Goal: Register for event/course: Register for event/course

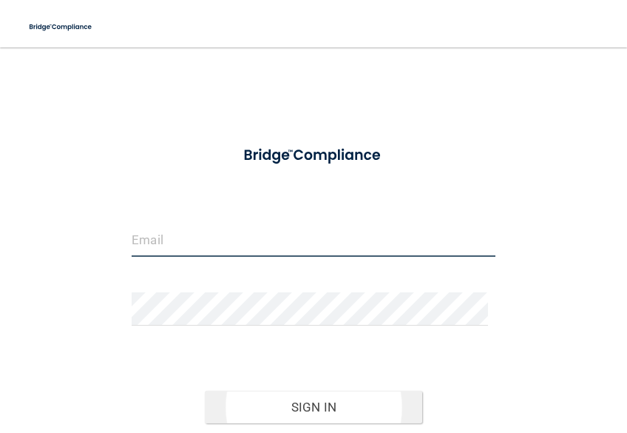
type input "[PERSON_NAME][EMAIL_ADDRESS][DOMAIN_NAME]"
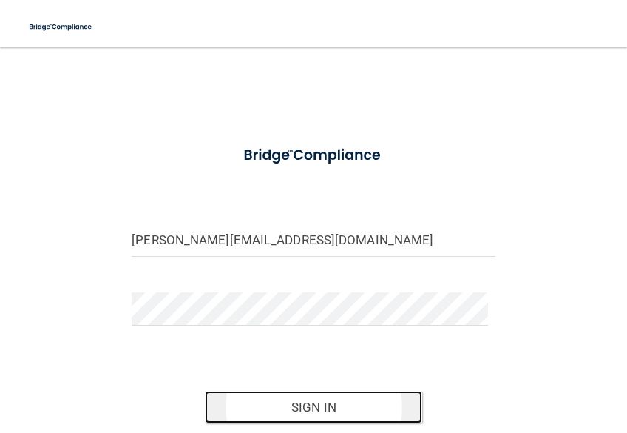
click at [299, 399] on button "Sign In" at bounding box center [314, 406] width 218 height 33
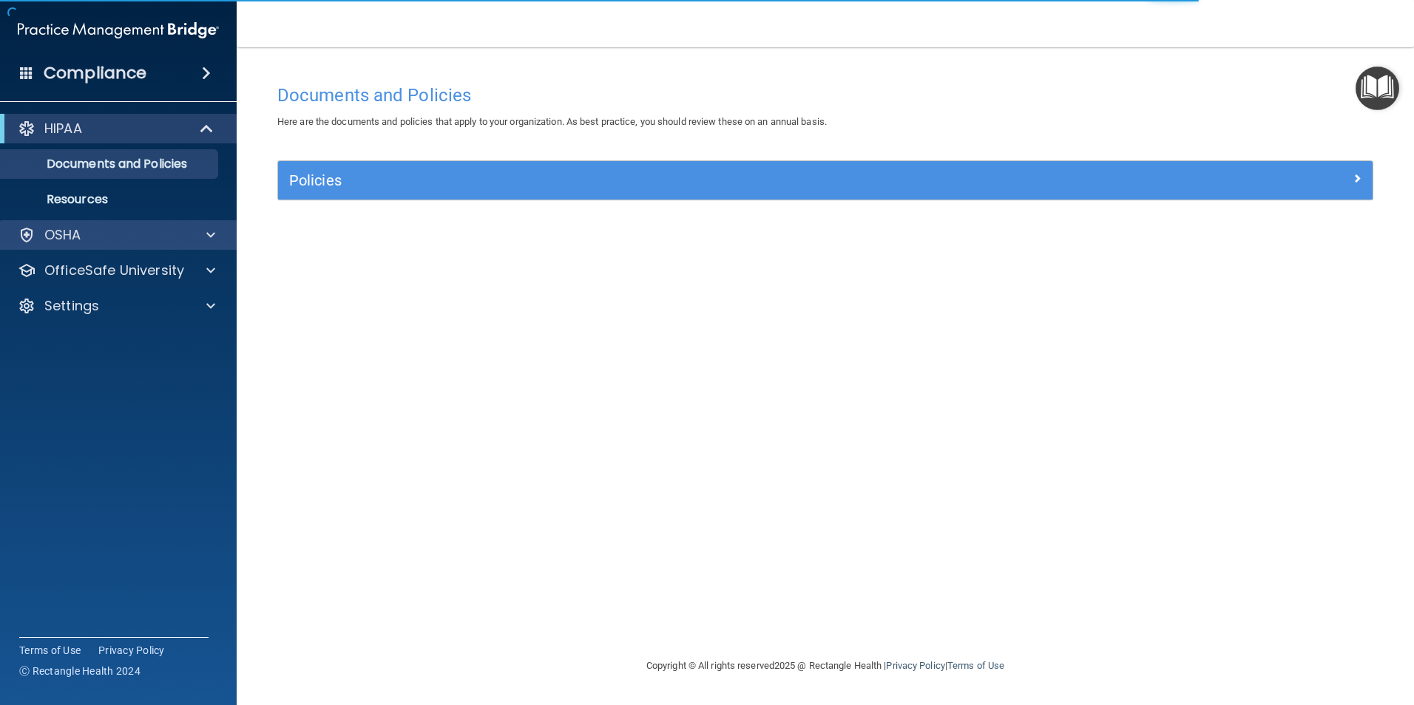
click at [104, 248] on div "OSHA" at bounding box center [118, 235] width 237 height 30
click at [194, 240] on div at bounding box center [208, 235] width 37 height 18
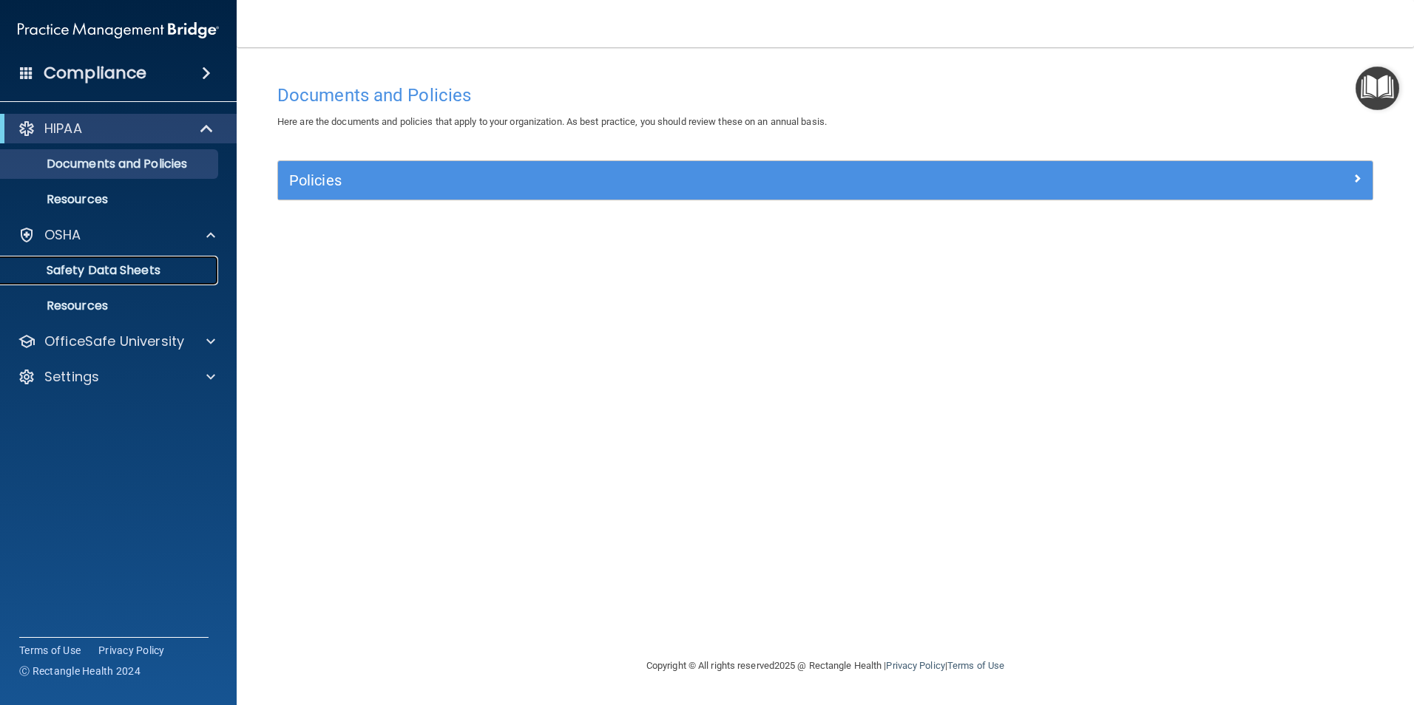
click at [158, 268] on p "Safety Data Sheets" at bounding box center [111, 270] width 202 height 15
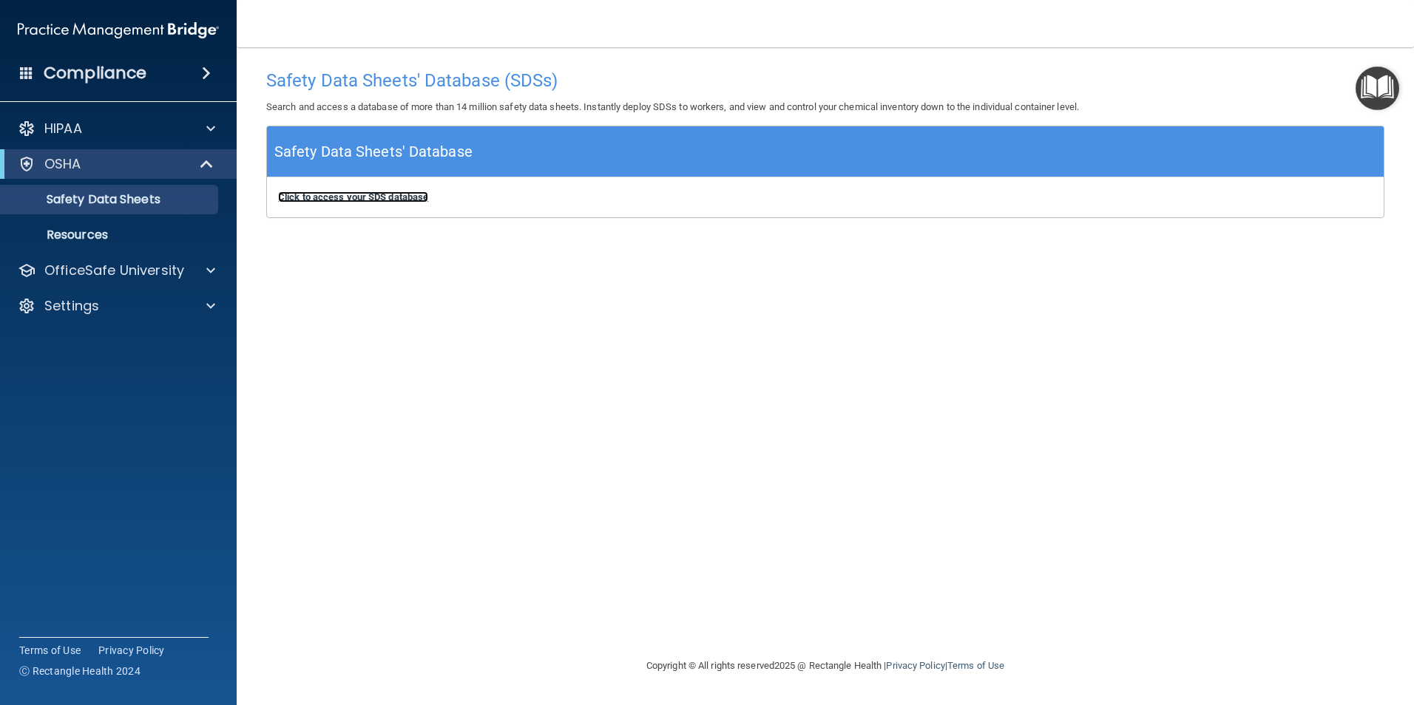
click at [336, 192] on b "Click to access your SDS database" at bounding box center [353, 197] width 150 height 11
click at [126, 263] on p "OfficeSafe University" at bounding box center [114, 271] width 140 height 18
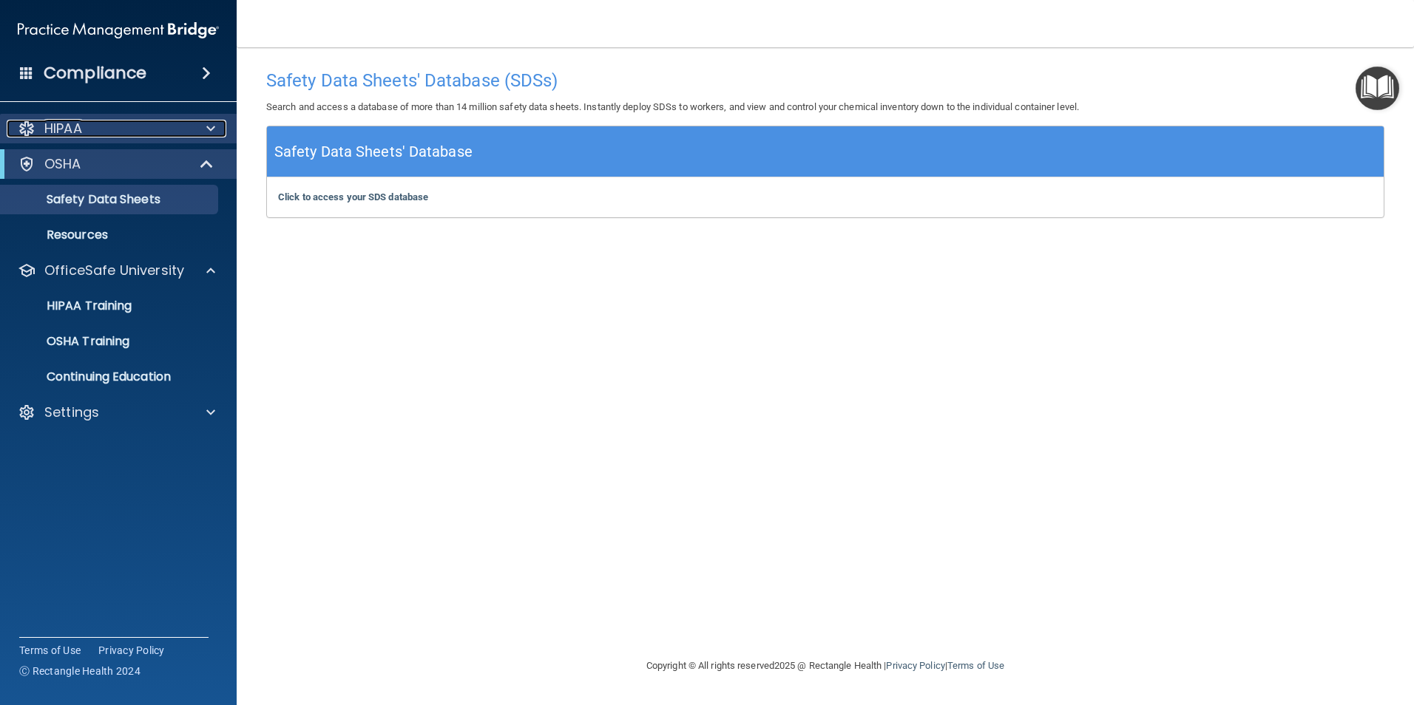
click at [132, 134] on div "HIPAA" at bounding box center [98, 129] width 183 height 18
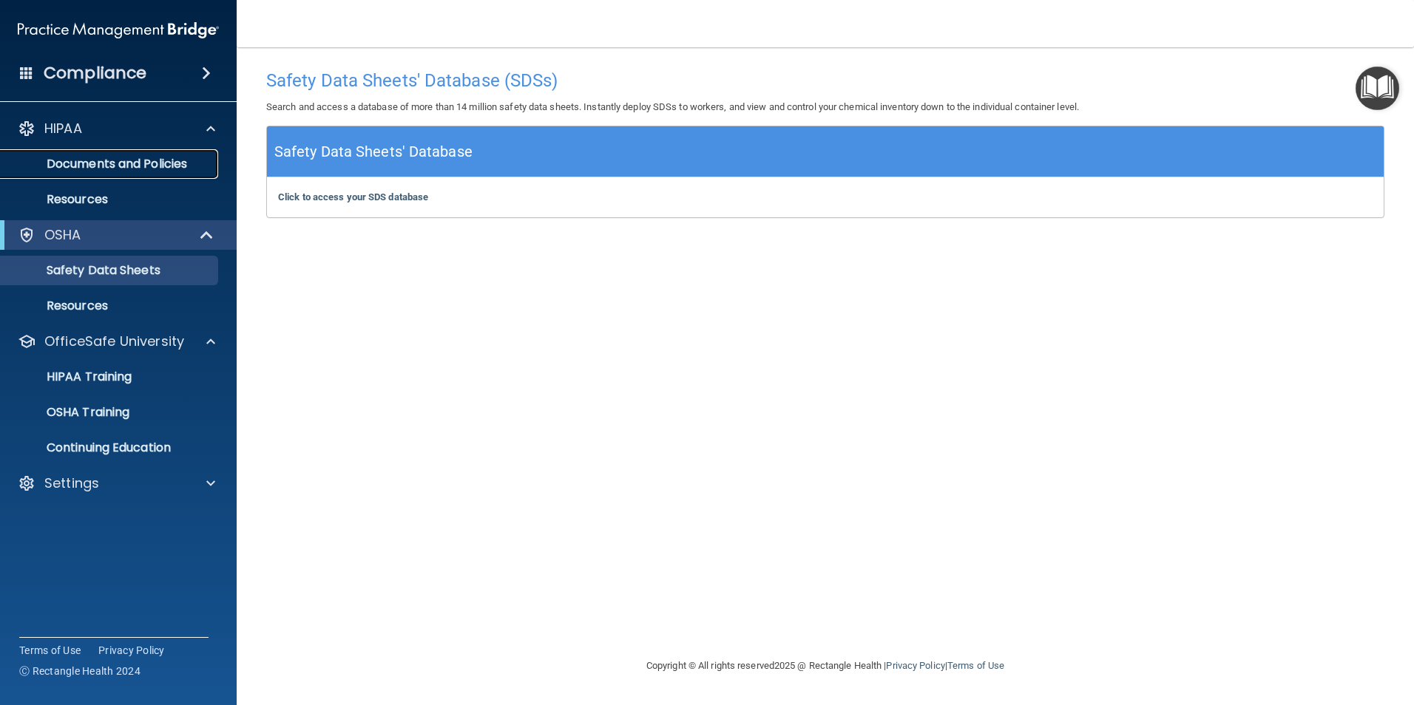
click at [126, 166] on p "Documents and Policies" at bounding box center [111, 164] width 202 height 15
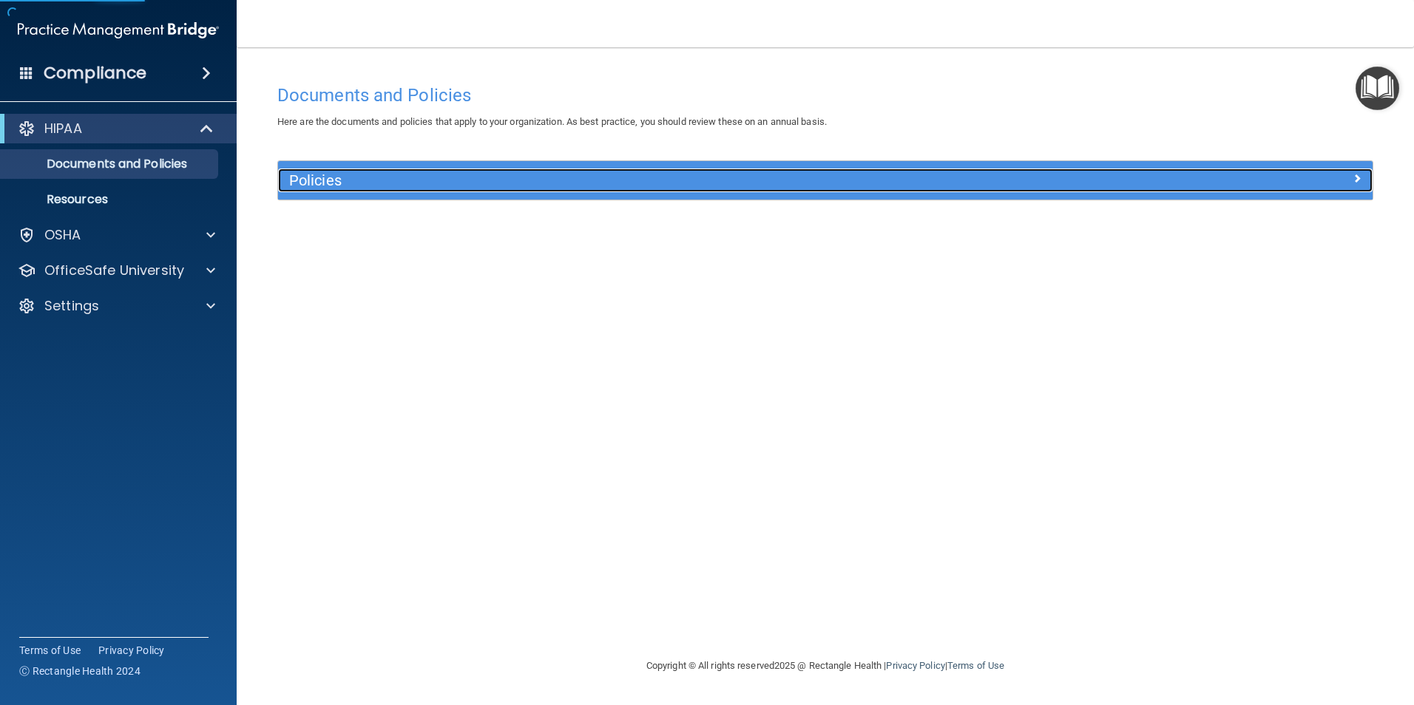
click at [379, 187] on h5 "Policies" at bounding box center [688, 180] width 799 height 16
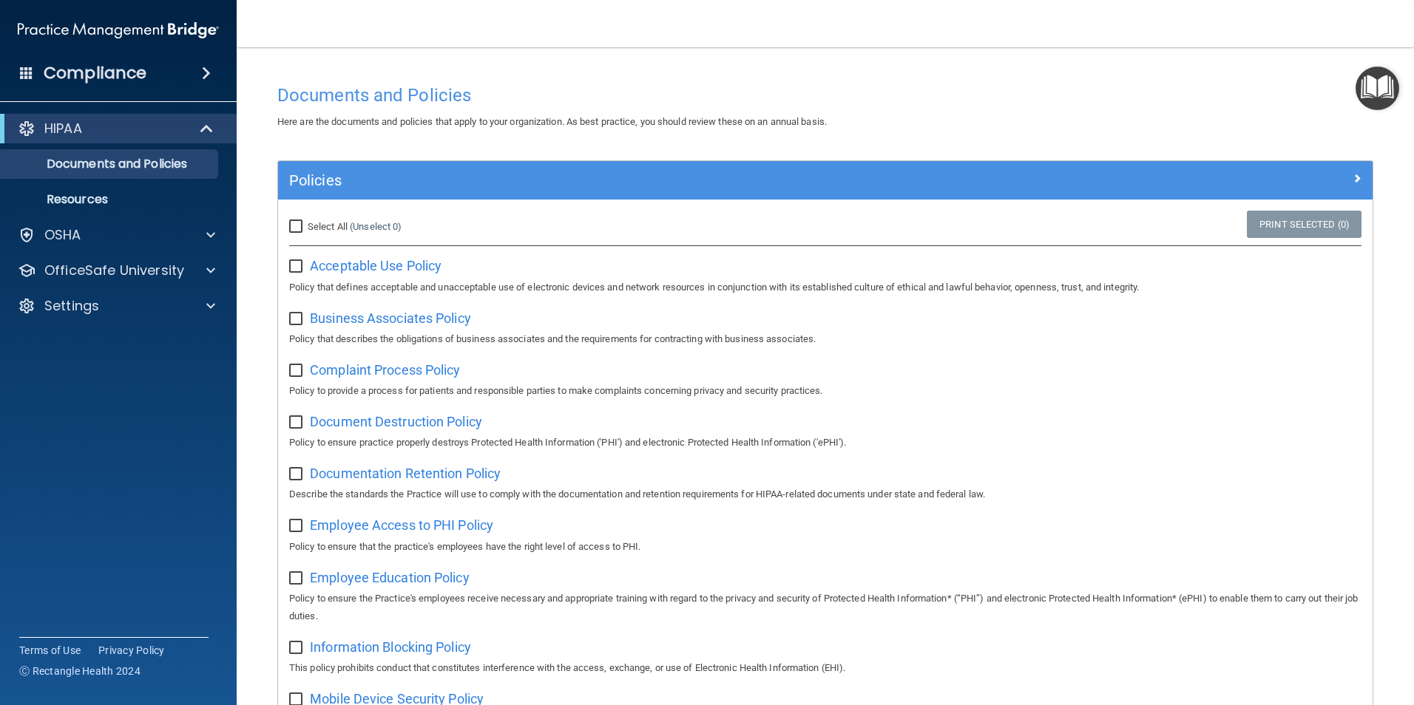
click at [294, 228] on input "Select All (Unselect 0) Unselect All" at bounding box center [297, 227] width 17 height 12
checkbox input "true"
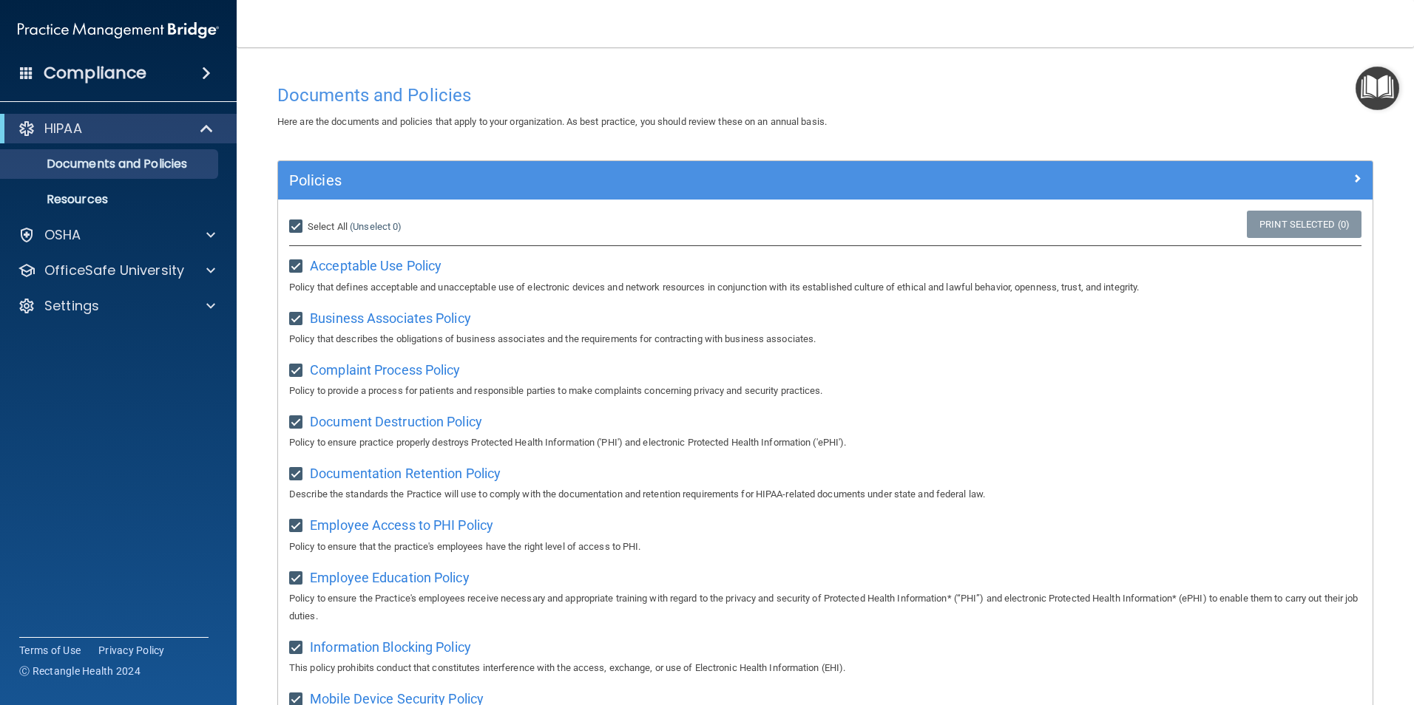
checkbox input "true"
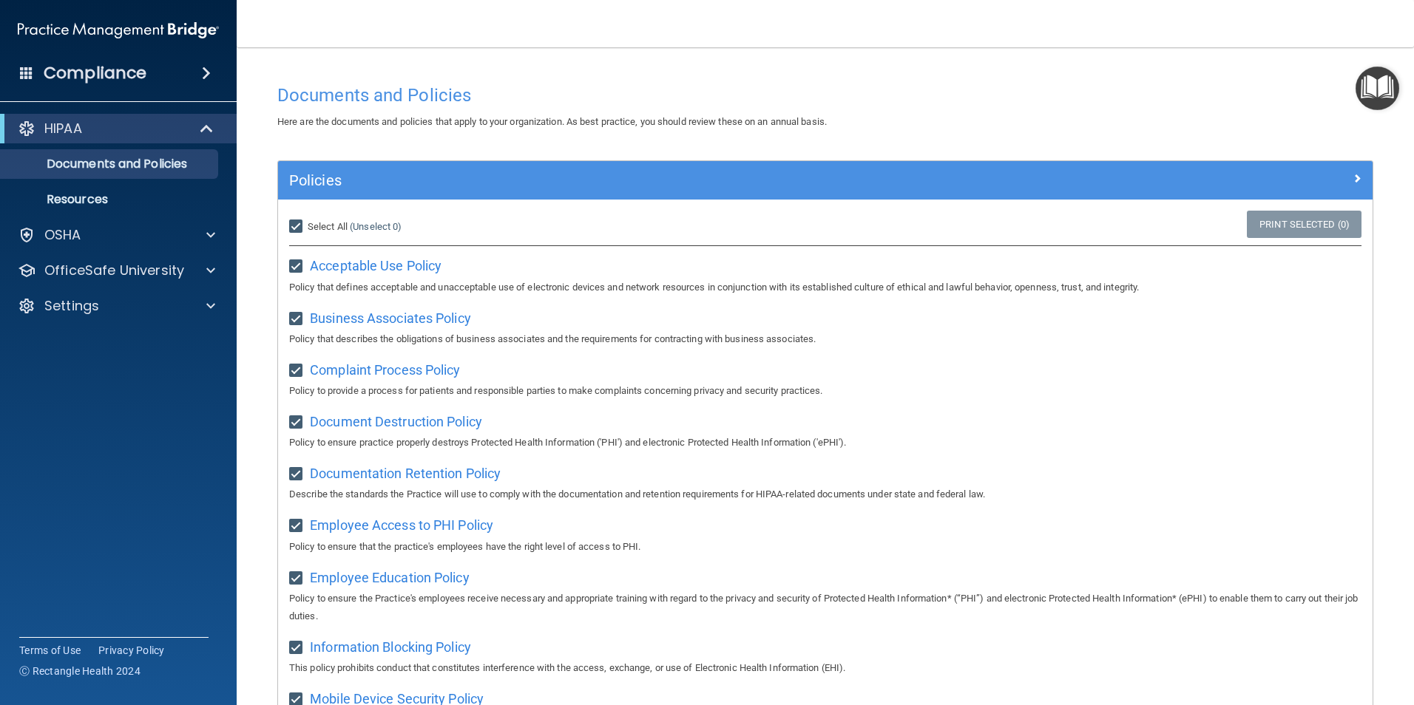
checkbox input "true"
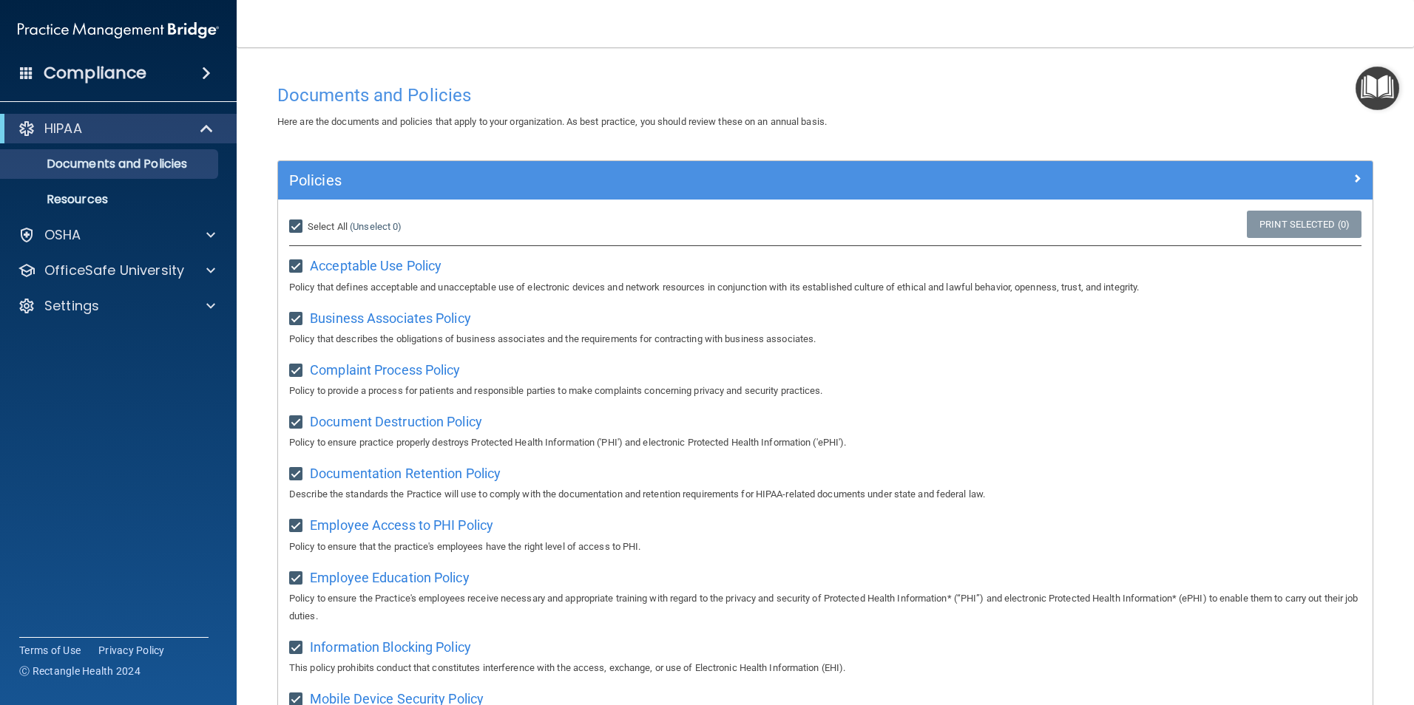
checkbox input "true"
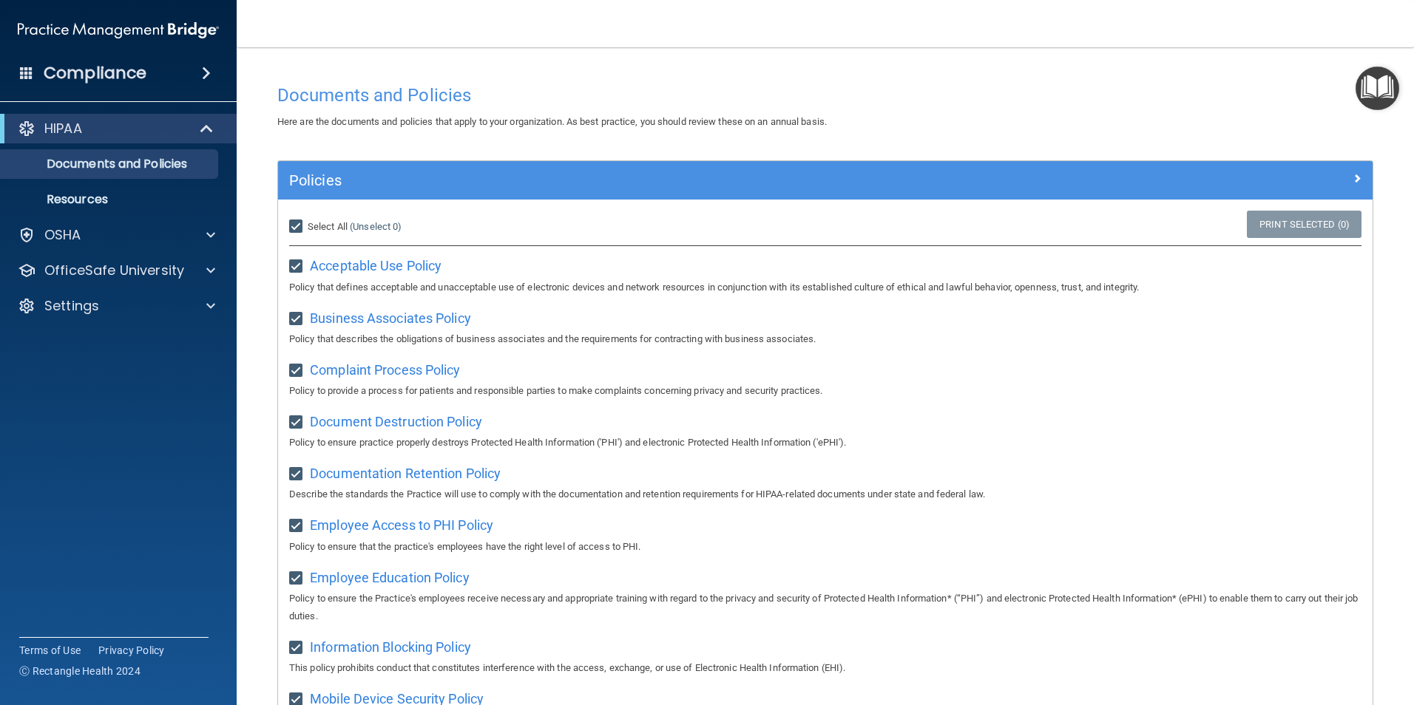
checkbox input "true"
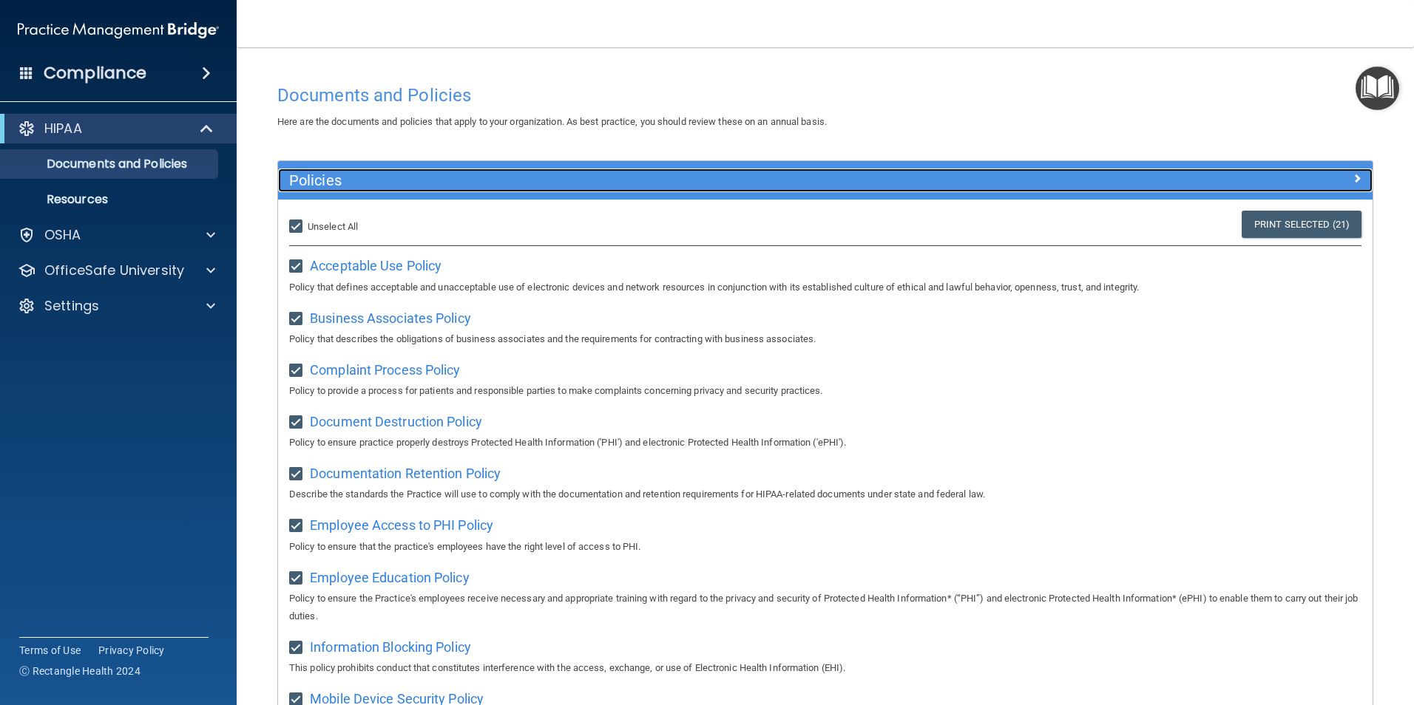
click at [626, 192] on div "Policies" at bounding box center [825, 181] width 1094 height 24
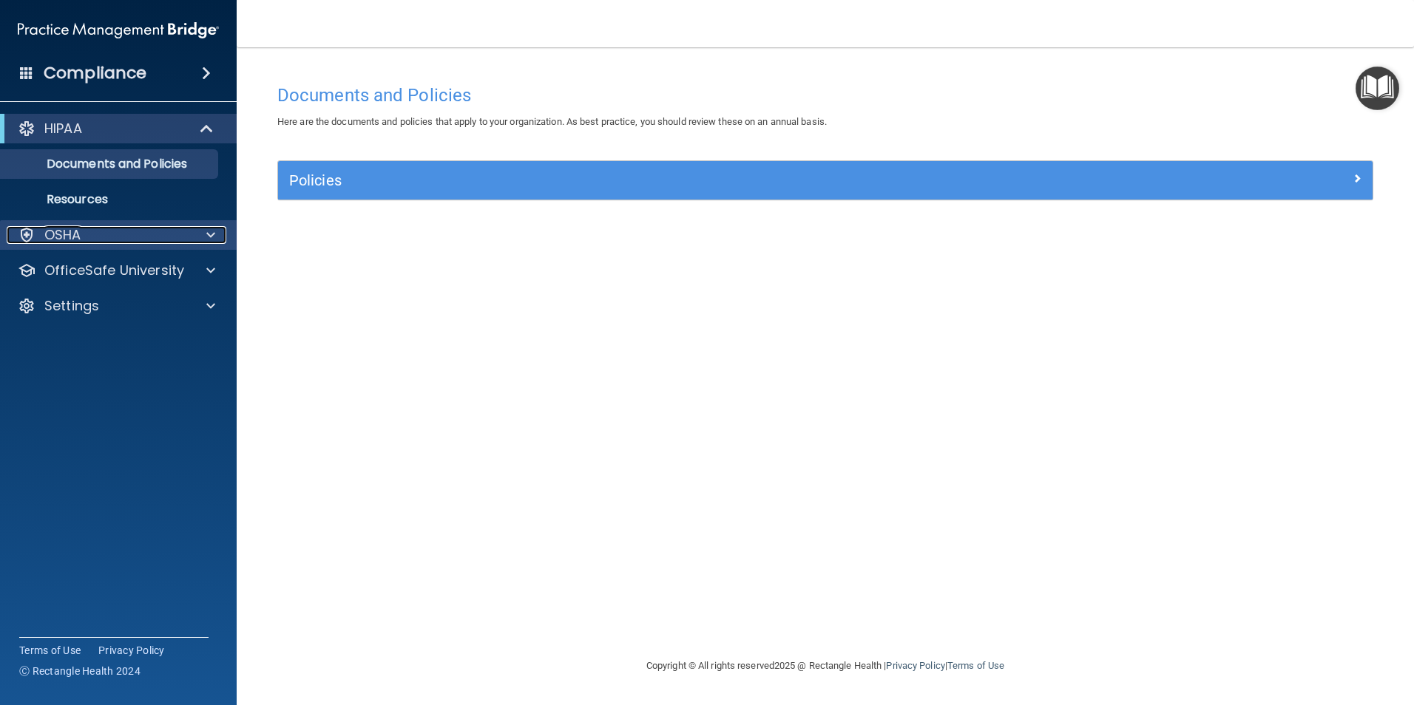
click at [126, 243] on div "OSHA" at bounding box center [98, 235] width 183 height 18
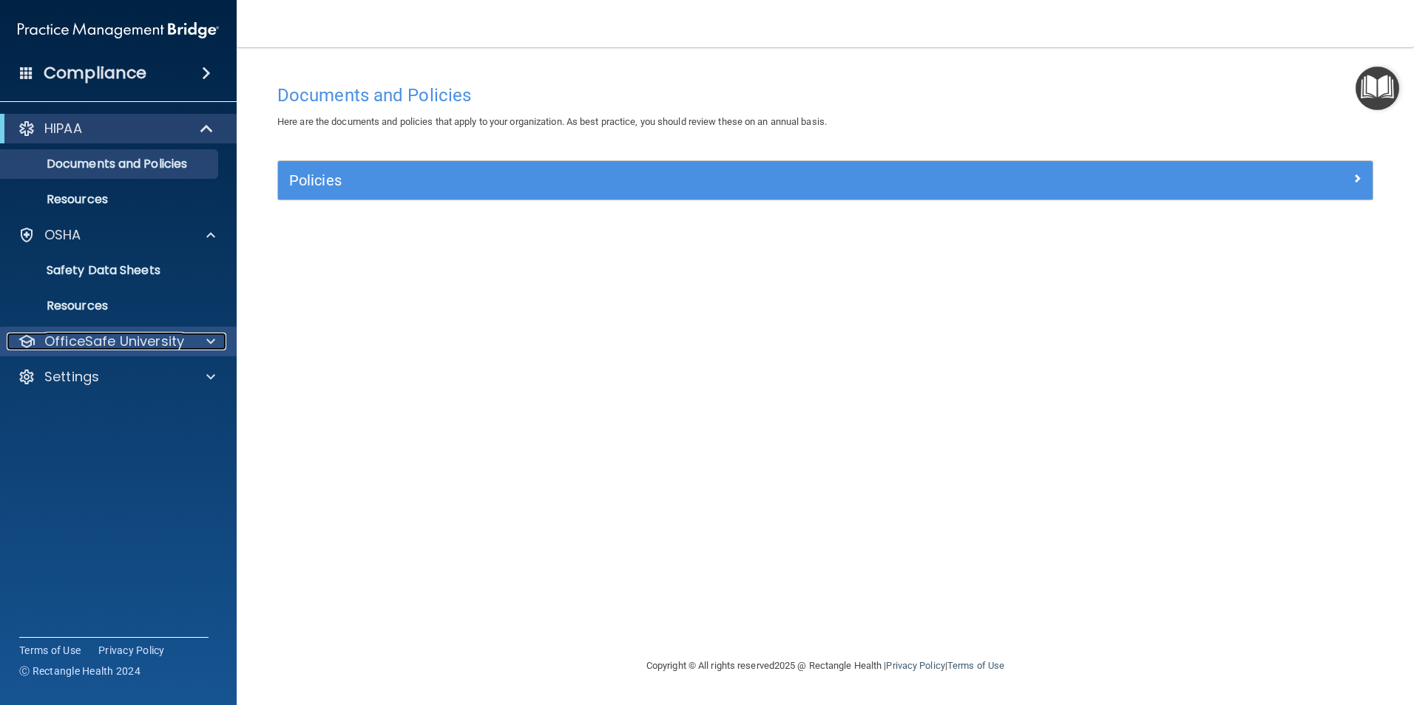
click at [85, 343] on p "OfficeSafe University" at bounding box center [114, 342] width 140 height 18
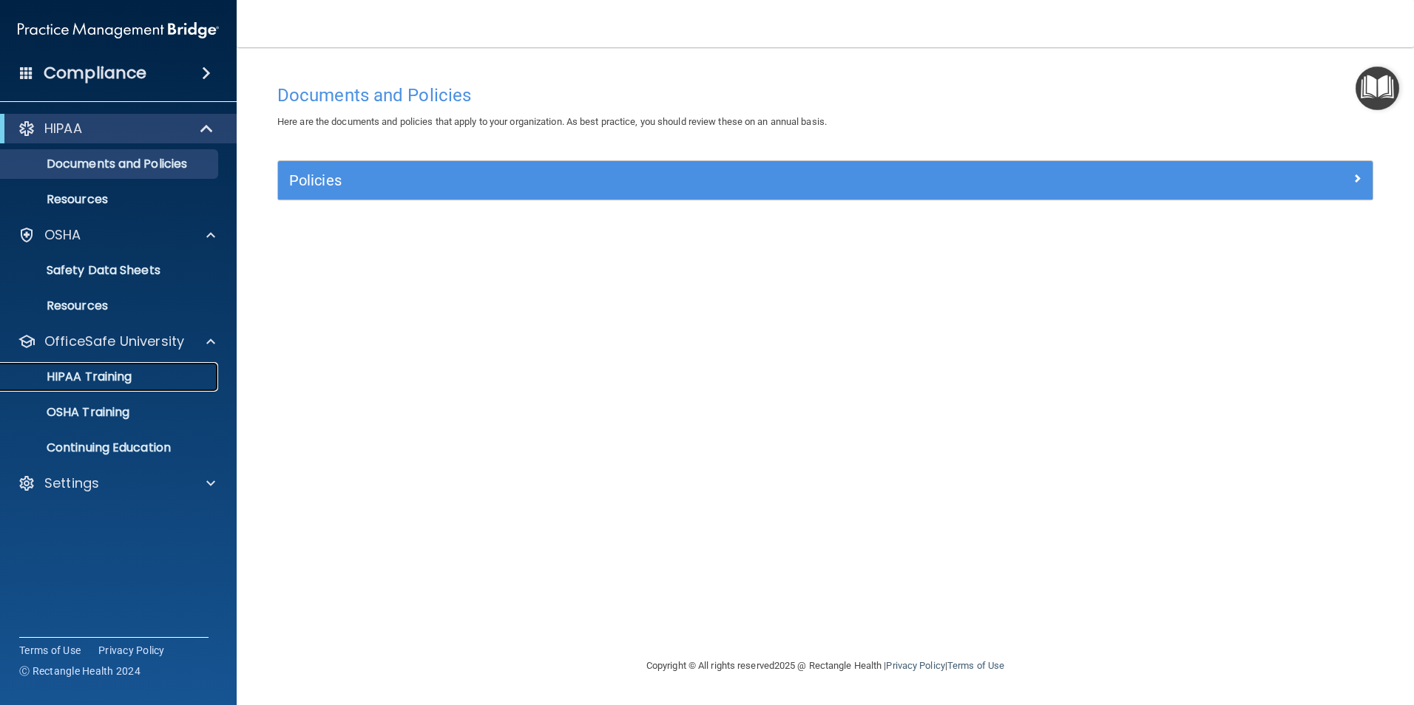
click at [77, 382] on p "HIPAA Training" at bounding box center [71, 377] width 122 height 15
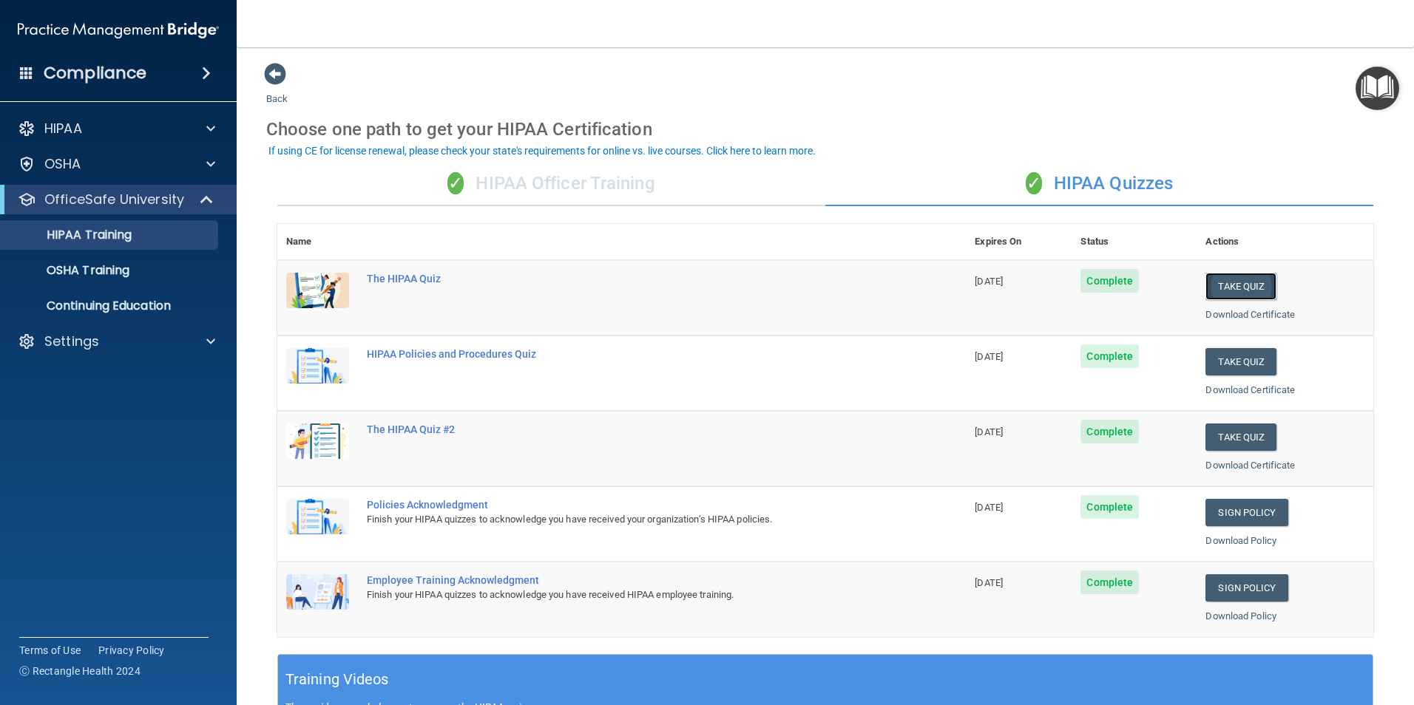
click at [626, 284] on button "Take Quiz" at bounding box center [1240, 286] width 71 height 27
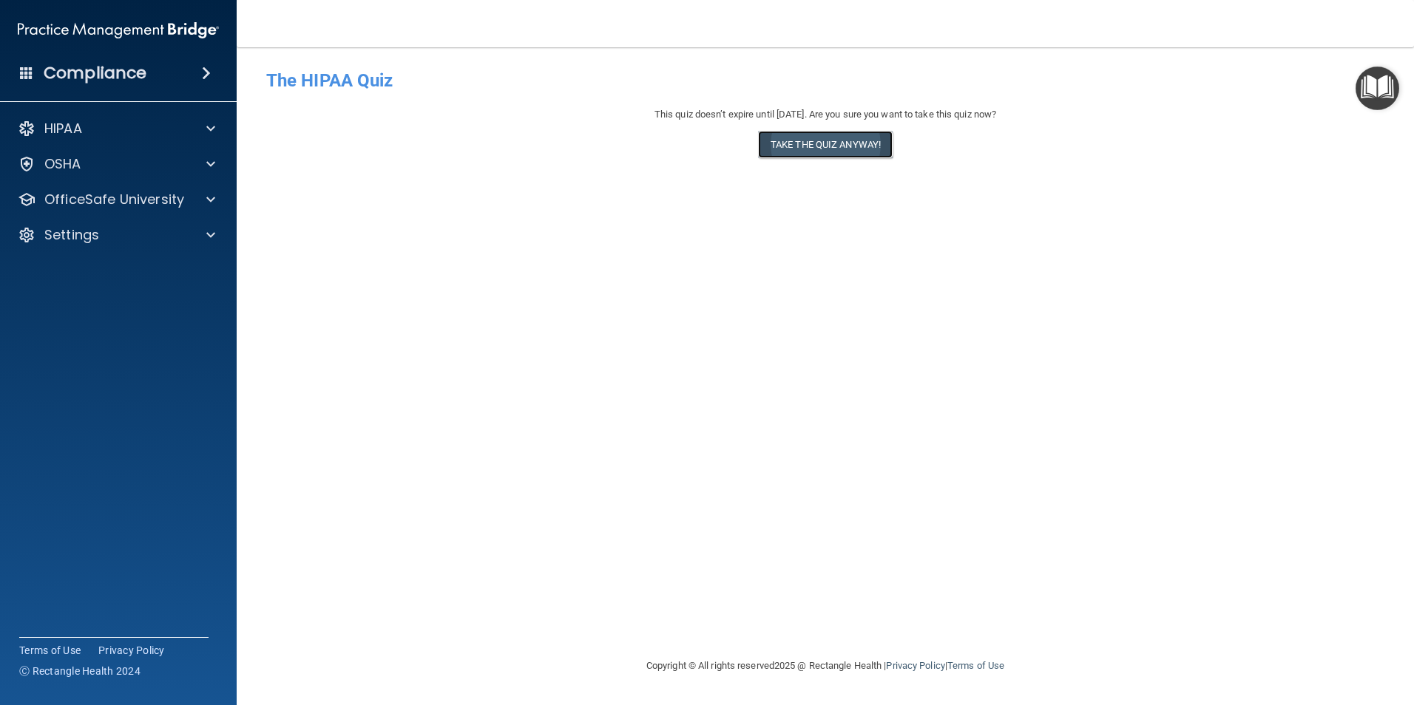
click at [626, 149] on button "Take the quiz anyway!" at bounding box center [825, 144] width 135 height 27
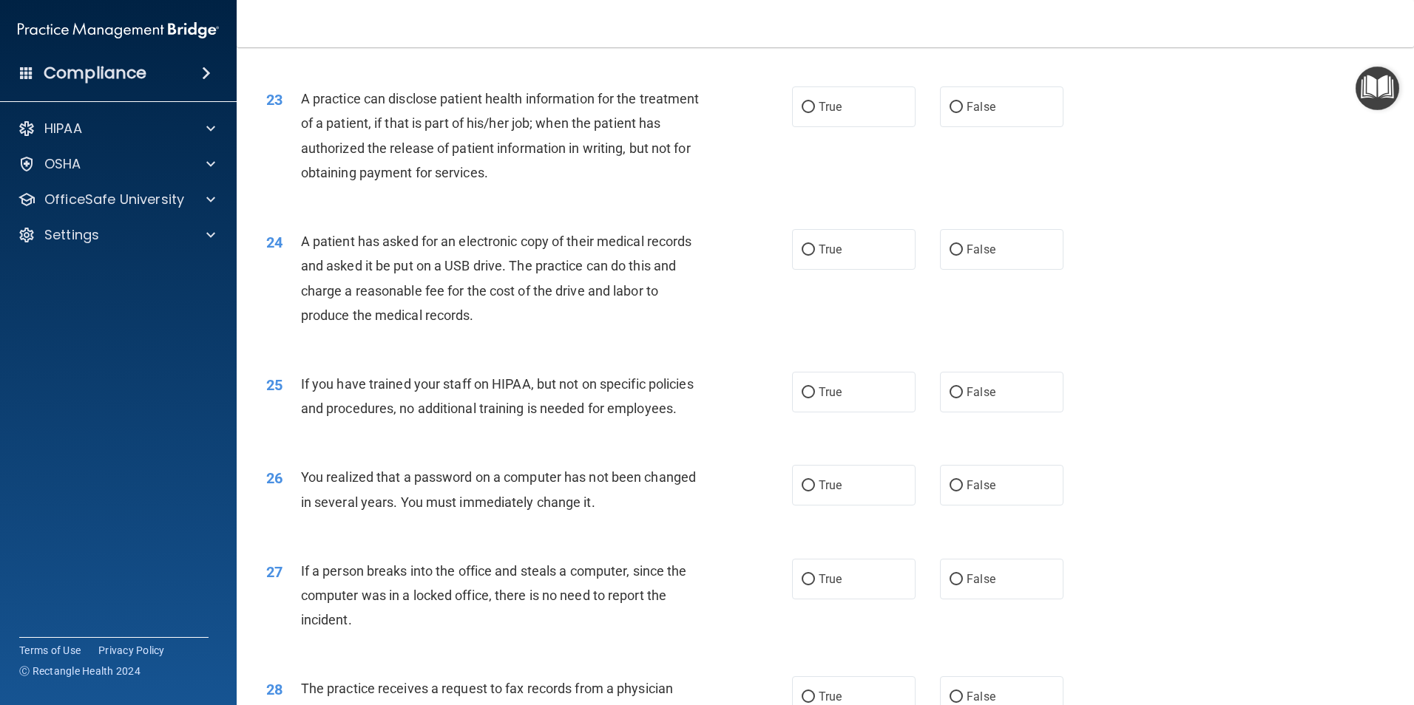
scroll to position [2514, 0]
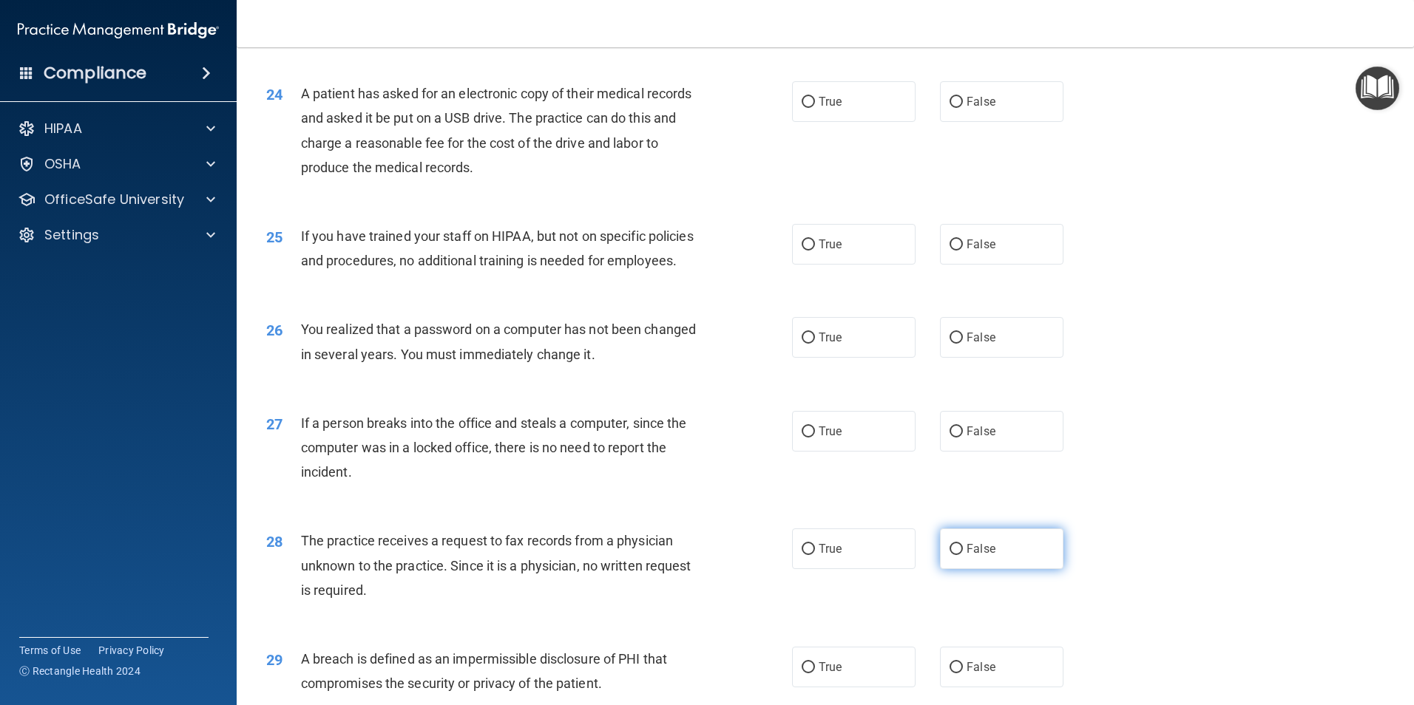
click at [626, 432] on span "False" at bounding box center [980, 549] width 29 height 14
click at [626, 432] on input "False" at bounding box center [955, 549] width 13 height 11
radio input "true"
click at [626, 432] on span "False" at bounding box center [980, 431] width 29 height 14
click at [626, 432] on input "False" at bounding box center [955, 432] width 13 height 11
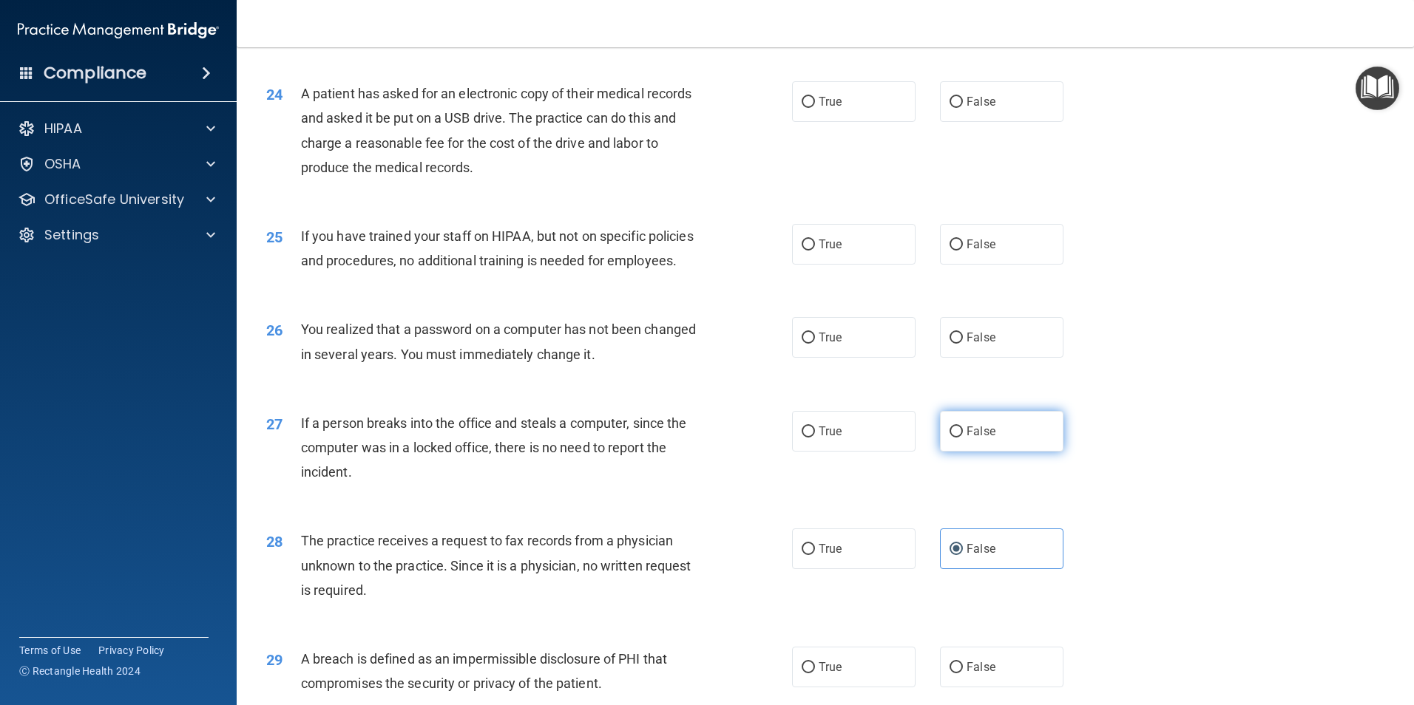
radio input "true"
click at [626, 358] on label "True" at bounding box center [853, 337] width 123 height 41
click at [626, 344] on input "True" at bounding box center [808, 338] width 13 height 11
radio input "true"
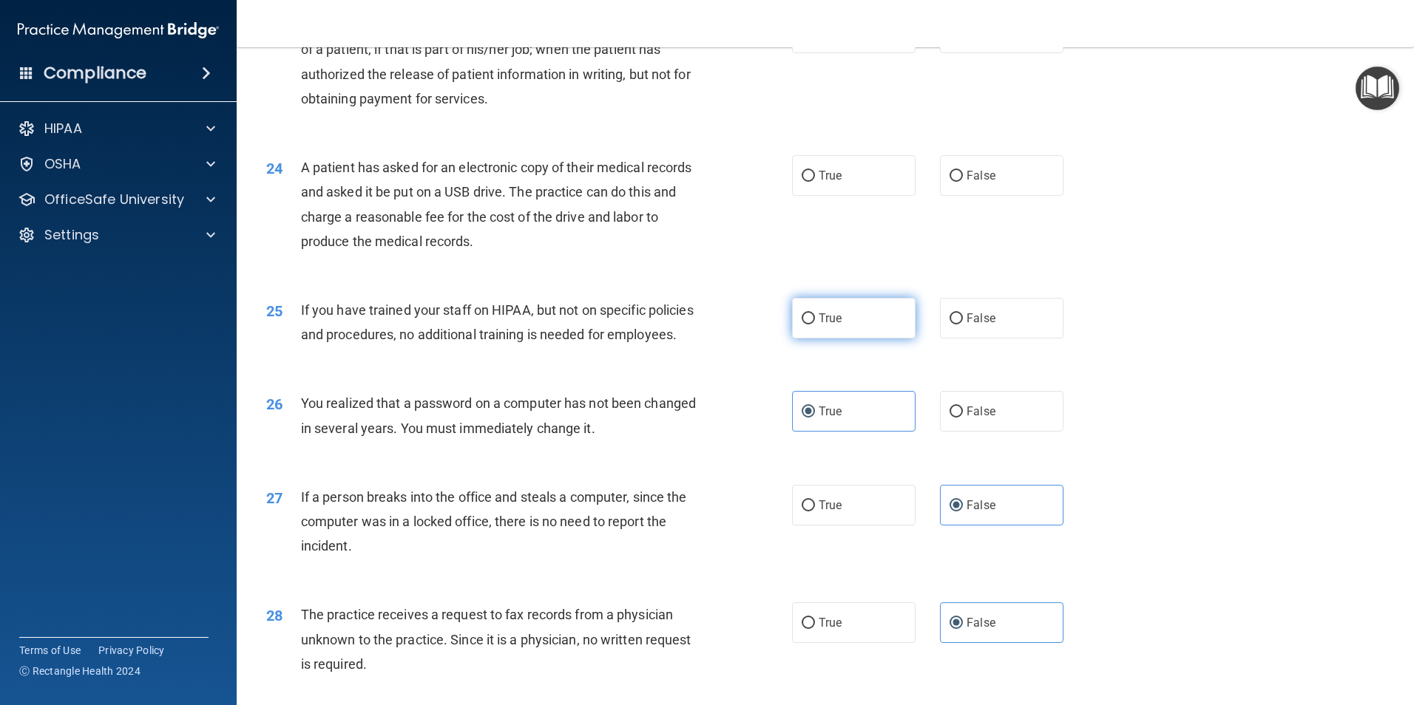
click at [626, 339] on label "True" at bounding box center [853, 318] width 123 height 41
click at [626, 325] on input "True" at bounding box center [808, 319] width 13 height 11
radio input "true"
click at [626, 339] on label "False" at bounding box center [1001, 318] width 123 height 41
click at [626, 325] on input "False" at bounding box center [955, 319] width 13 height 11
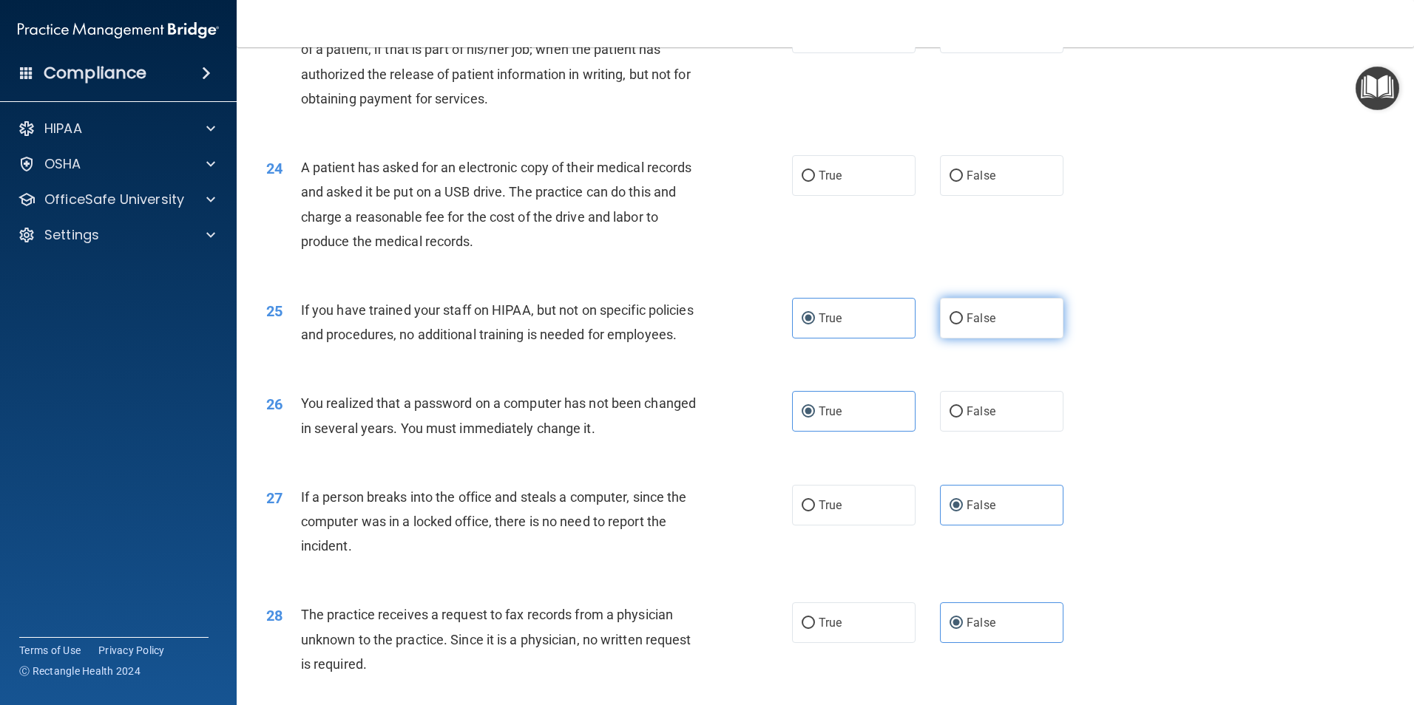
radio input "true"
radio input "false"
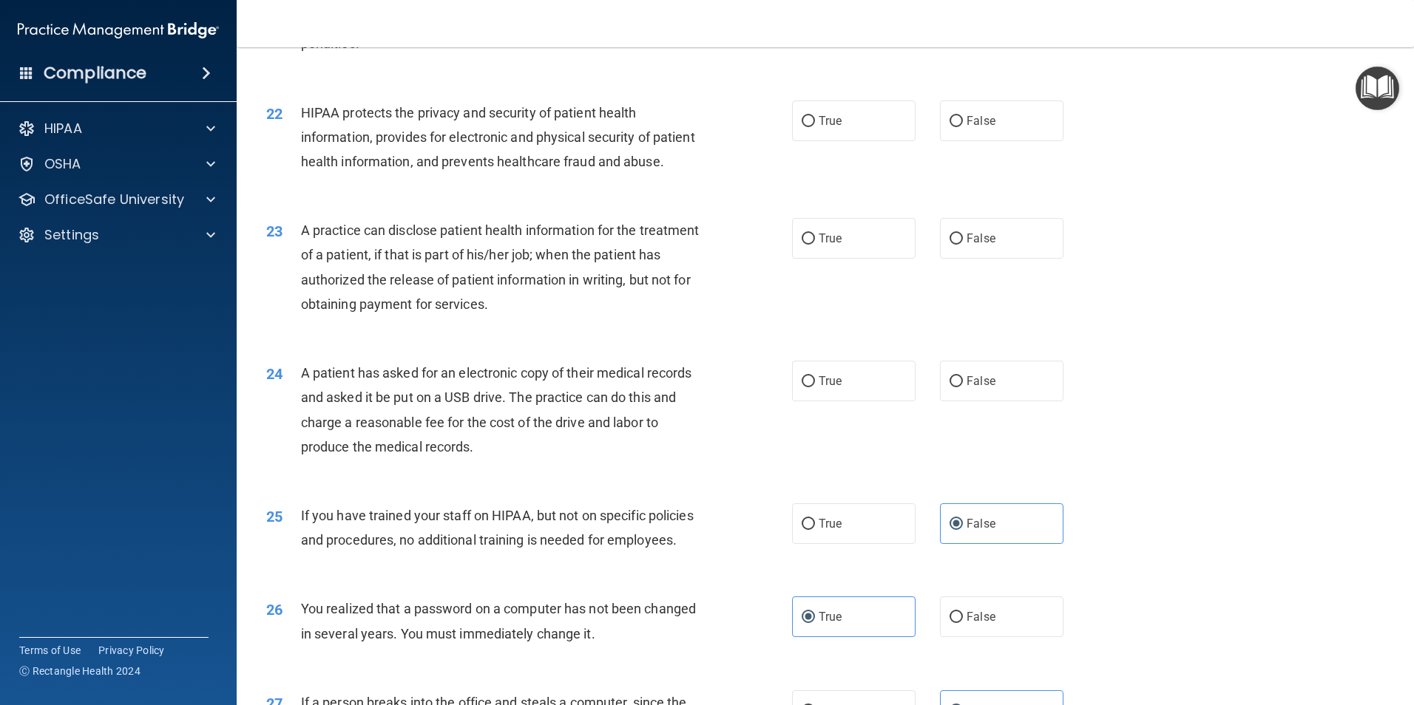
scroll to position [2218, 0]
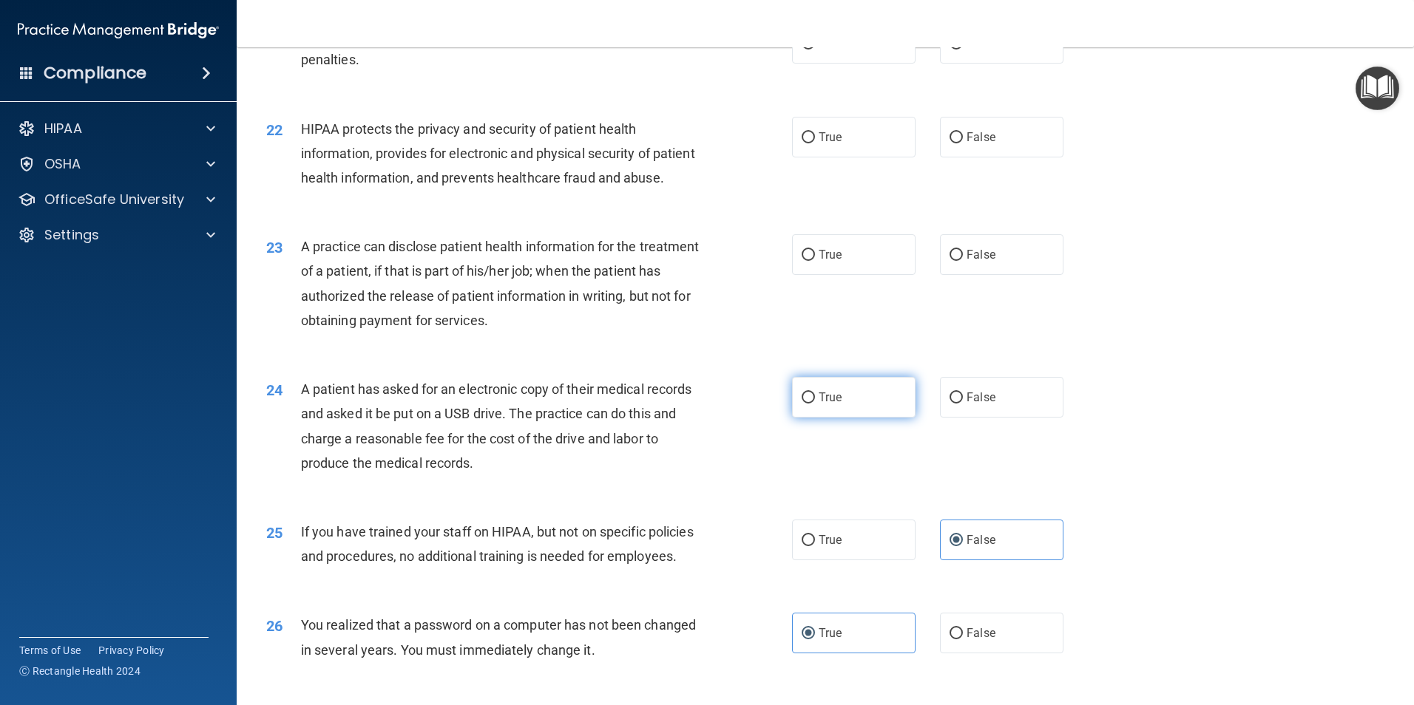
click at [626, 418] on label "True" at bounding box center [853, 397] width 123 height 41
click at [626, 404] on input "True" at bounding box center [808, 398] width 13 height 11
radio input "true"
click at [626, 261] on input "True" at bounding box center [808, 255] width 13 height 11
radio input "true"
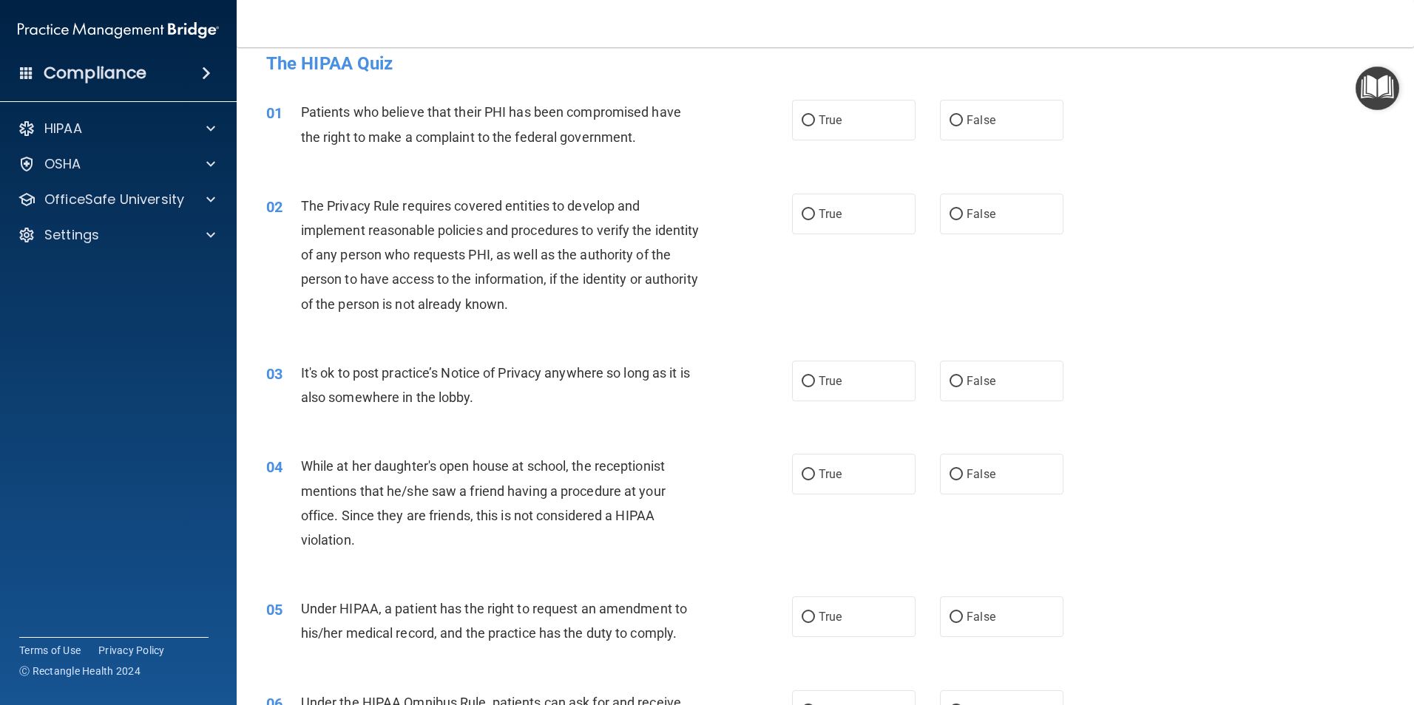
scroll to position [0, 0]
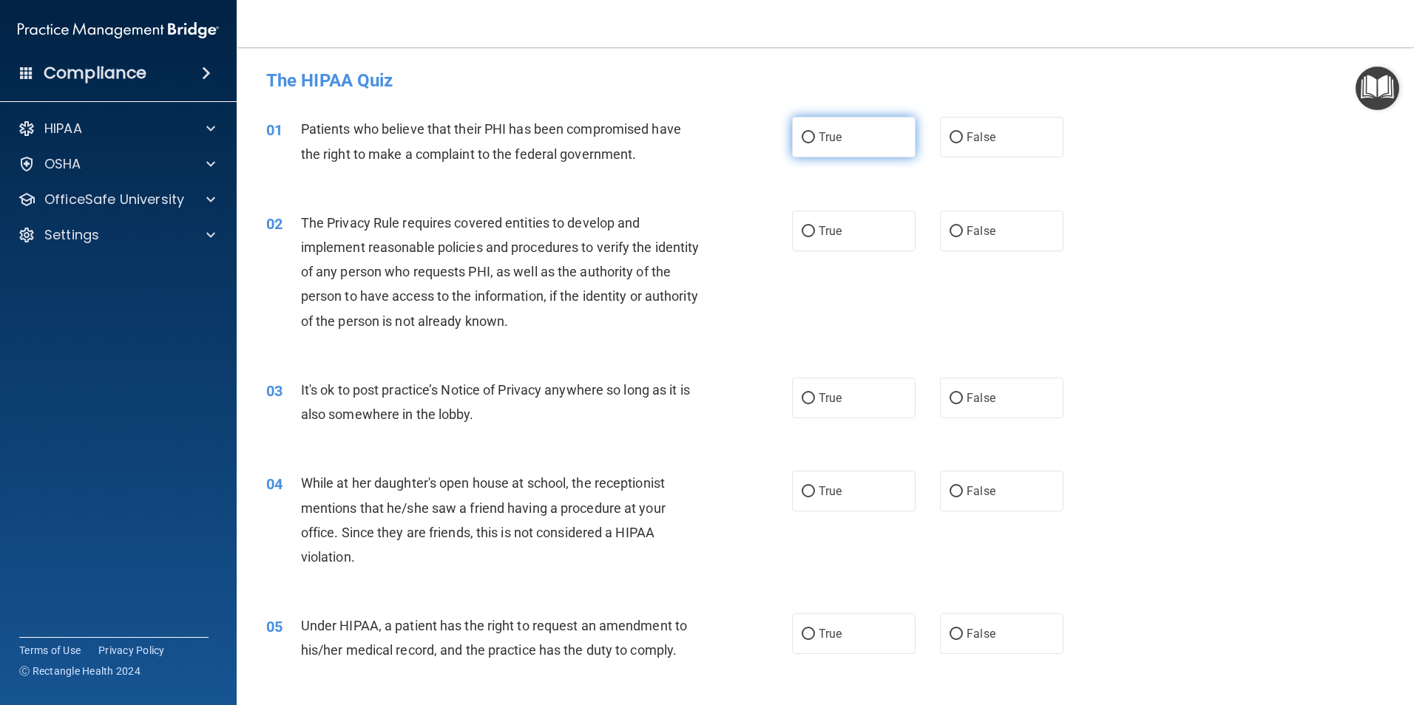
click at [626, 140] on label "True" at bounding box center [853, 137] width 123 height 41
click at [626, 140] on input "True" at bounding box center [808, 137] width 13 height 11
radio input "true"
click at [626, 241] on label "True" at bounding box center [853, 231] width 123 height 41
click at [626, 237] on input "True" at bounding box center [808, 231] width 13 height 11
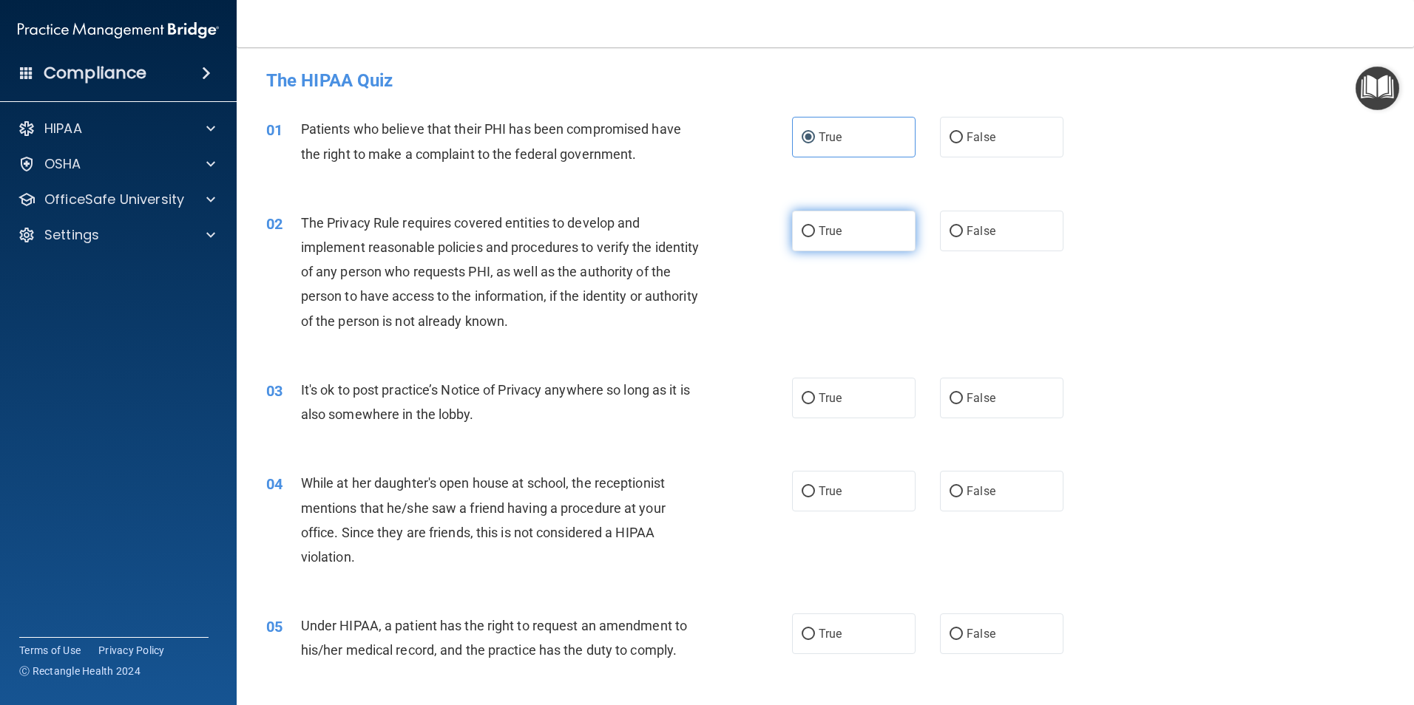
radio input "true"
click at [626, 417] on label "True" at bounding box center [853, 398] width 123 height 41
click at [626, 404] on input "True" at bounding box center [808, 398] width 13 height 11
radio input "true"
click at [626, 432] on label "True" at bounding box center [853, 491] width 123 height 41
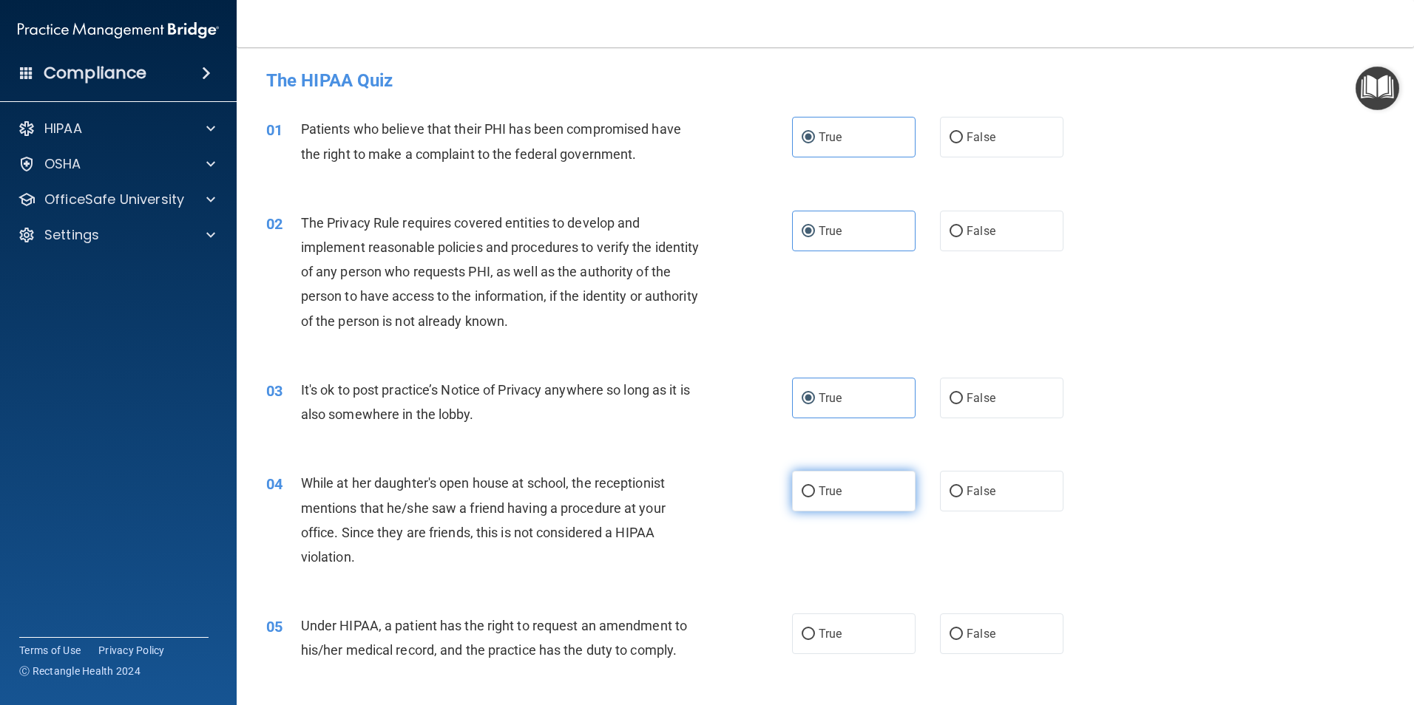
click at [626, 432] on input "True" at bounding box center [808, 492] width 13 height 11
radio input "true"
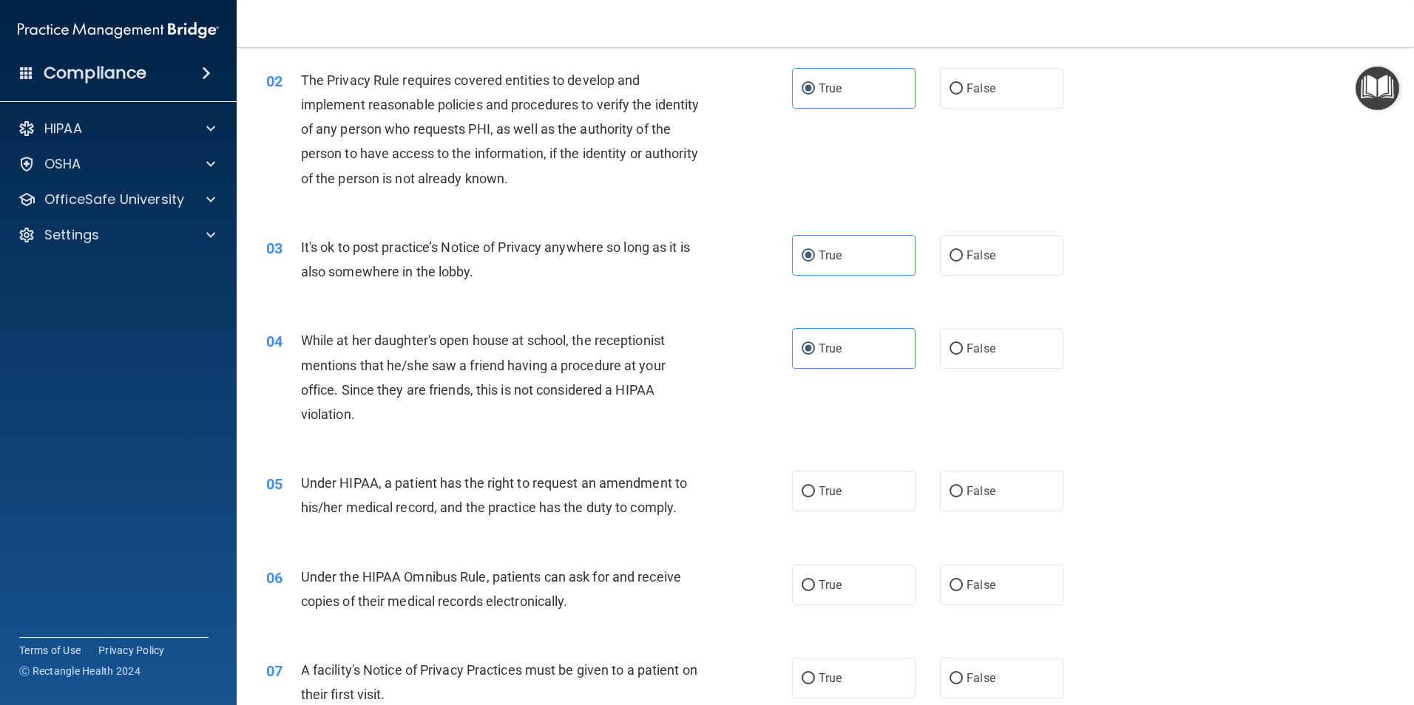
scroll to position [222, 0]
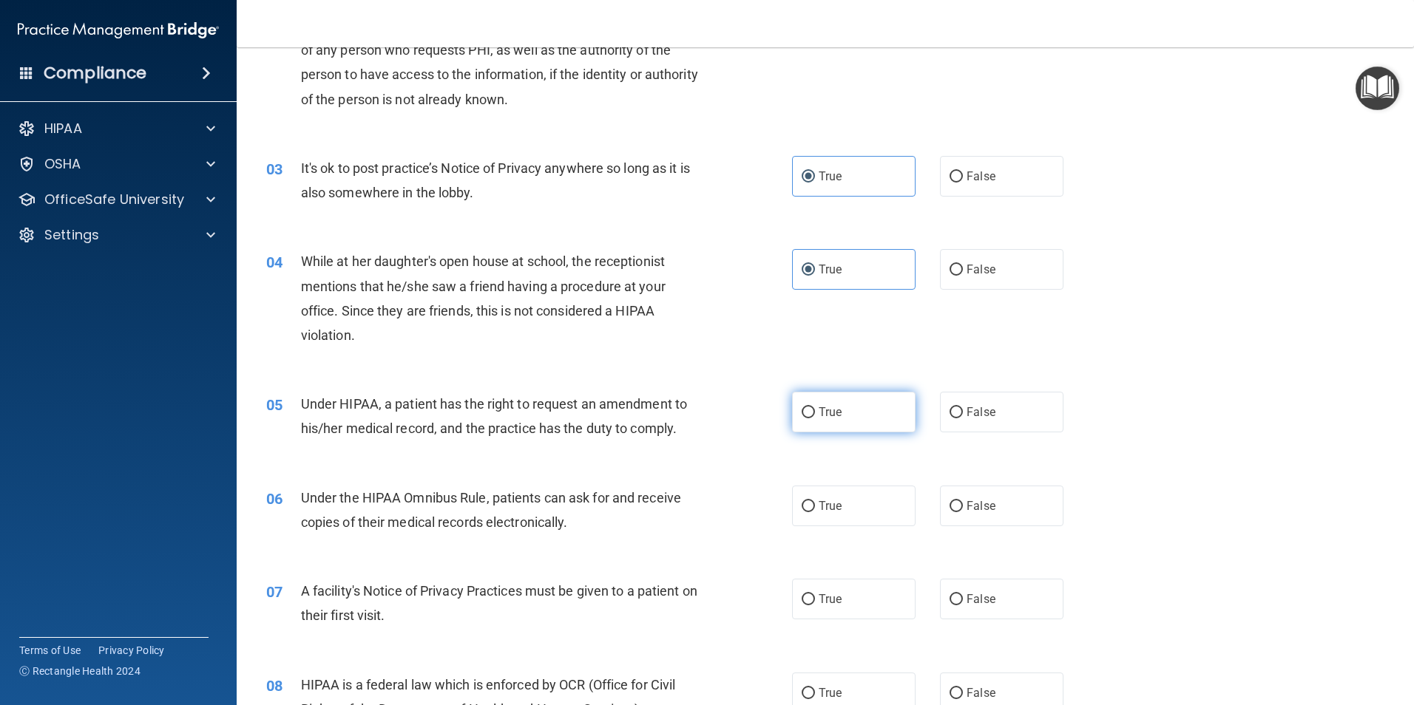
click at [626, 425] on label "True" at bounding box center [853, 412] width 123 height 41
click at [626, 419] on input "True" at bounding box center [808, 412] width 13 height 11
radio input "true"
click at [626, 432] on label "True" at bounding box center [853, 506] width 123 height 41
click at [626, 432] on input "True" at bounding box center [808, 506] width 13 height 11
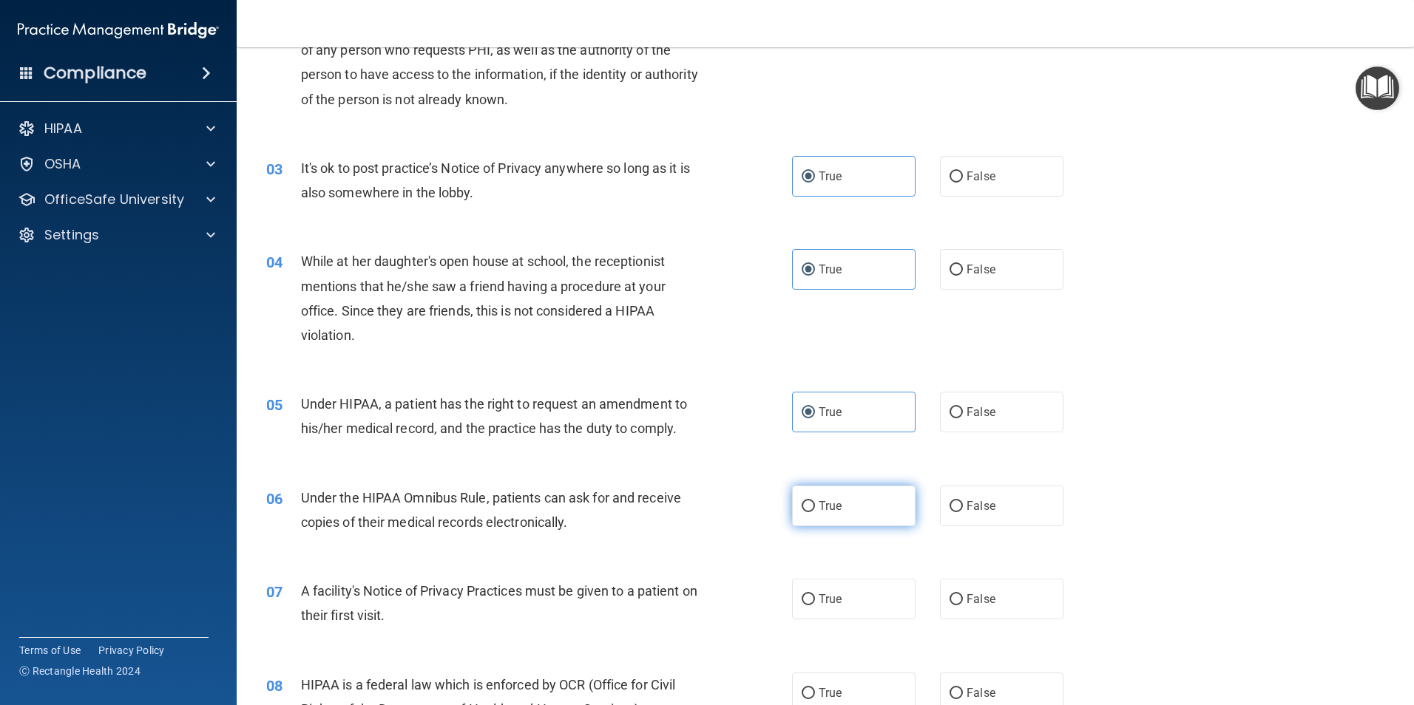
radio input "true"
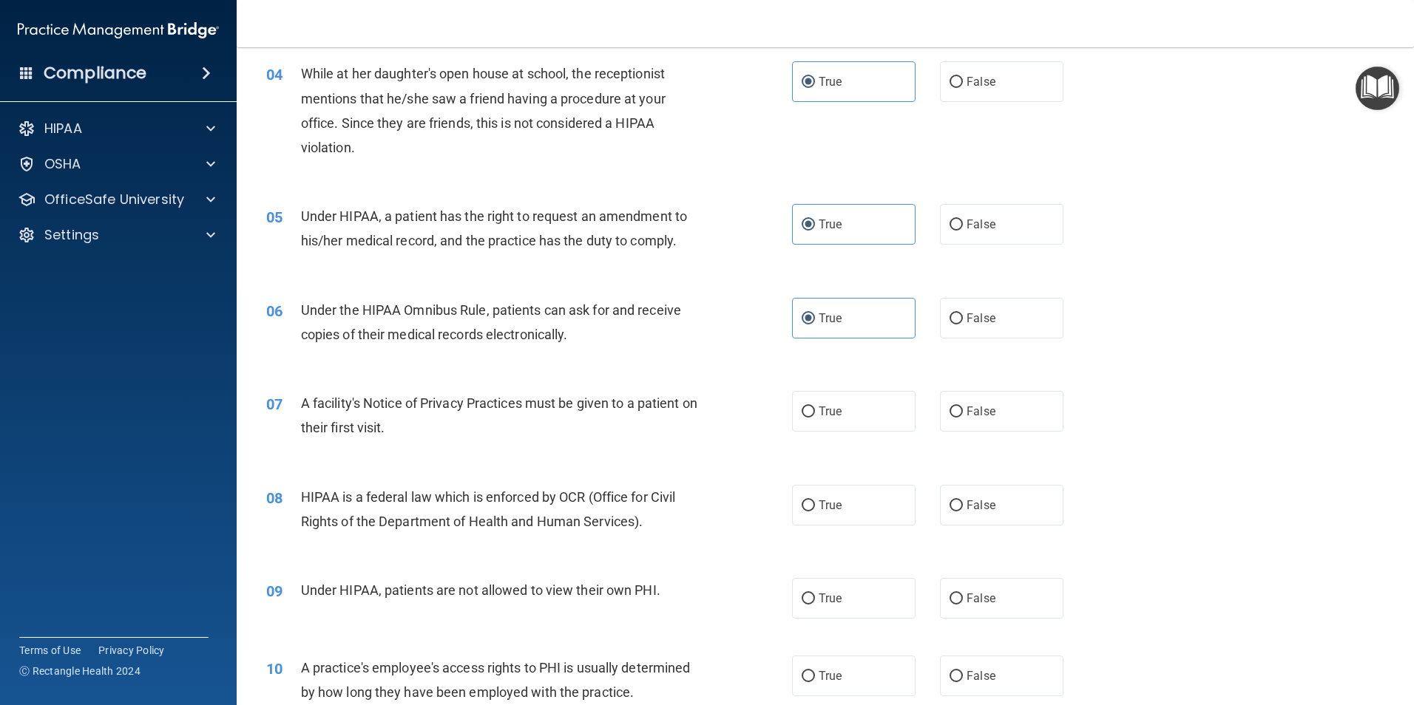
scroll to position [518, 0]
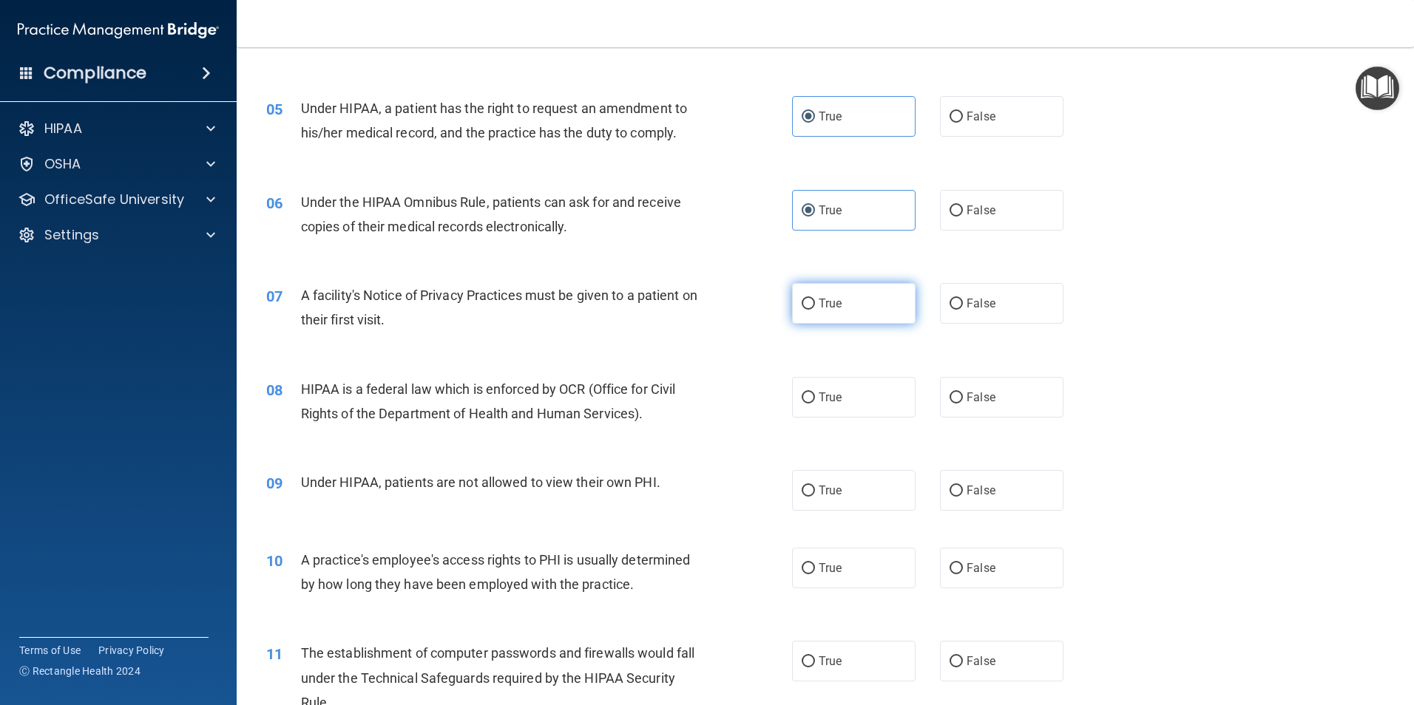
click at [626, 283] on div "07 A facility's Notice of Privacy Practices must be given to a patient on their…" at bounding box center [825, 311] width 1140 height 93
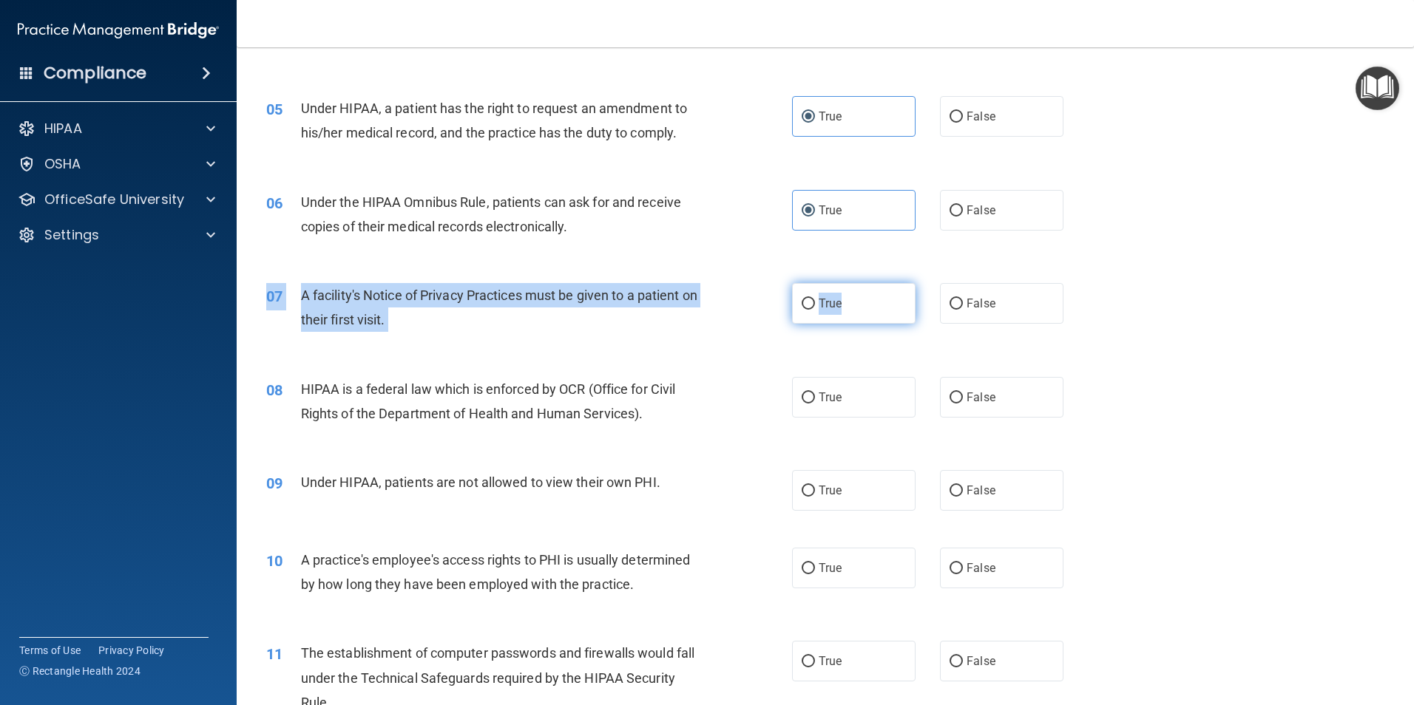
drag, startPoint x: 841, startPoint y: 283, endPoint x: 838, endPoint y: 308, distance: 24.6
click at [626, 294] on label "True" at bounding box center [853, 303] width 123 height 41
click at [626, 299] on input "True" at bounding box center [808, 304] width 13 height 11
radio input "true"
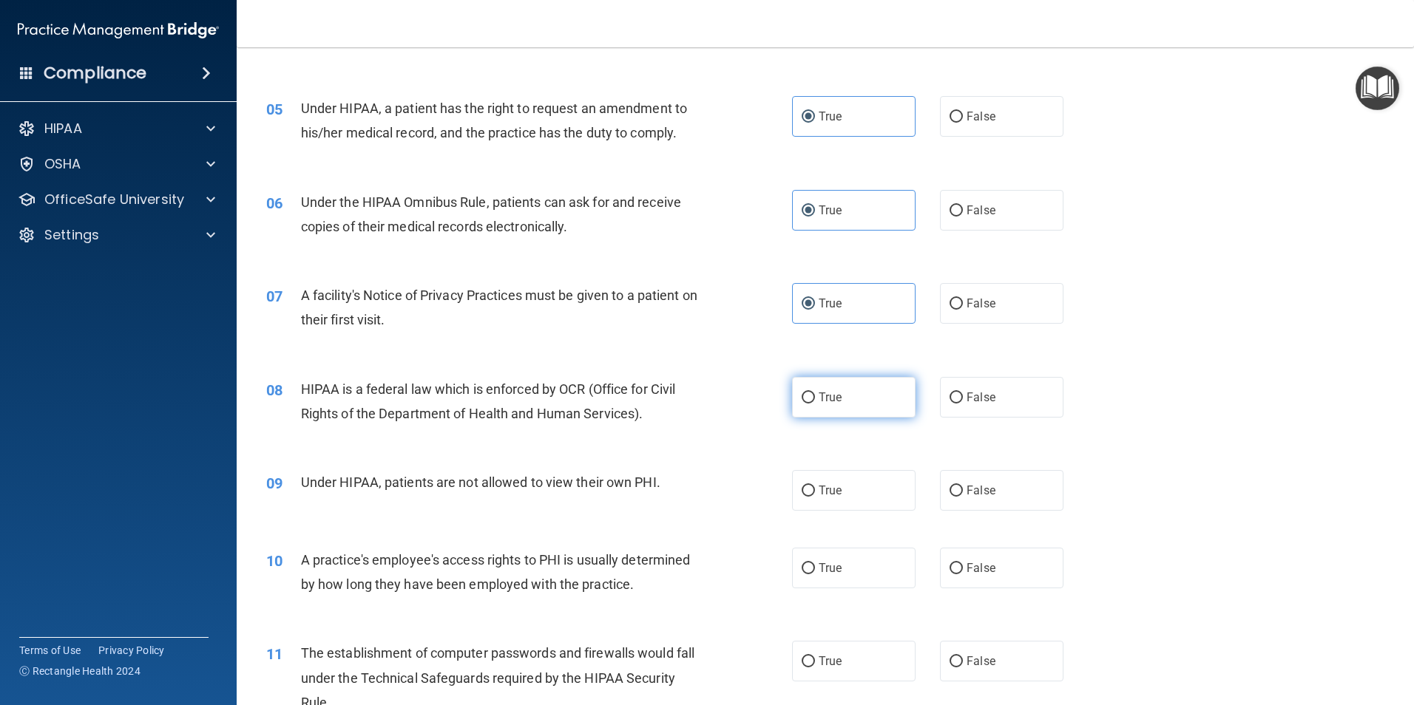
click at [626, 396] on label "True" at bounding box center [853, 397] width 123 height 41
click at [626, 396] on input "True" at bounding box center [808, 398] width 13 height 11
radio input "true"
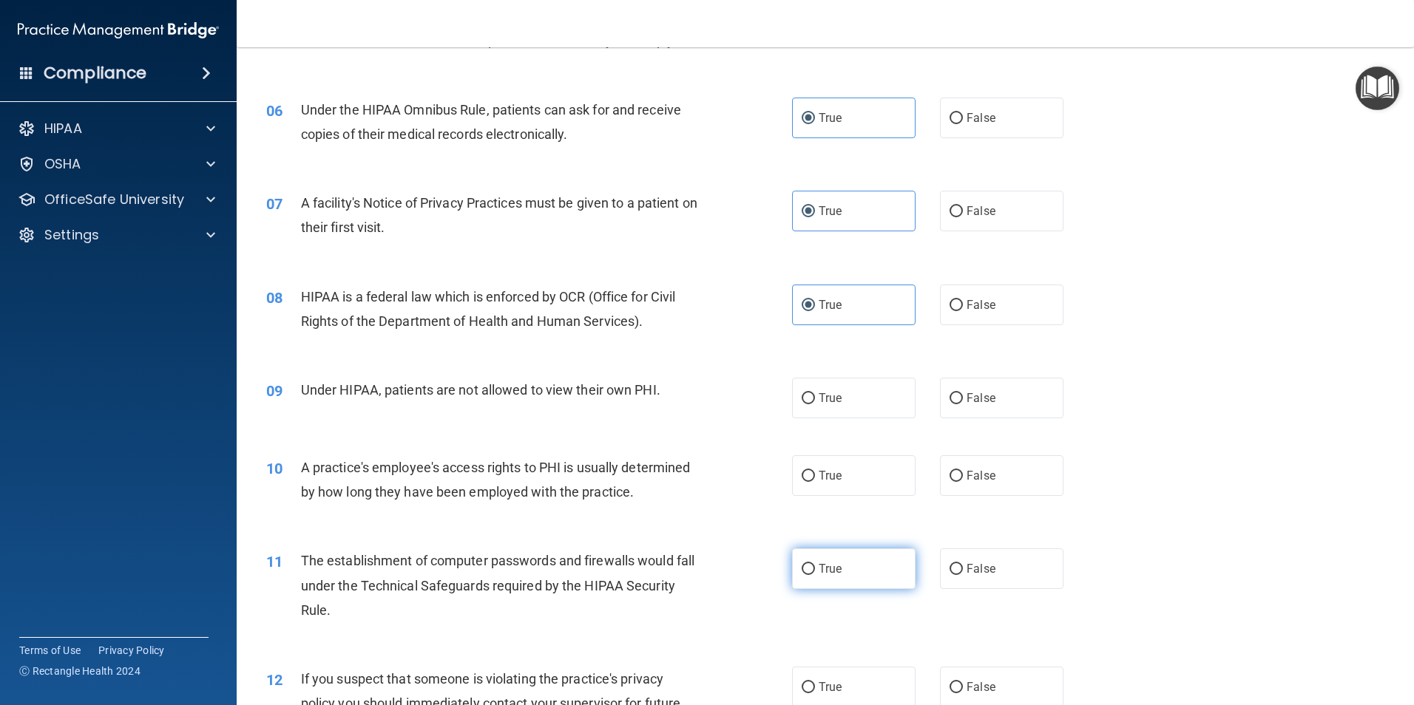
scroll to position [739, 0]
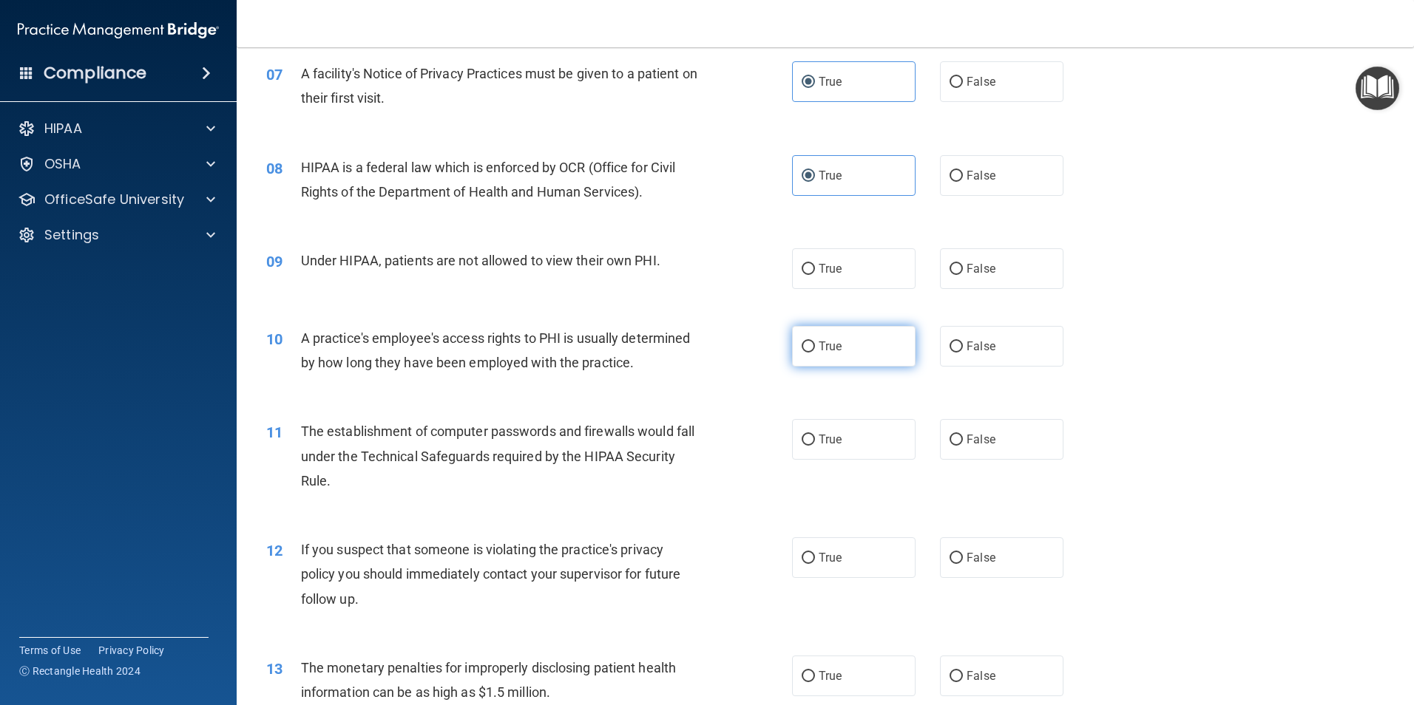
drag, startPoint x: 824, startPoint y: 266, endPoint x: 820, endPoint y: 362, distance: 96.2
click at [626, 268] on span "True" at bounding box center [830, 269] width 23 height 14
click at [626, 268] on input "True" at bounding box center [808, 269] width 13 height 11
radio input "true"
click at [626, 376] on div "10 A practice's employee's access rights to PHI is usually determined by how lo…" at bounding box center [825, 354] width 1140 height 93
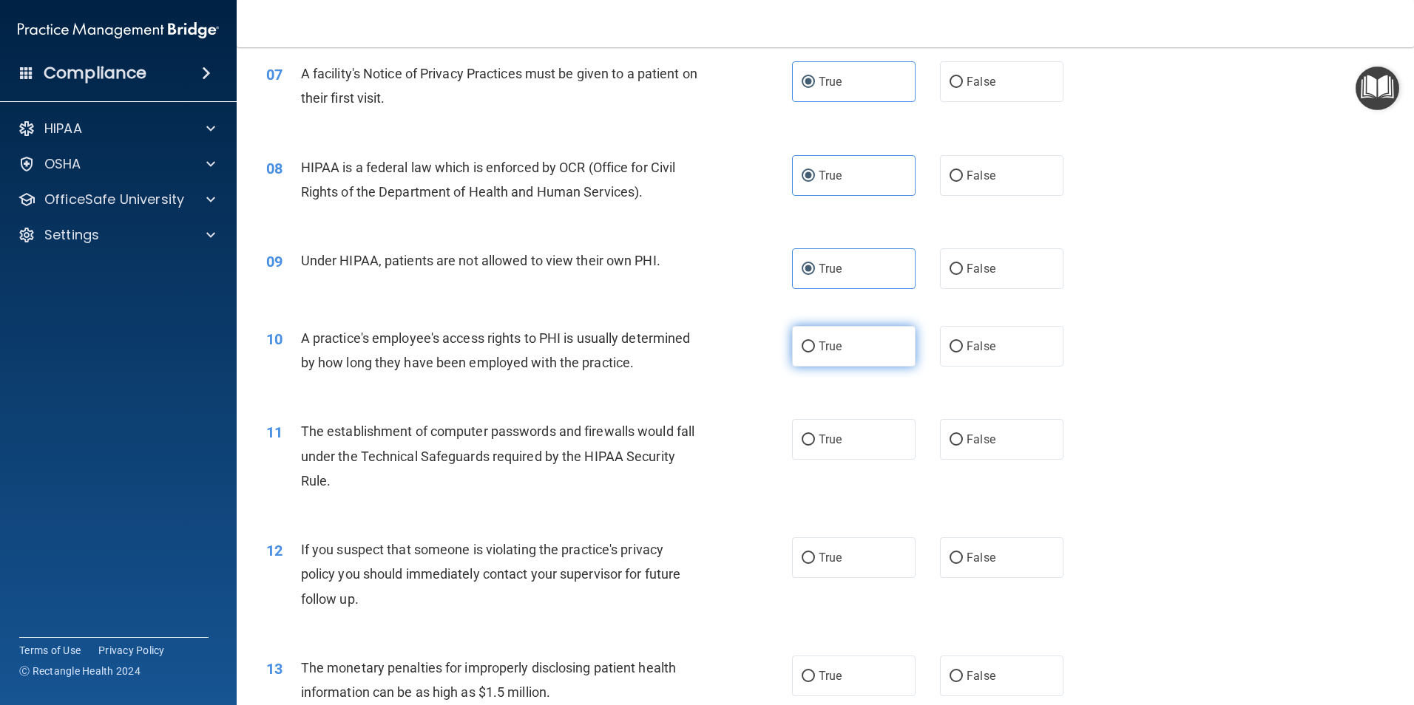
click at [626, 356] on label "True" at bounding box center [853, 346] width 123 height 41
click at [626, 353] on input "True" at bounding box center [808, 347] width 13 height 11
radio input "true"
click at [626, 329] on label "False" at bounding box center [1001, 346] width 123 height 41
click at [626, 342] on input "False" at bounding box center [955, 347] width 13 height 11
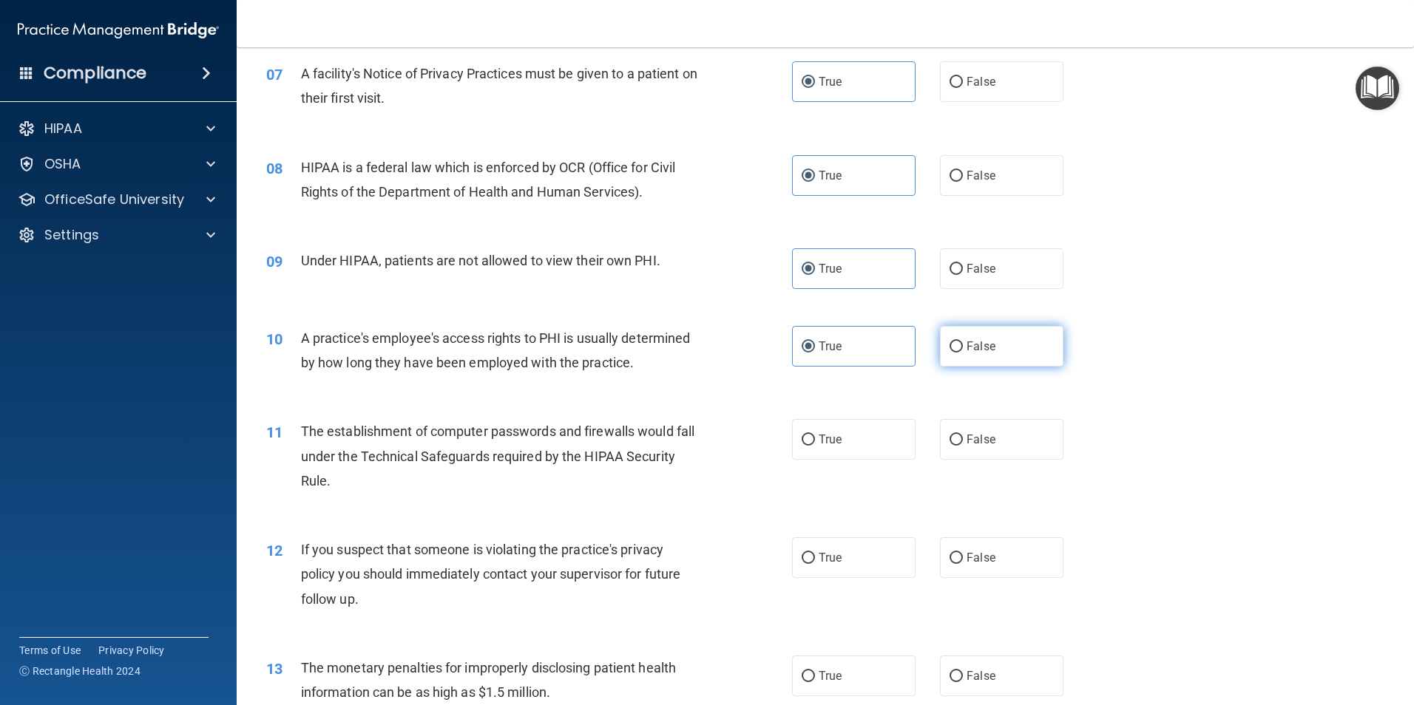
radio input "true"
radio input "false"
click at [626, 432] on label "True" at bounding box center [853, 439] width 123 height 41
click at [626, 432] on input "True" at bounding box center [808, 440] width 13 height 11
radio input "true"
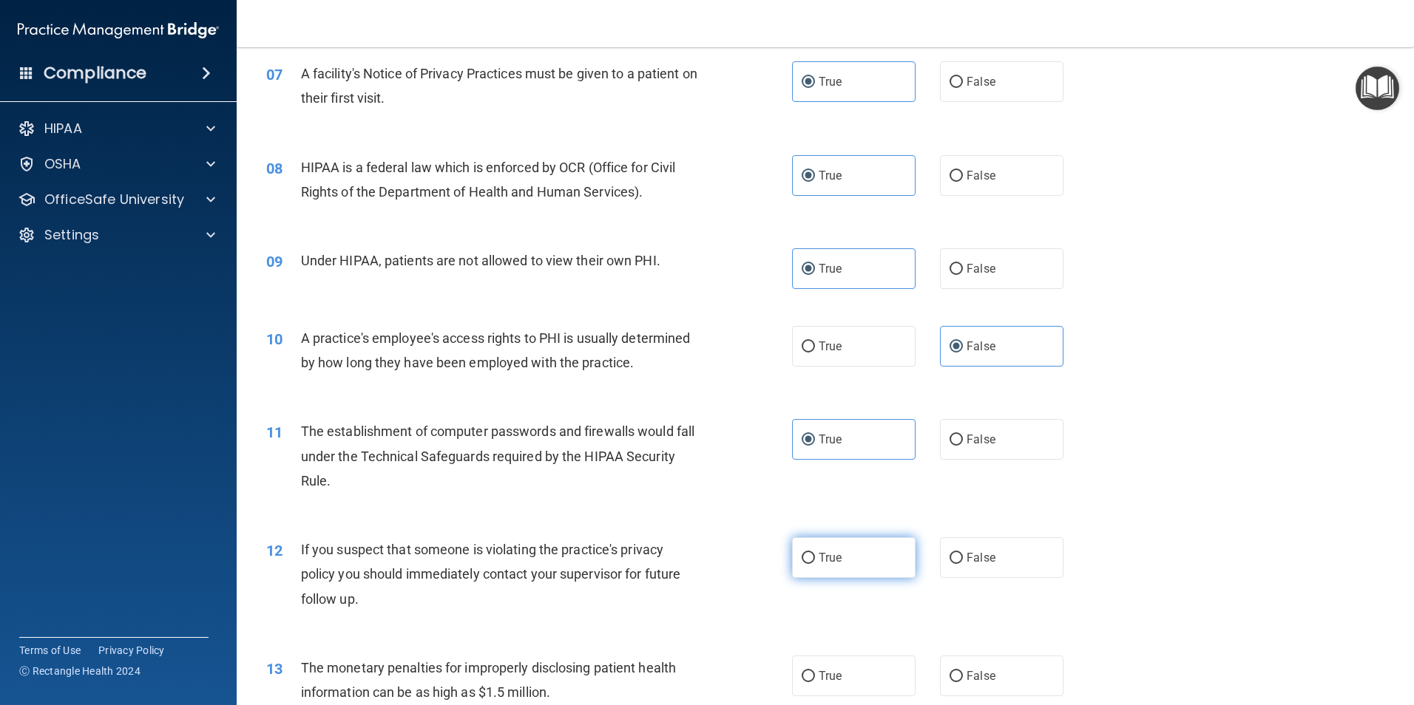
click at [626, 432] on label "True" at bounding box center [853, 558] width 123 height 41
click at [626, 432] on input "True" at bounding box center [808, 558] width 13 height 11
radio input "true"
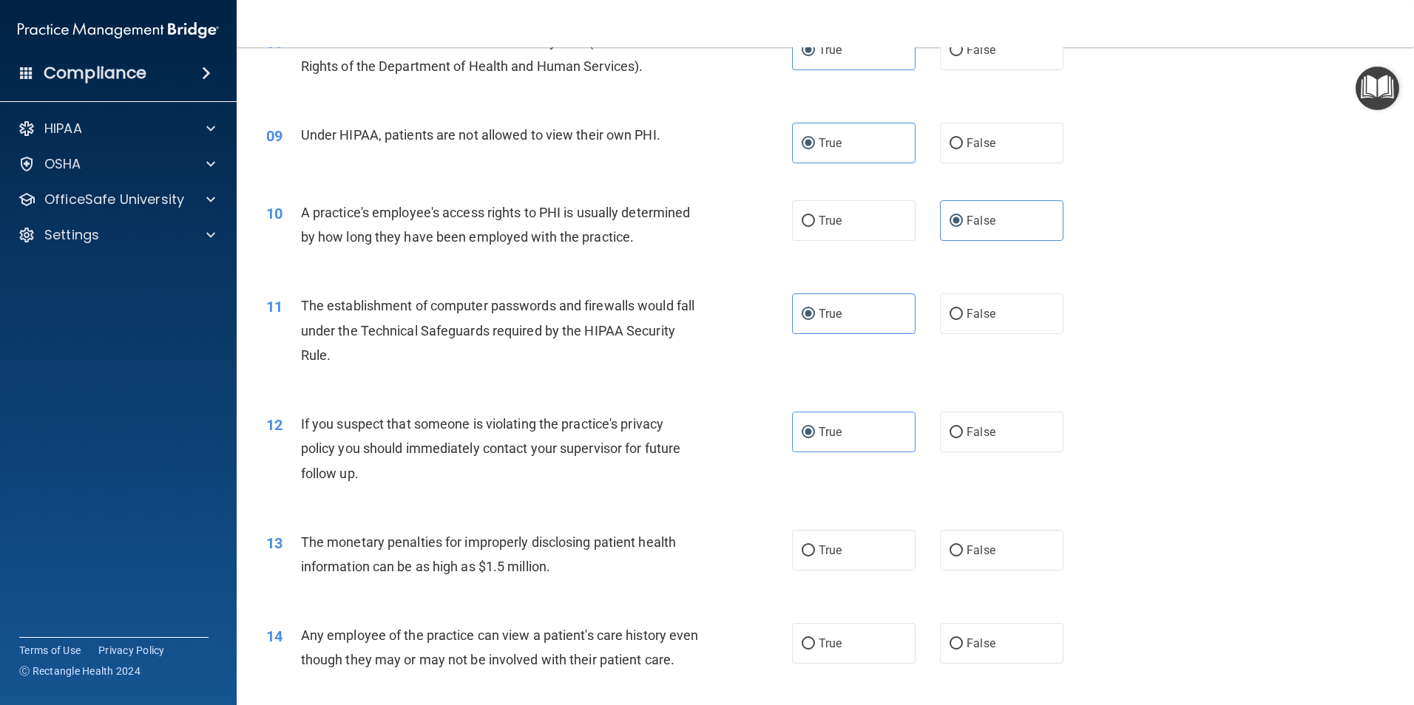
scroll to position [1035, 0]
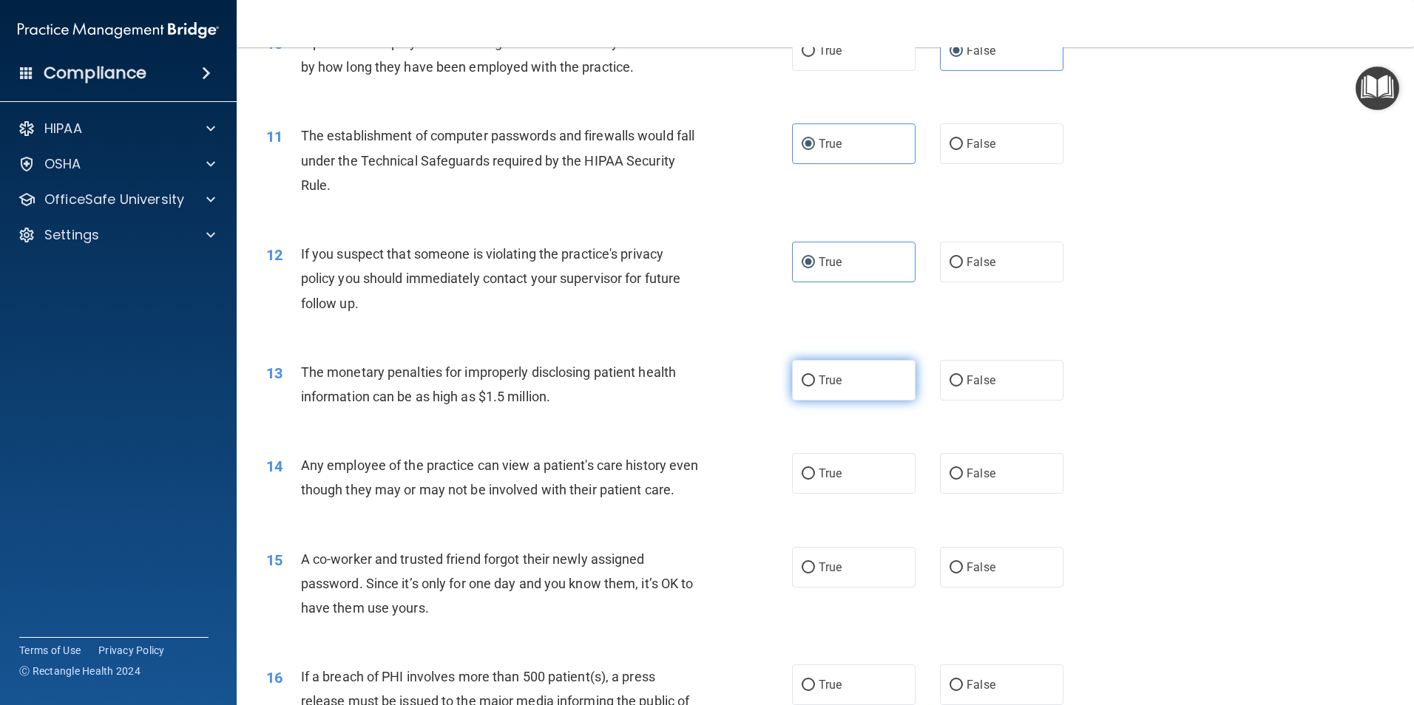
click at [626, 384] on span "True" at bounding box center [830, 380] width 23 height 14
click at [626, 384] on input "True" at bounding box center [808, 381] width 13 height 11
radio input "true"
click at [626, 388] on label "False" at bounding box center [1001, 380] width 123 height 41
click at [626, 387] on input "False" at bounding box center [955, 381] width 13 height 11
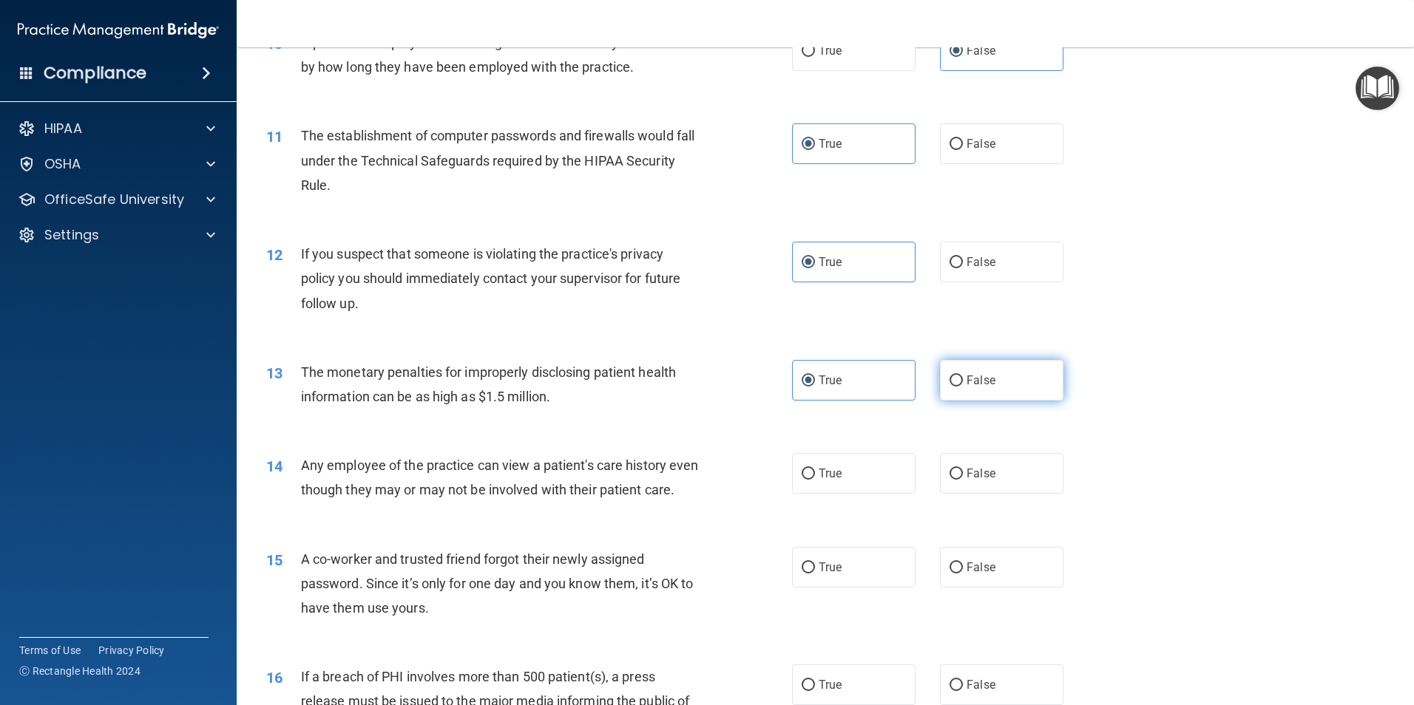
radio input "true"
radio input "false"
click at [626, 432] on label "True" at bounding box center [853, 473] width 123 height 41
click at [626, 432] on input "True" at bounding box center [808, 474] width 13 height 11
radio input "true"
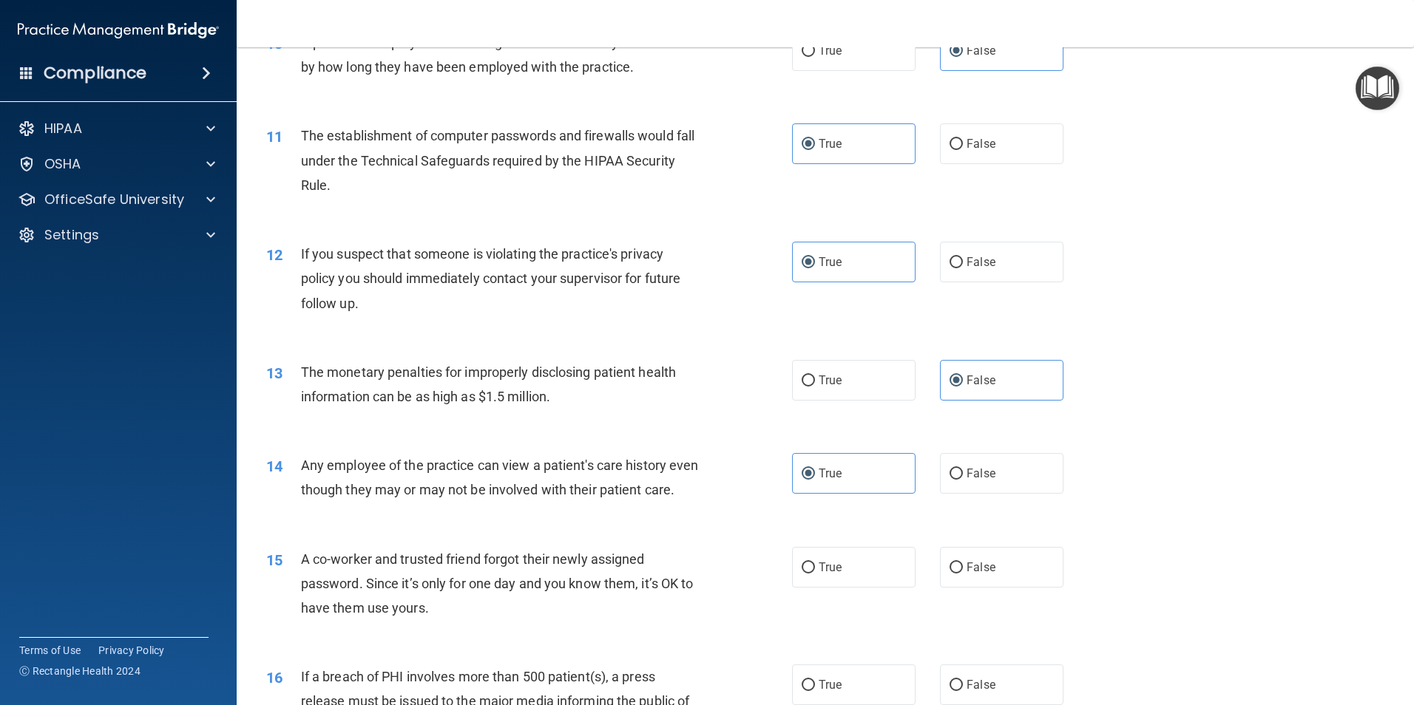
scroll to position [1109, 0]
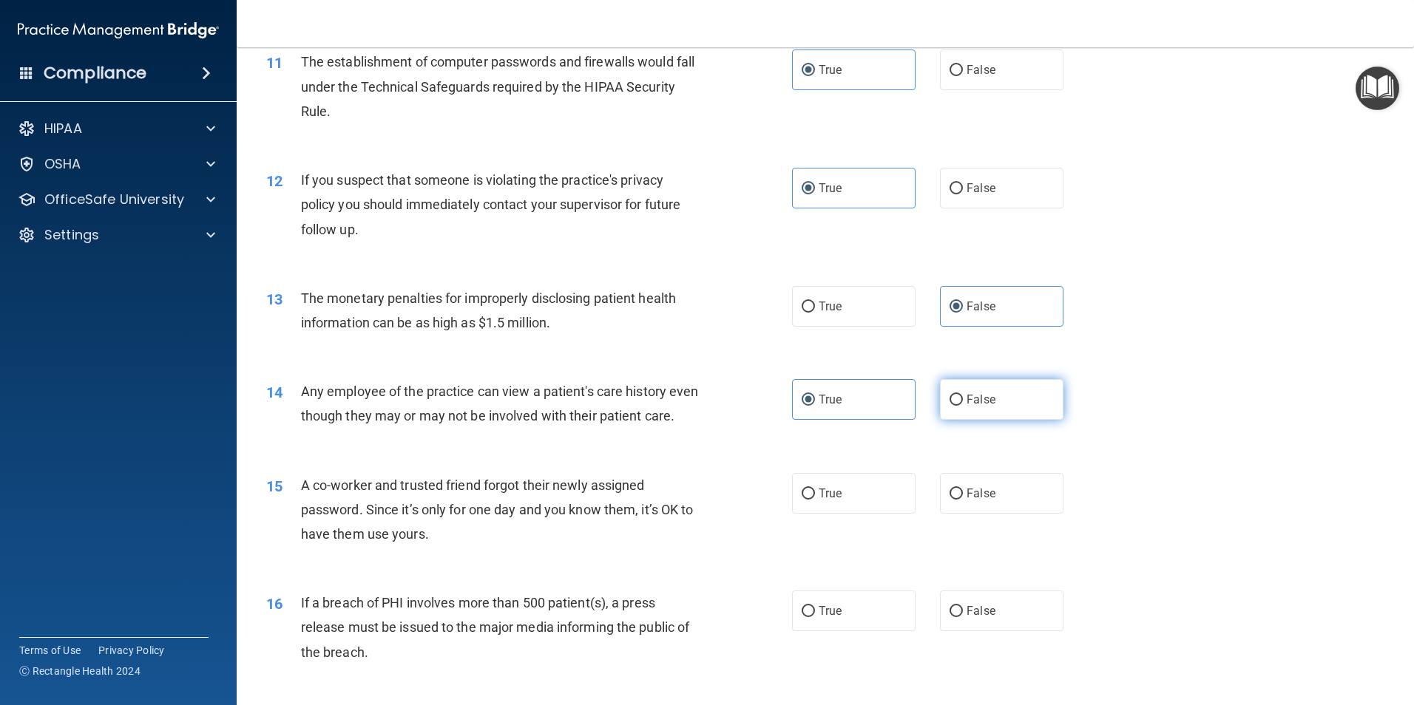
click at [626, 398] on label "False" at bounding box center [1001, 399] width 123 height 41
click at [626, 398] on input "False" at bounding box center [955, 400] width 13 height 11
radio input "true"
radio input "false"
click at [626, 432] on label "False" at bounding box center [1001, 493] width 123 height 41
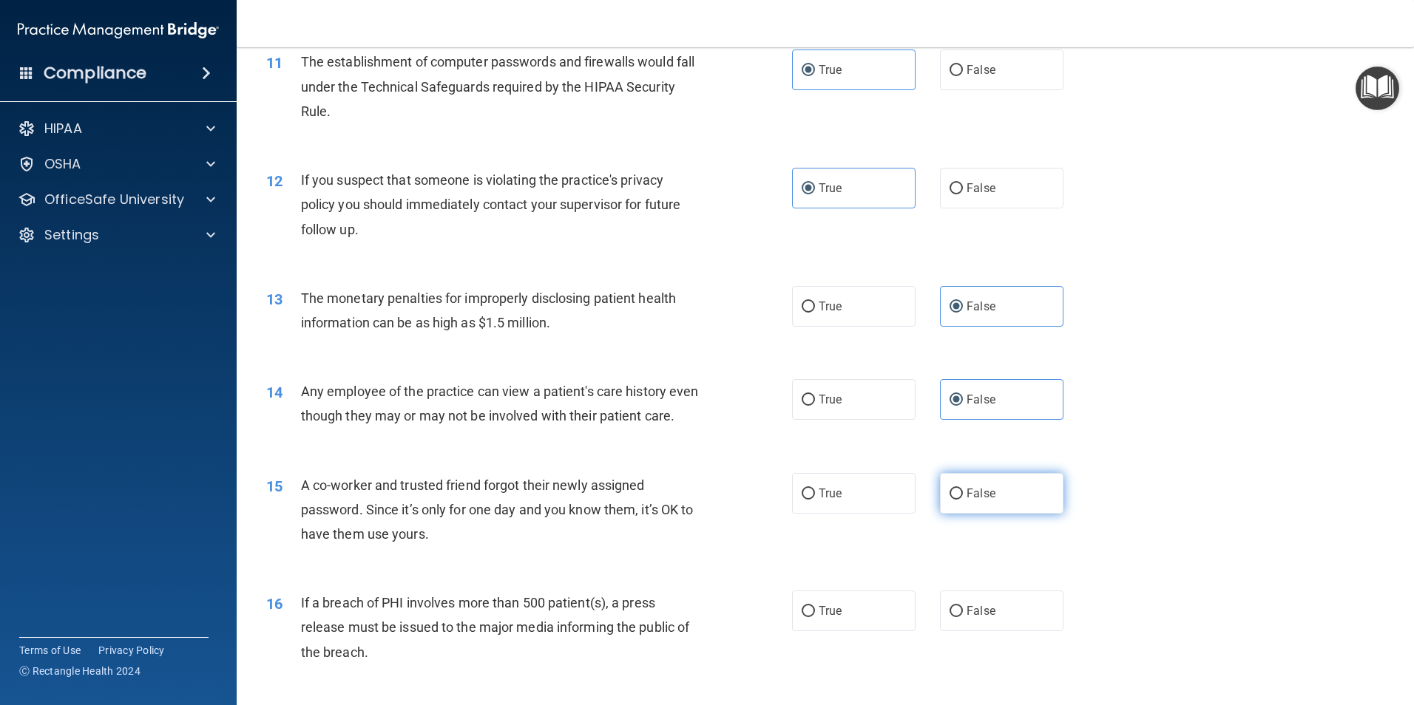
click at [626, 432] on input "False" at bounding box center [955, 494] width 13 height 11
radio input "true"
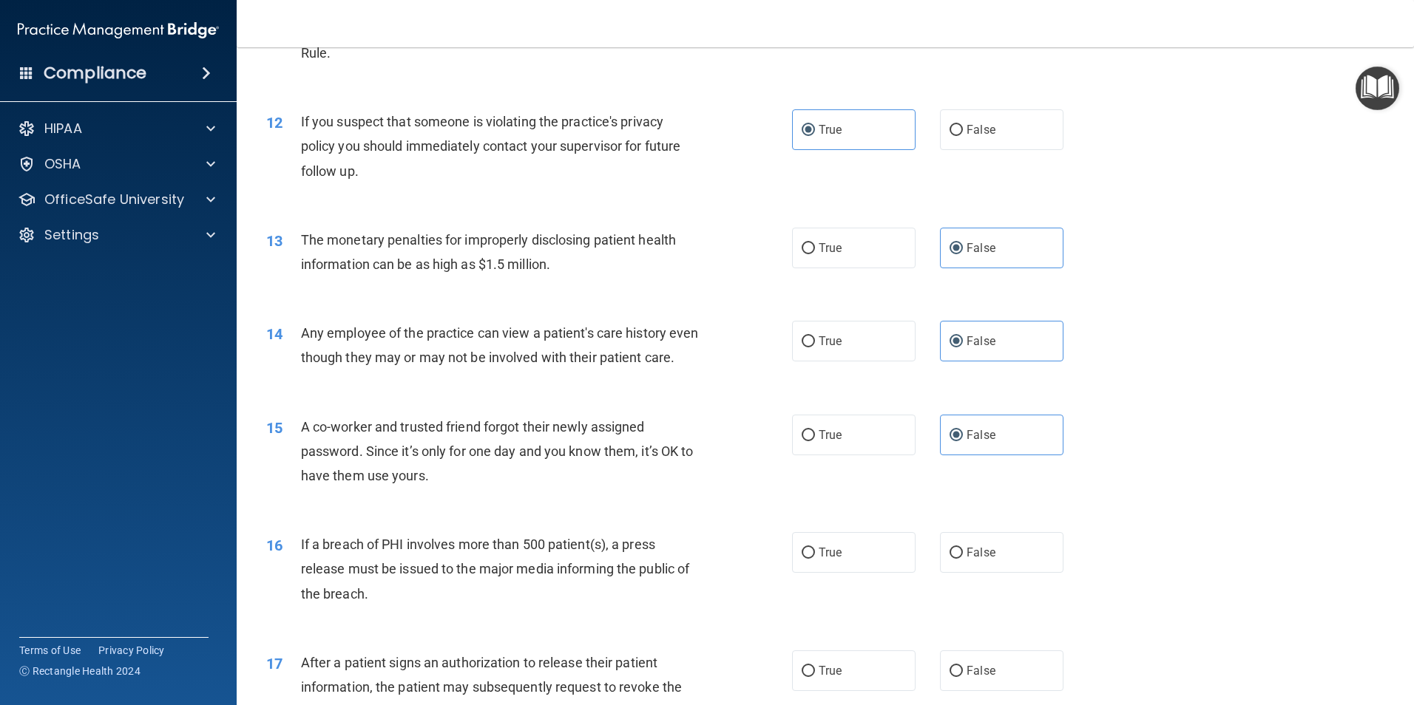
scroll to position [1331, 0]
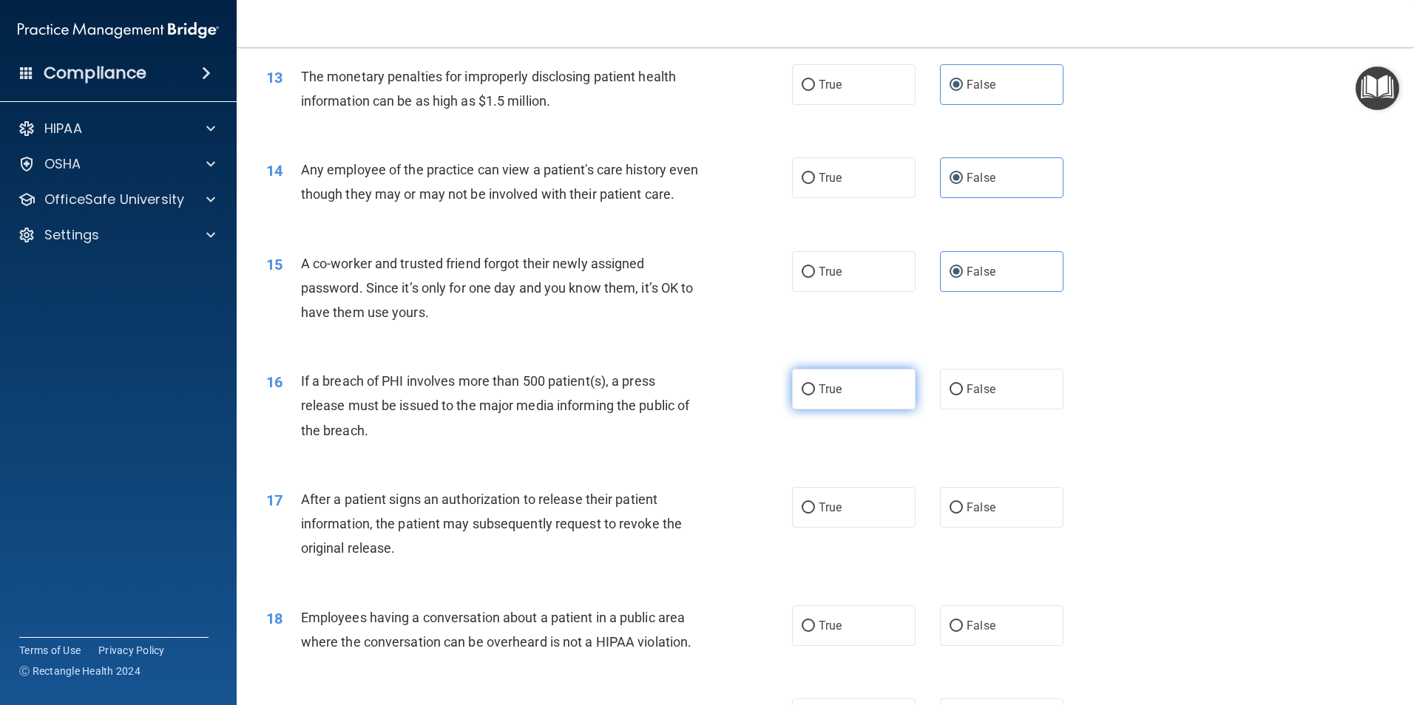
click at [626, 410] on label "True" at bounding box center [853, 389] width 123 height 41
click at [626, 396] on input "True" at bounding box center [808, 390] width 13 height 11
radio input "true"
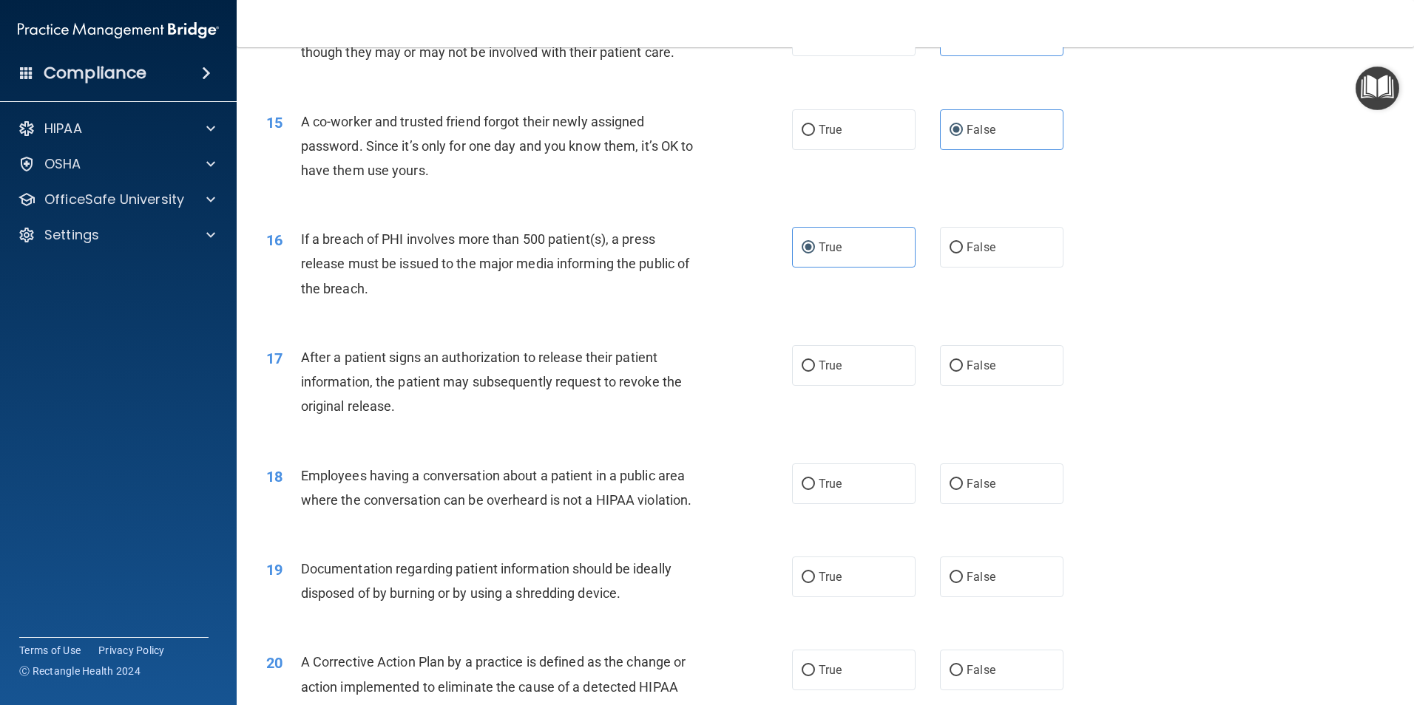
scroll to position [1479, 0]
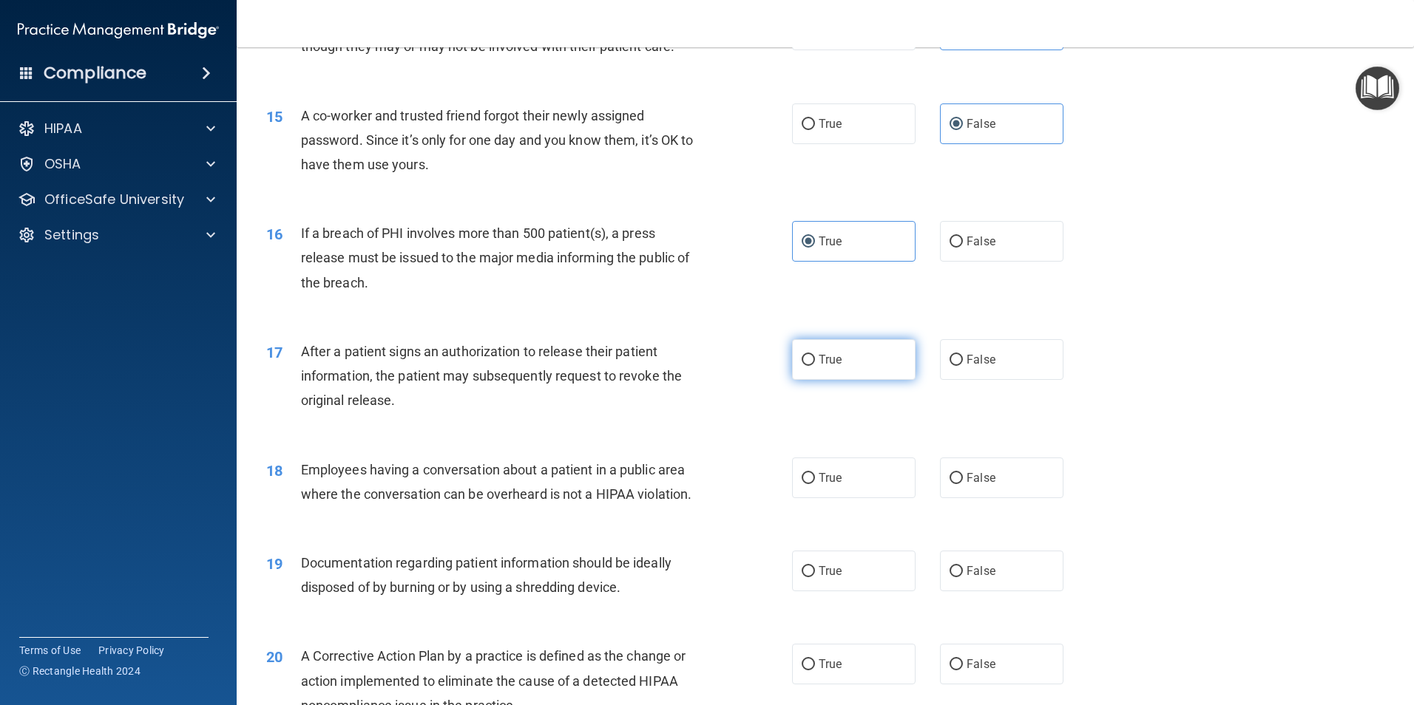
click at [626, 380] on label "True" at bounding box center [853, 359] width 123 height 41
click at [626, 366] on input "True" at bounding box center [808, 360] width 13 height 11
radio input "true"
click at [626, 432] on label "True" at bounding box center [853, 478] width 123 height 41
click at [626, 432] on input "True" at bounding box center [808, 478] width 13 height 11
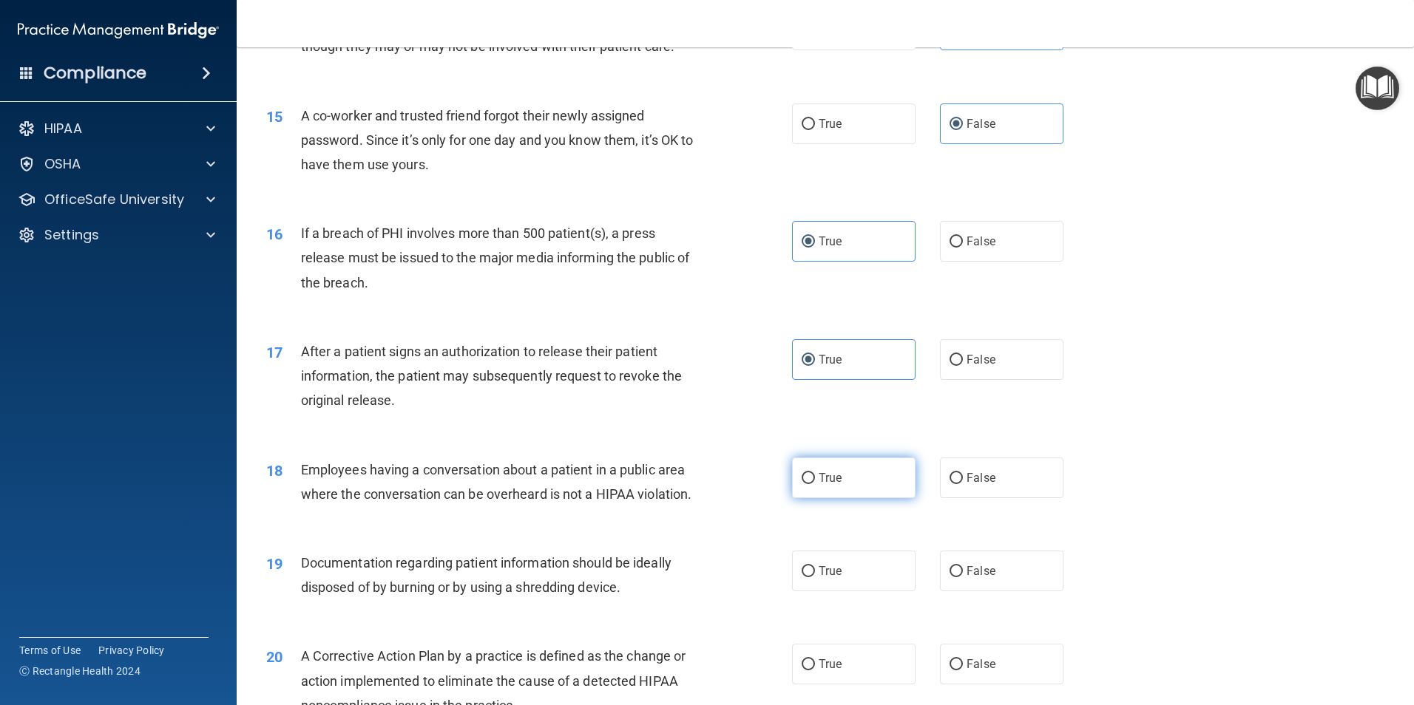
radio input "true"
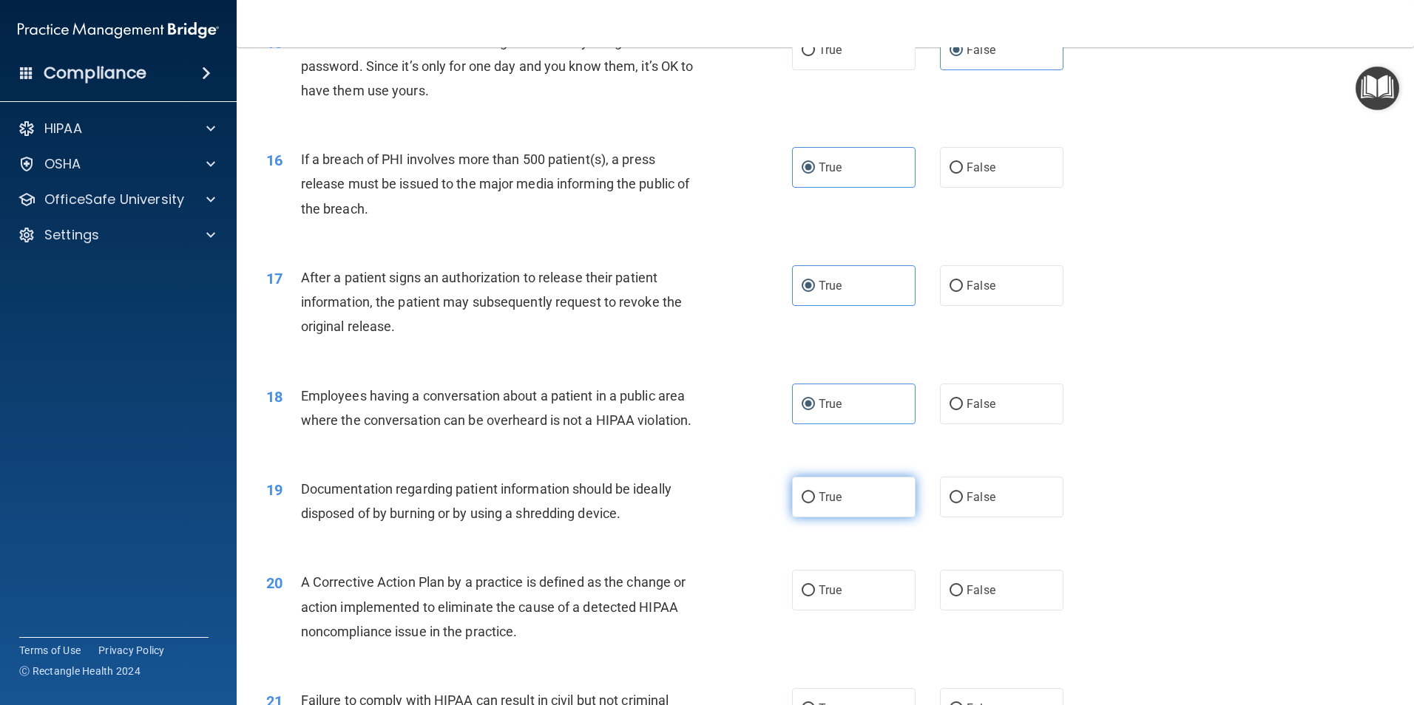
click at [626, 432] on label "True" at bounding box center [853, 497] width 123 height 41
click at [626, 432] on input "True" at bounding box center [808, 497] width 13 height 11
radio input "true"
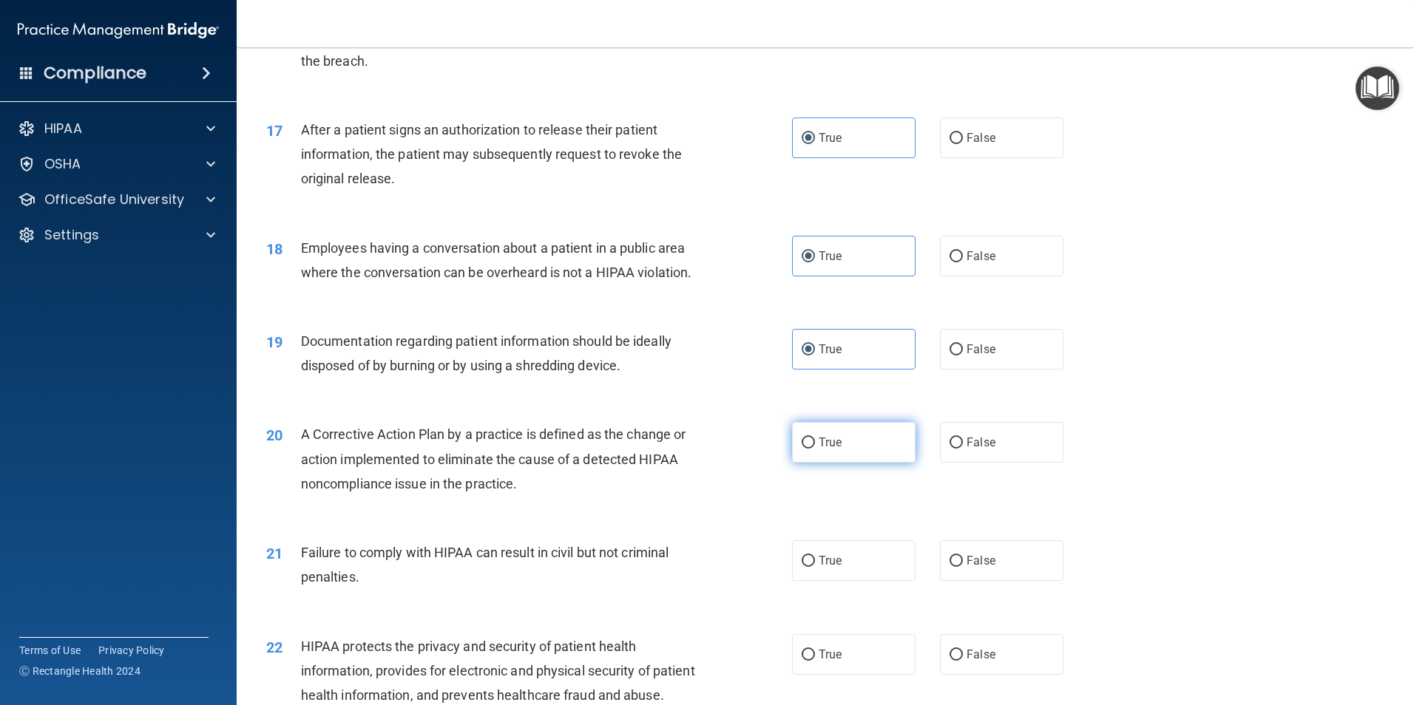
click at [626, 432] on label "True" at bounding box center [853, 442] width 123 height 41
click at [626, 432] on input "True" at bounding box center [808, 443] width 13 height 11
radio input "true"
click at [626, 432] on label "True" at bounding box center [853, 561] width 123 height 41
click at [626, 432] on input "True" at bounding box center [808, 561] width 13 height 11
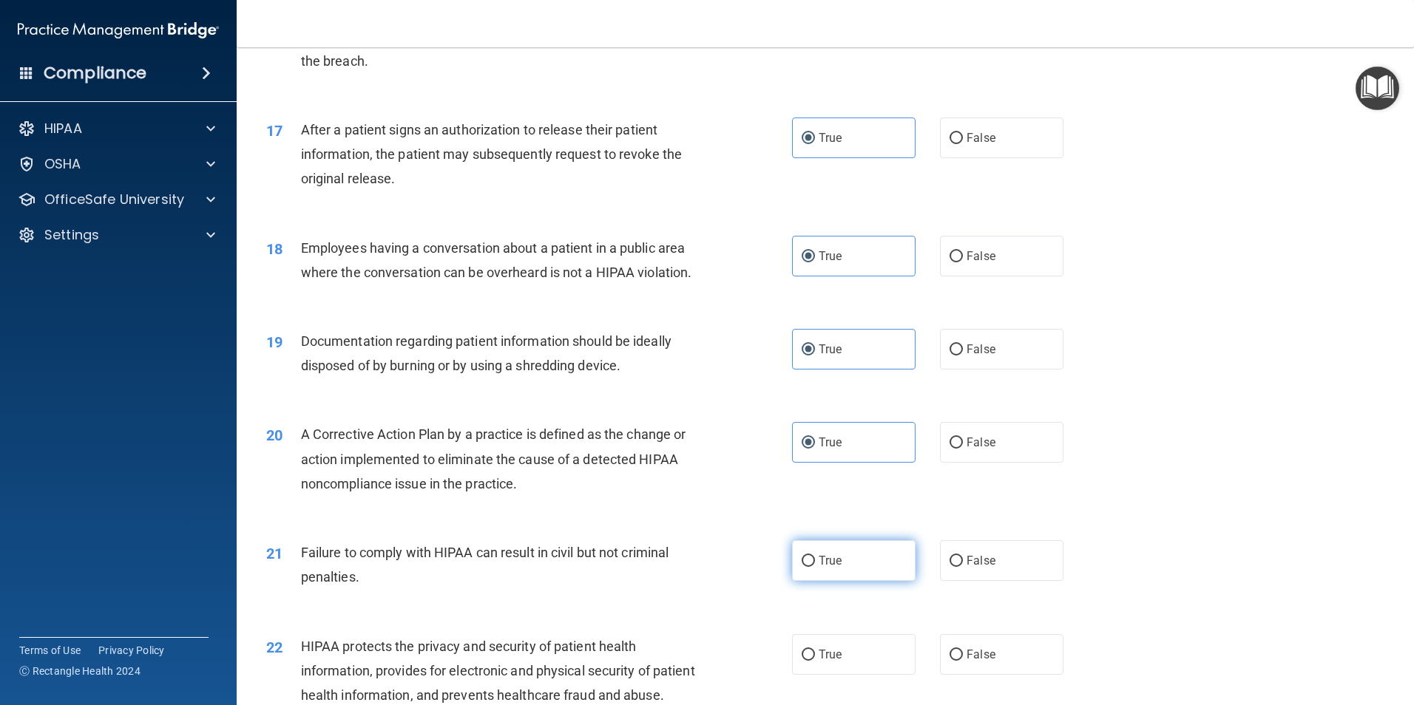
radio input "true"
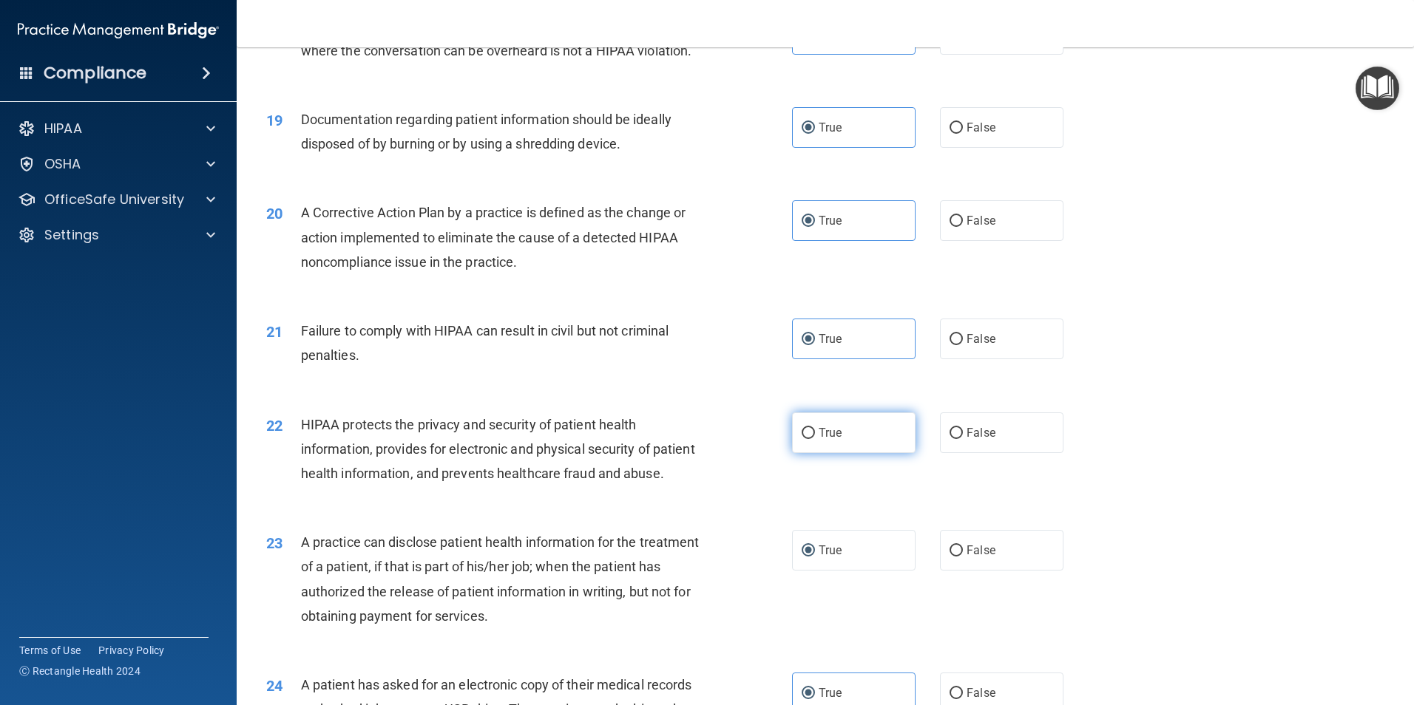
click at [626, 432] on label "True" at bounding box center [853, 433] width 123 height 41
click at [626, 432] on input "True" at bounding box center [808, 433] width 13 height 11
radio input "true"
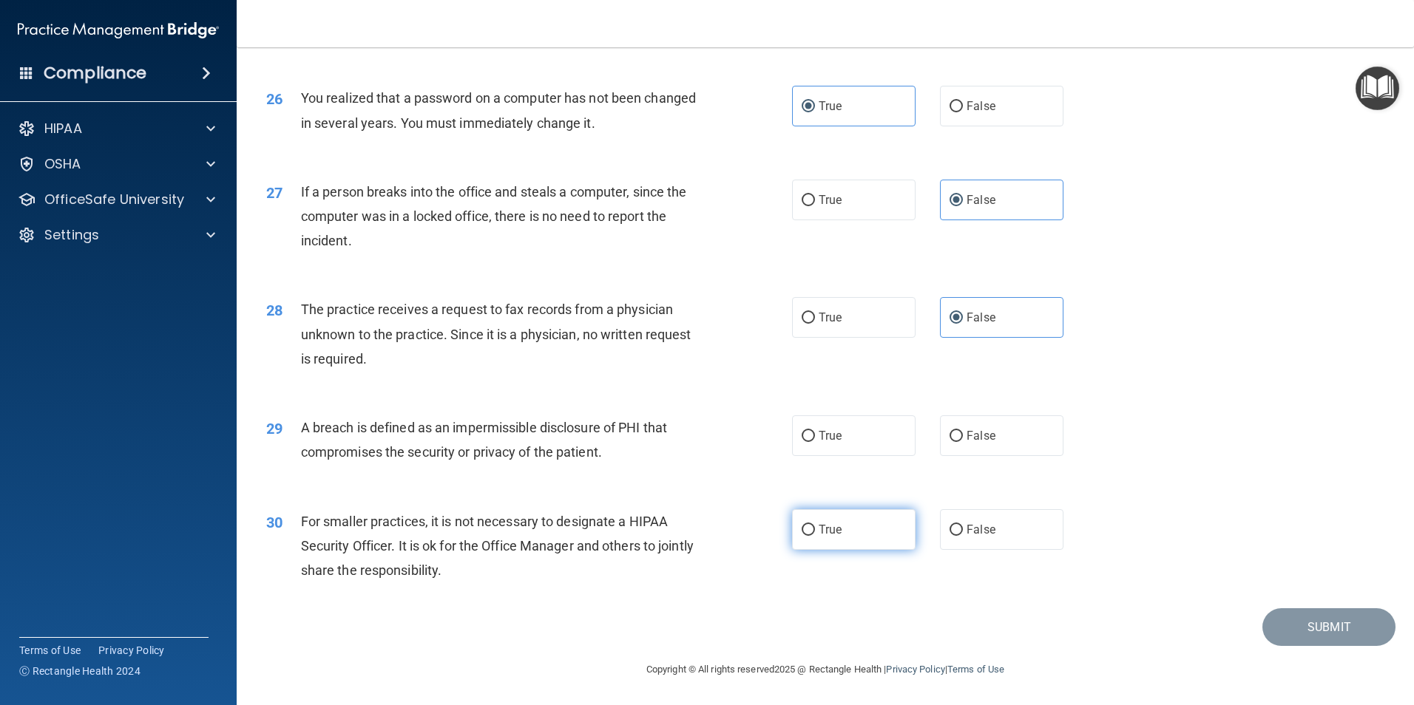
scroll to position [2819, 0]
click at [626, 430] on label "True" at bounding box center [853, 436] width 123 height 41
click at [626, 431] on input "True" at bounding box center [808, 436] width 13 height 11
radio input "true"
click at [626, 432] on label "True" at bounding box center [853, 529] width 123 height 41
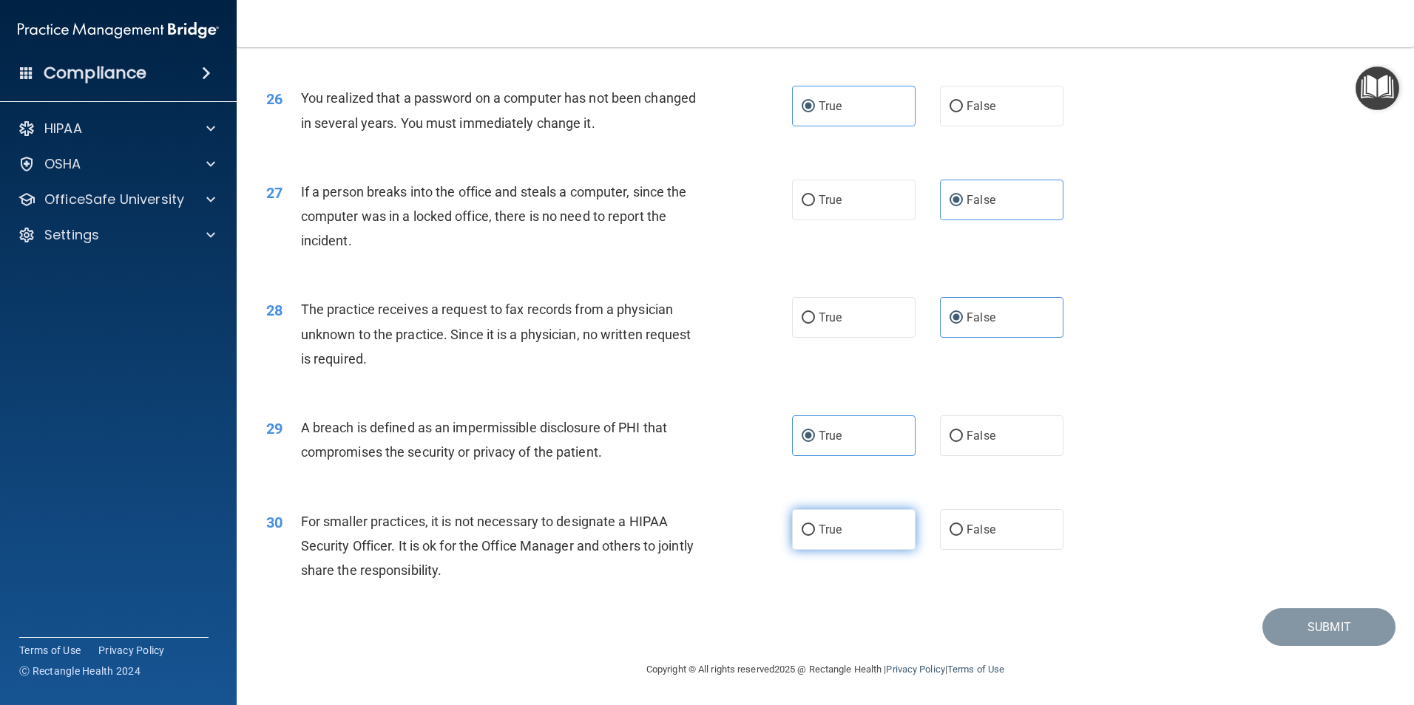
click at [626, 432] on input "True" at bounding box center [808, 530] width 13 height 11
radio input "true"
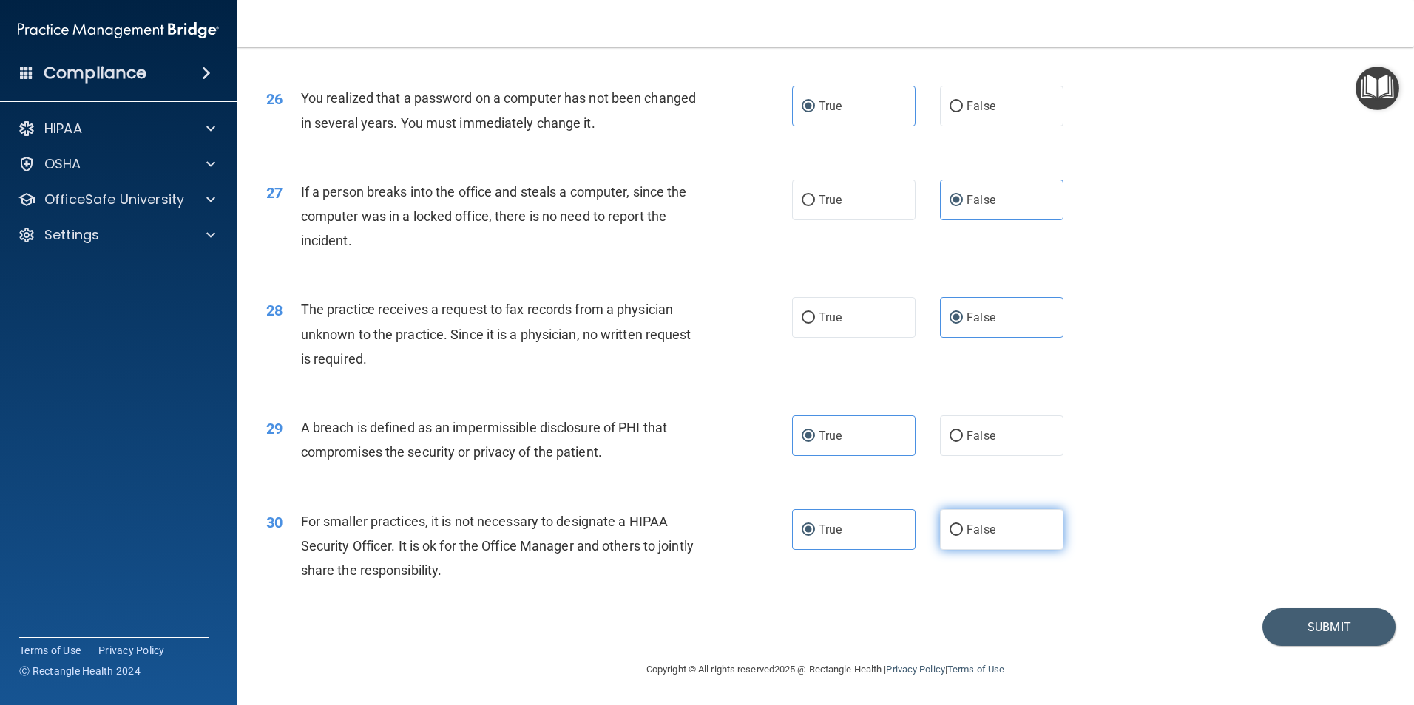
drag, startPoint x: 998, startPoint y: 520, endPoint x: 1011, endPoint y: 526, distance: 14.6
click at [626, 432] on label "False" at bounding box center [1001, 529] width 123 height 41
click at [626, 432] on input "False" at bounding box center [955, 530] width 13 height 11
radio input "true"
radio input "false"
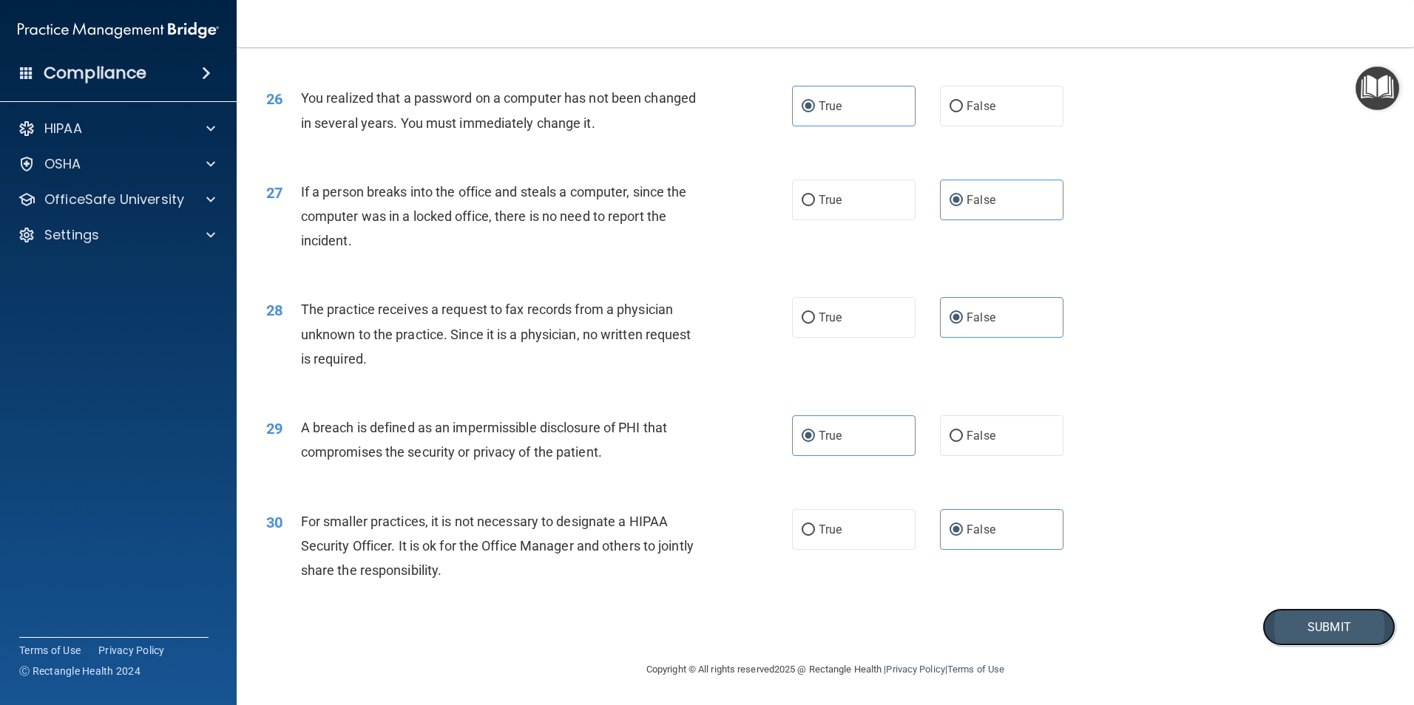
click at [626, 432] on button "Submit" at bounding box center [1328, 628] width 133 height 38
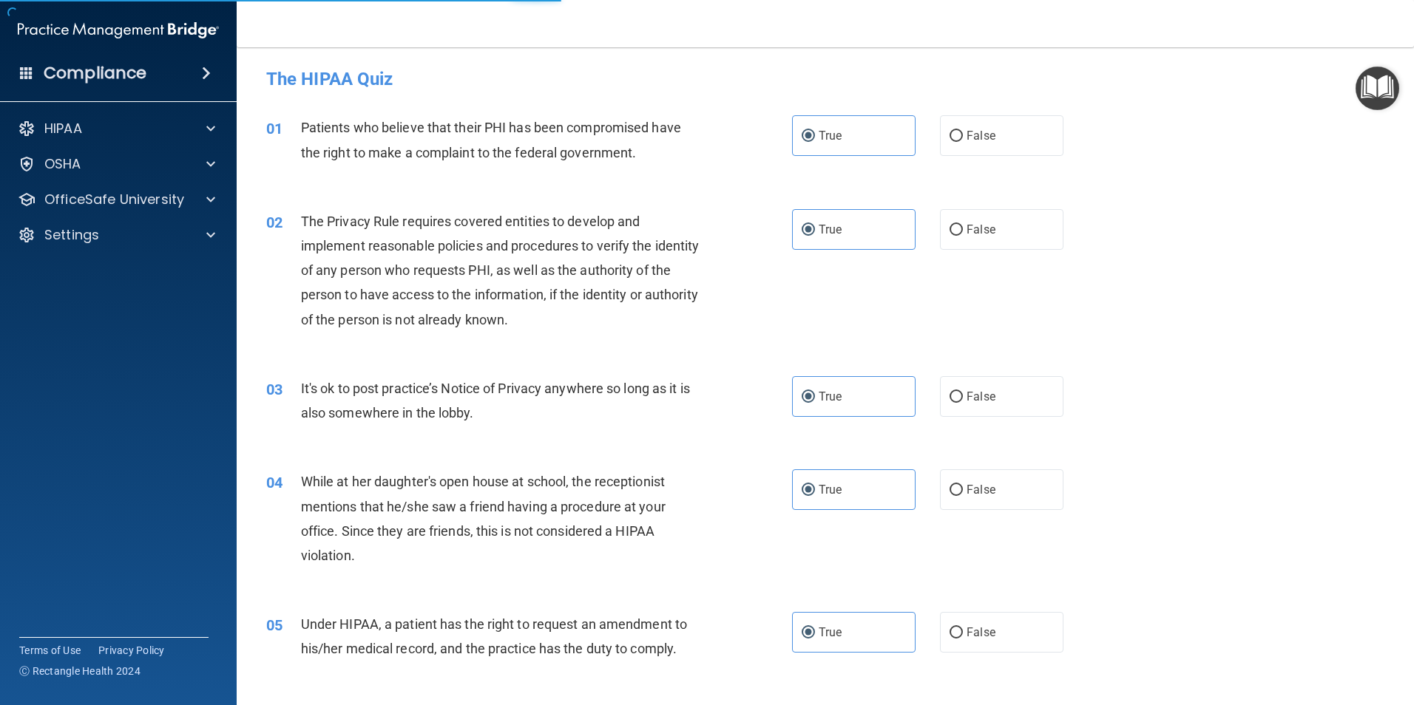
scroll to position [0, 0]
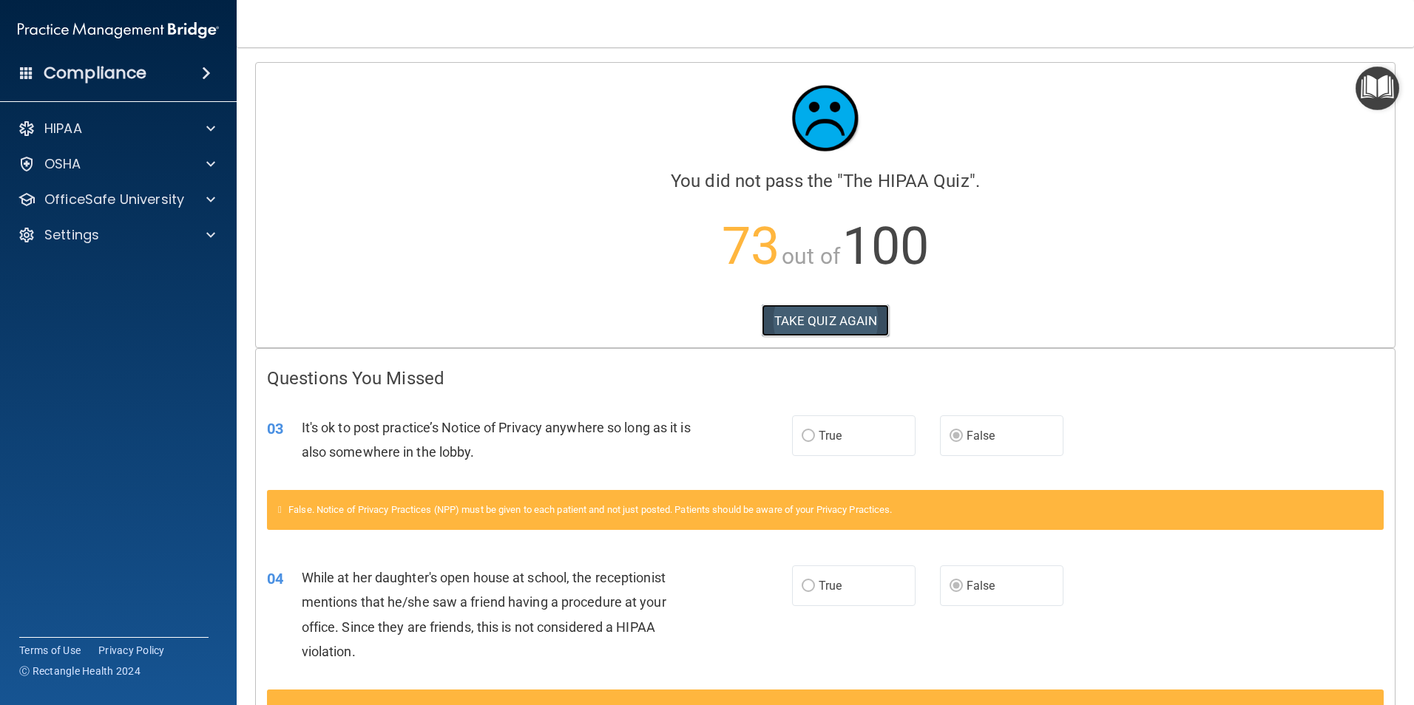
click at [626, 322] on button "TAKE QUIZ AGAIN" at bounding box center [826, 321] width 128 height 33
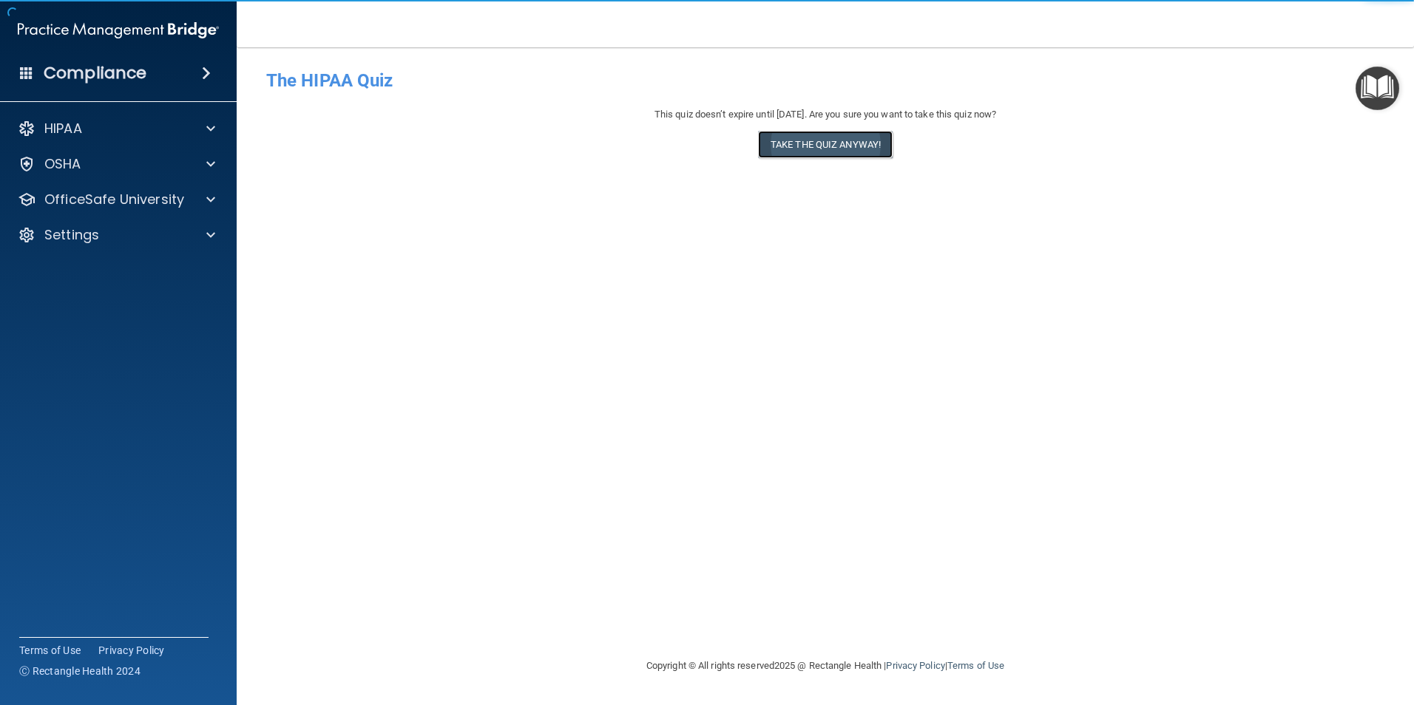
click at [626, 152] on button "Take the quiz anyway!" at bounding box center [825, 144] width 135 height 27
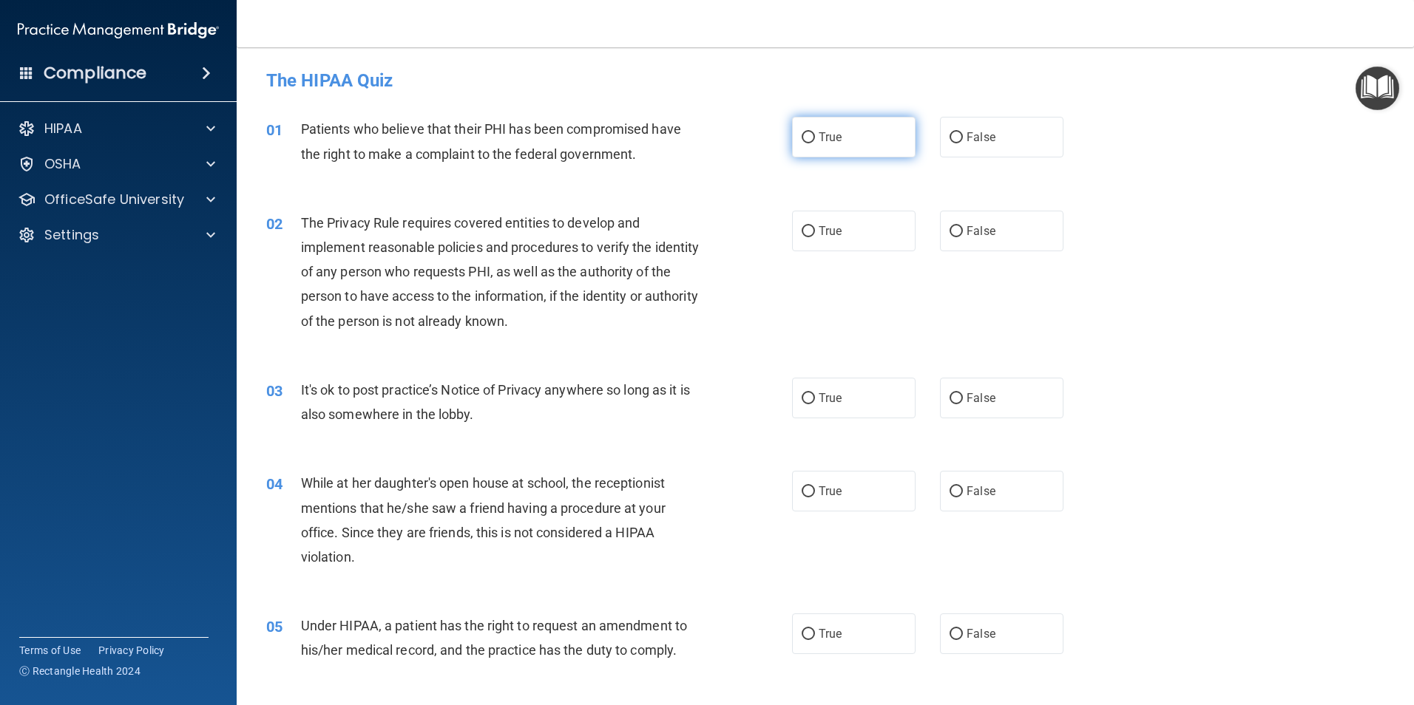
click at [626, 143] on input "True" at bounding box center [808, 137] width 13 height 11
radio input "true"
click at [626, 237] on span "True" at bounding box center [830, 231] width 23 height 14
click at [626, 237] on input "True" at bounding box center [808, 231] width 13 height 11
radio input "true"
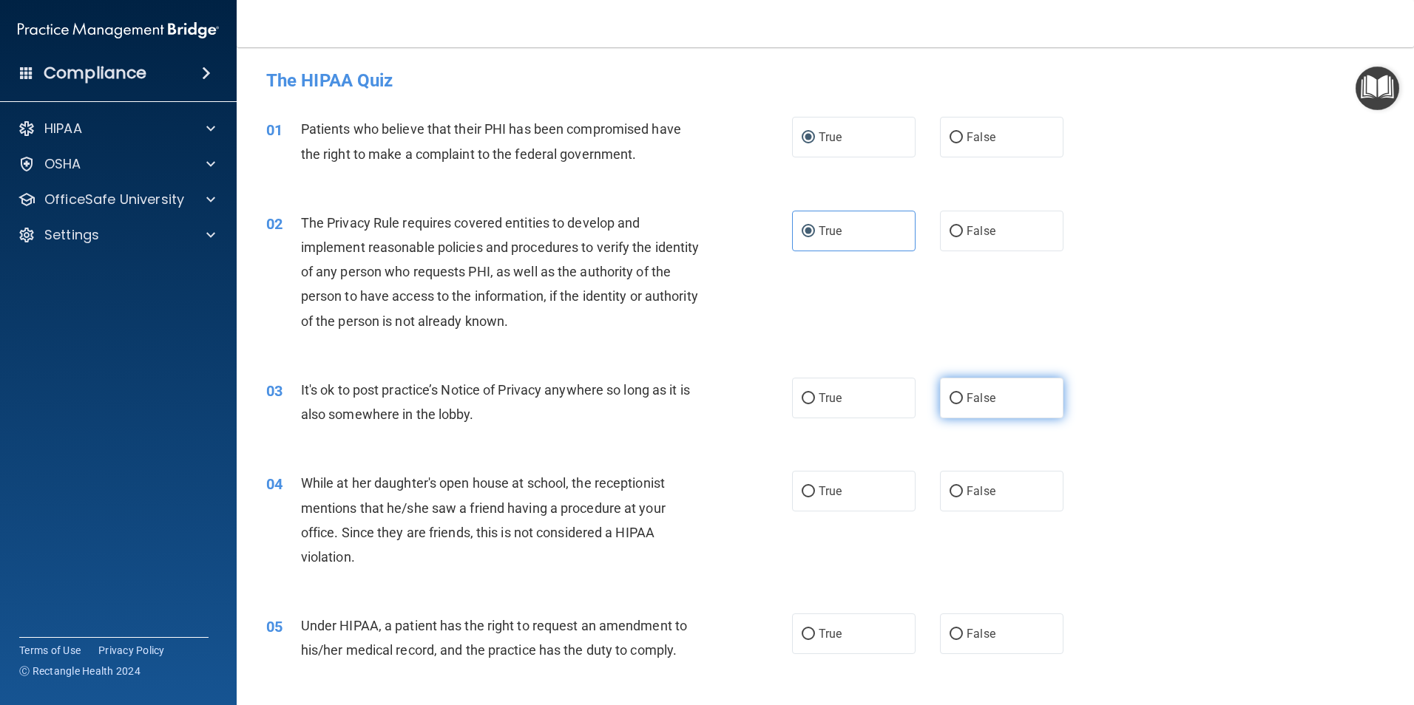
click at [626, 398] on input "False" at bounding box center [955, 398] width 13 height 11
radio input "true"
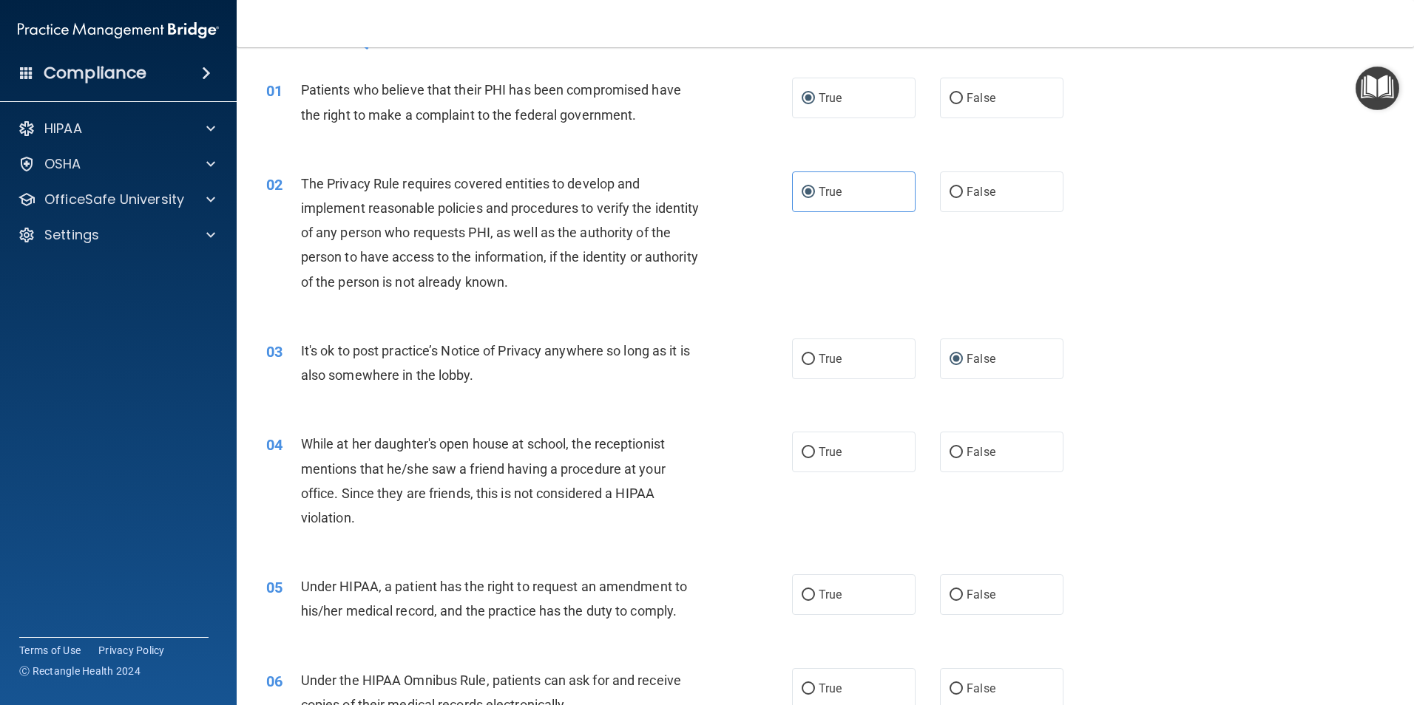
scroll to position [74, 0]
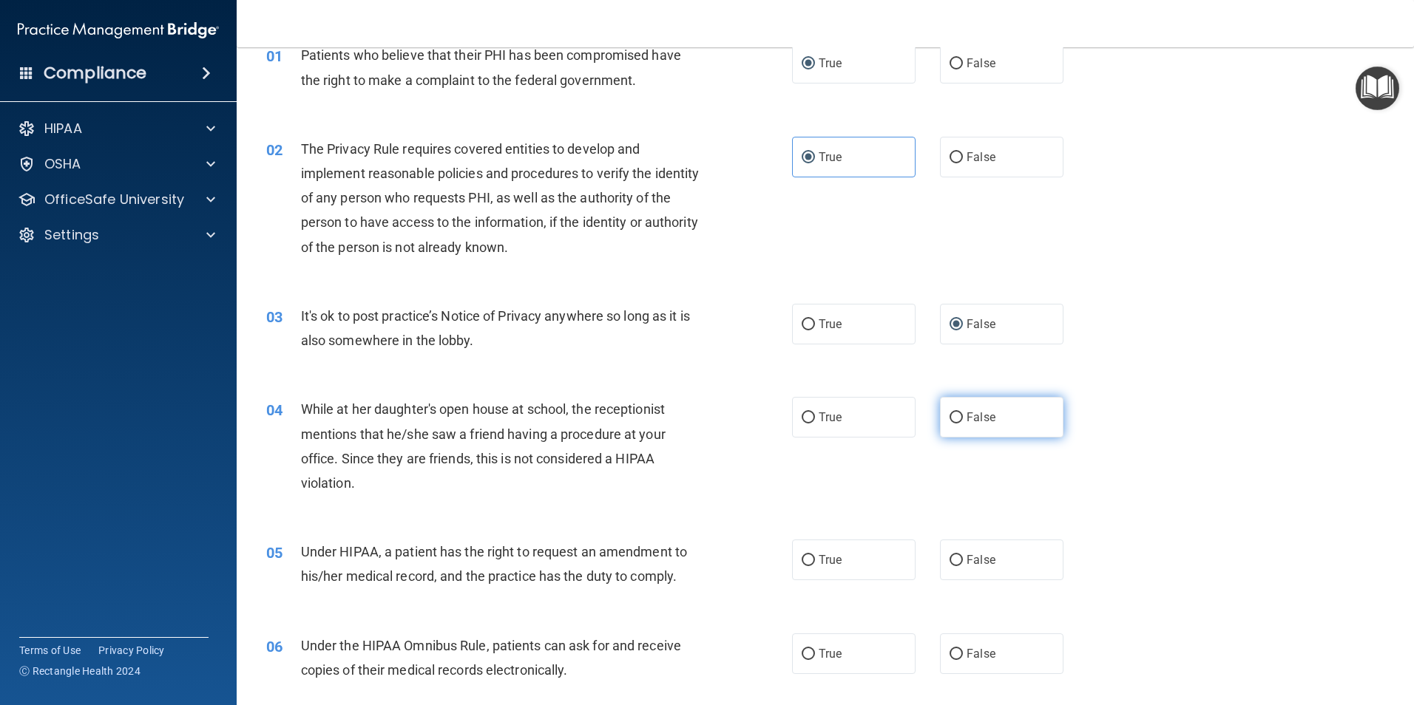
click at [626, 428] on label "False" at bounding box center [1001, 417] width 123 height 41
click at [626, 424] on input "False" at bounding box center [955, 418] width 13 height 11
radio input "true"
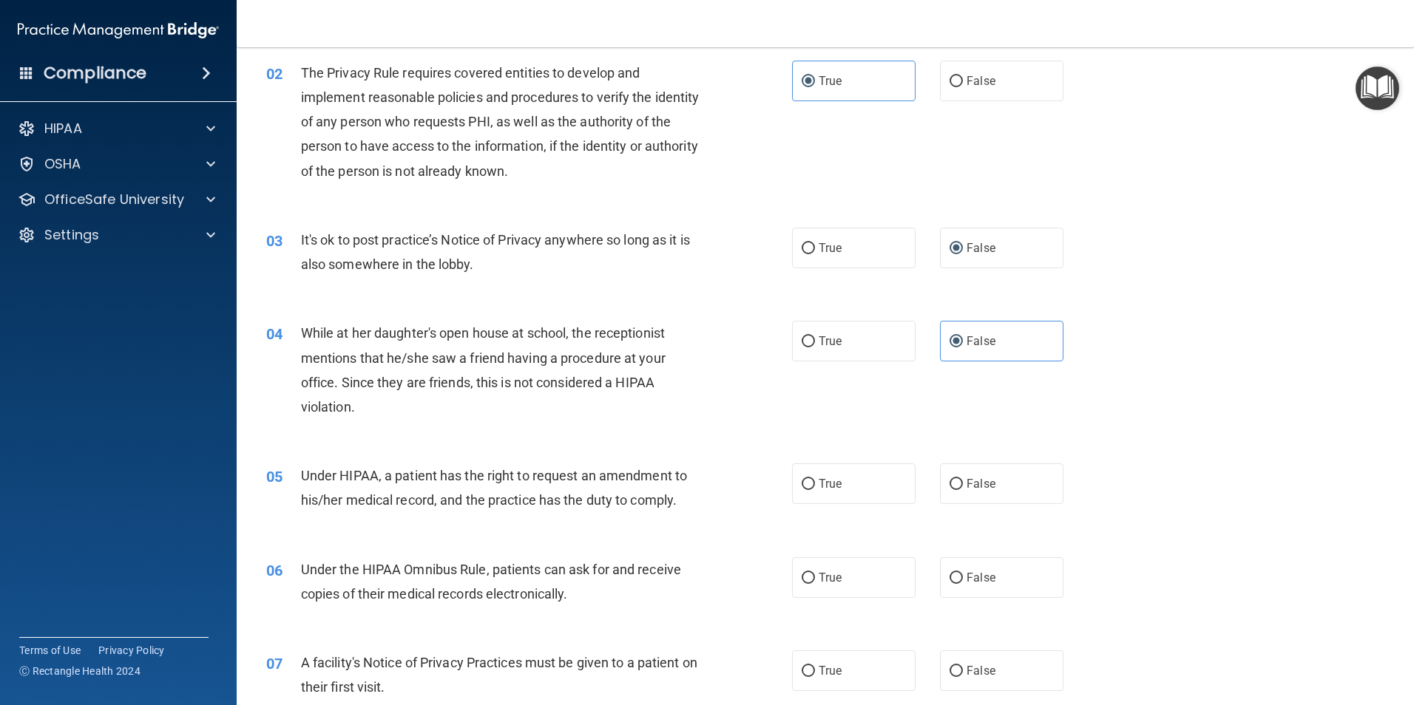
scroll to position [296, 0]
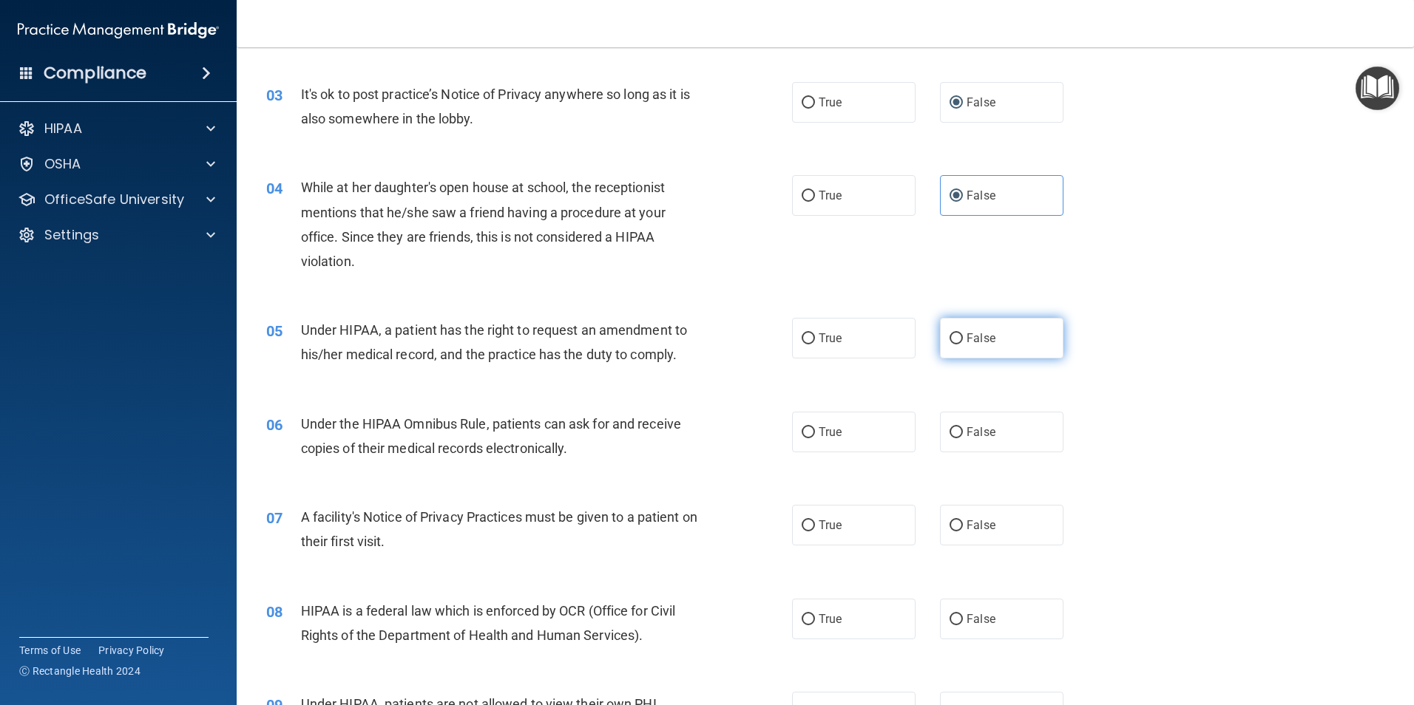
click at [626, 348] on label "False" at bounding box center [1001, 338] width 123 height 41
click at [626, 345] on input "False" at bounding box center [955, 338] width 13 height 11
radio input "true"
click at [626, 432] on label "True" at bounding box center [853, 432] width 123 height 41
click at [626, 432] on input "True" at bounding box center [808, 432] width 13 height 11
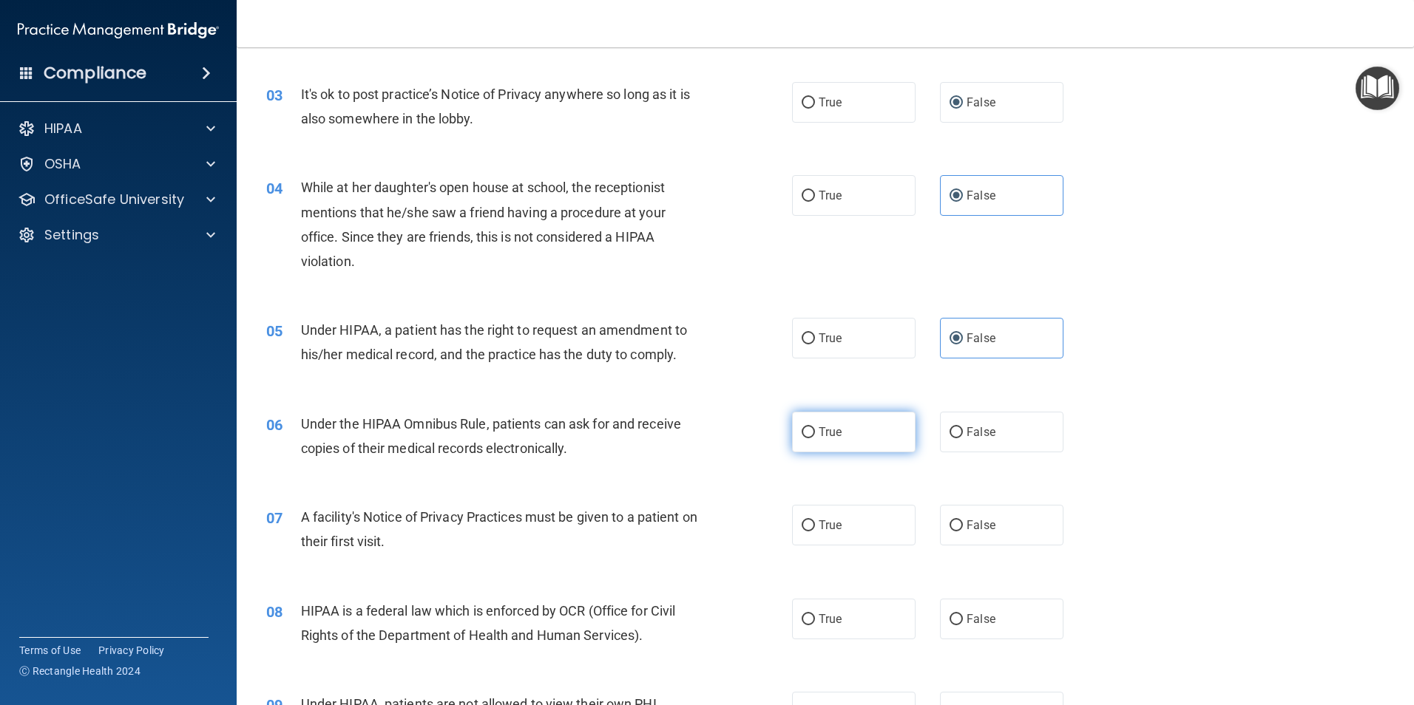
radio input "true"
click at [626, 432] on label "True" at bounding box center [853, 525] width 123 height 41
click at [626, 432] on input "True" at bounding box center [808, 526] width 13 height 11
radio input "true"
click at [626, 432] on label "True" at bounding box center [853, 619] width 123 height 41
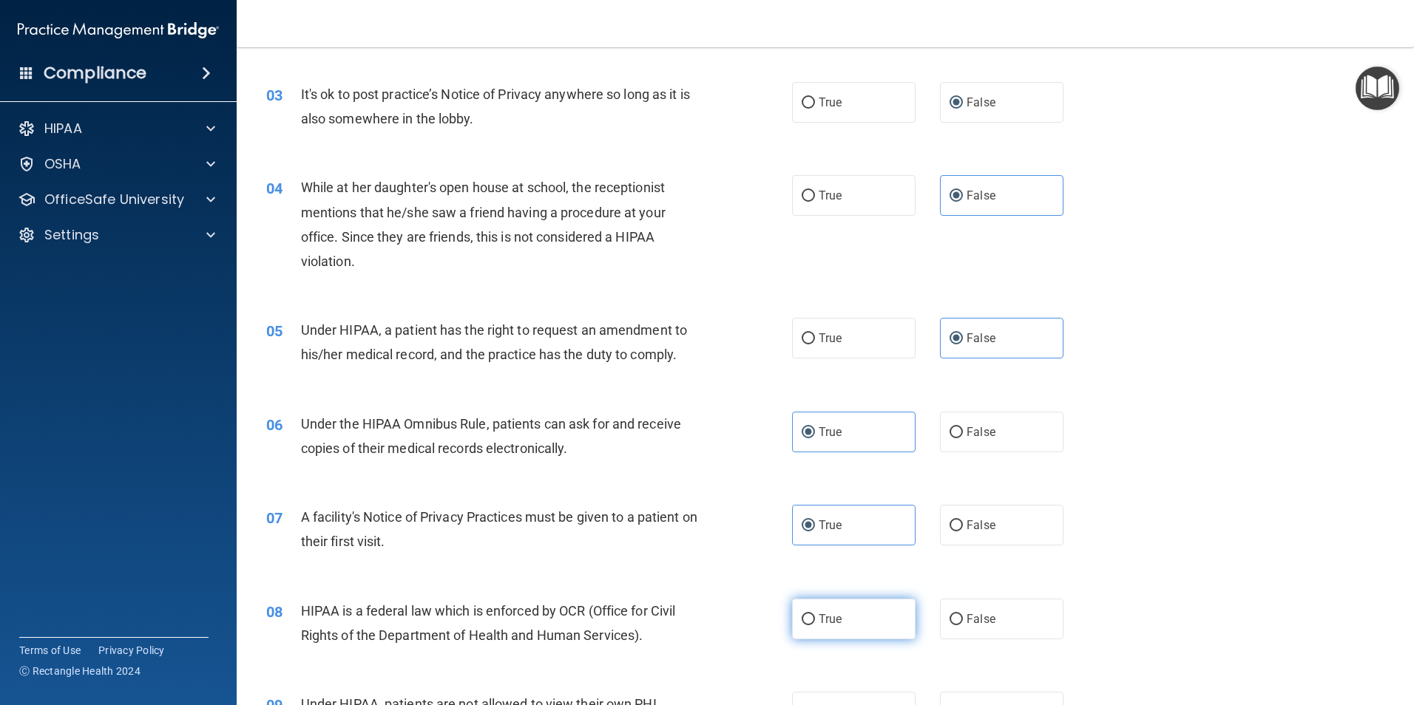
click at [626, 432] on input "True" at bounding box center [808, 619] width 13 height 11
radio input "true"
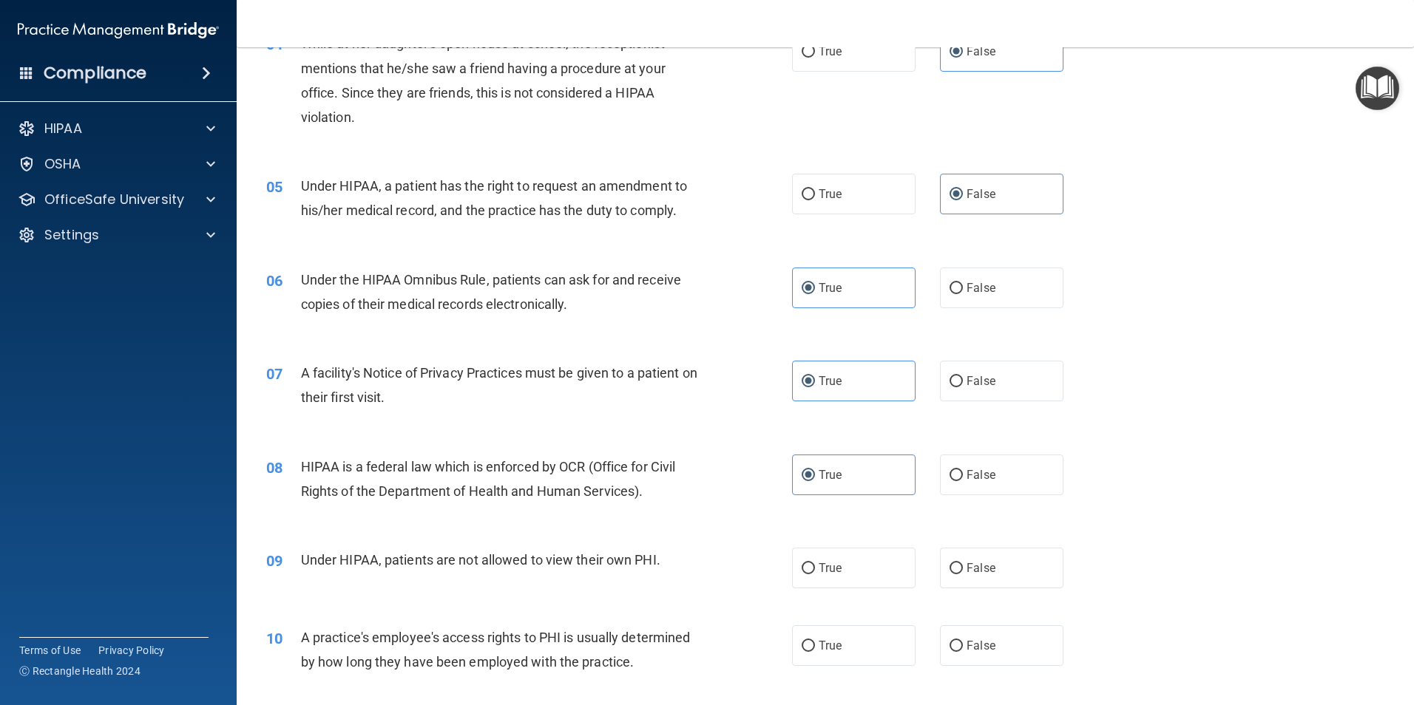
scroll to position [444, 0]
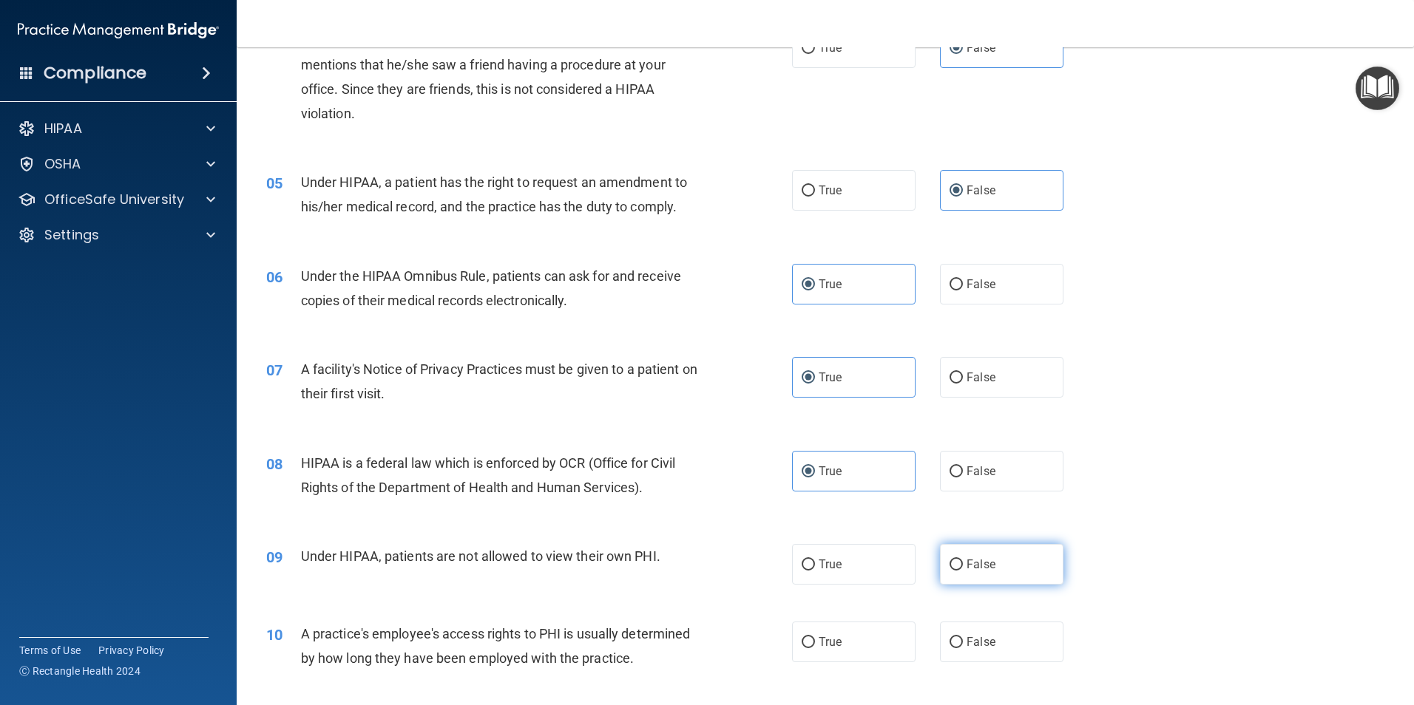
click at [626, 432] on label "False" at bounding box center [1001, 564] width 123 height 41
click at [626, 432] on input "False" at bounding box center [955, 565] width 13 height 11
radio input "true"
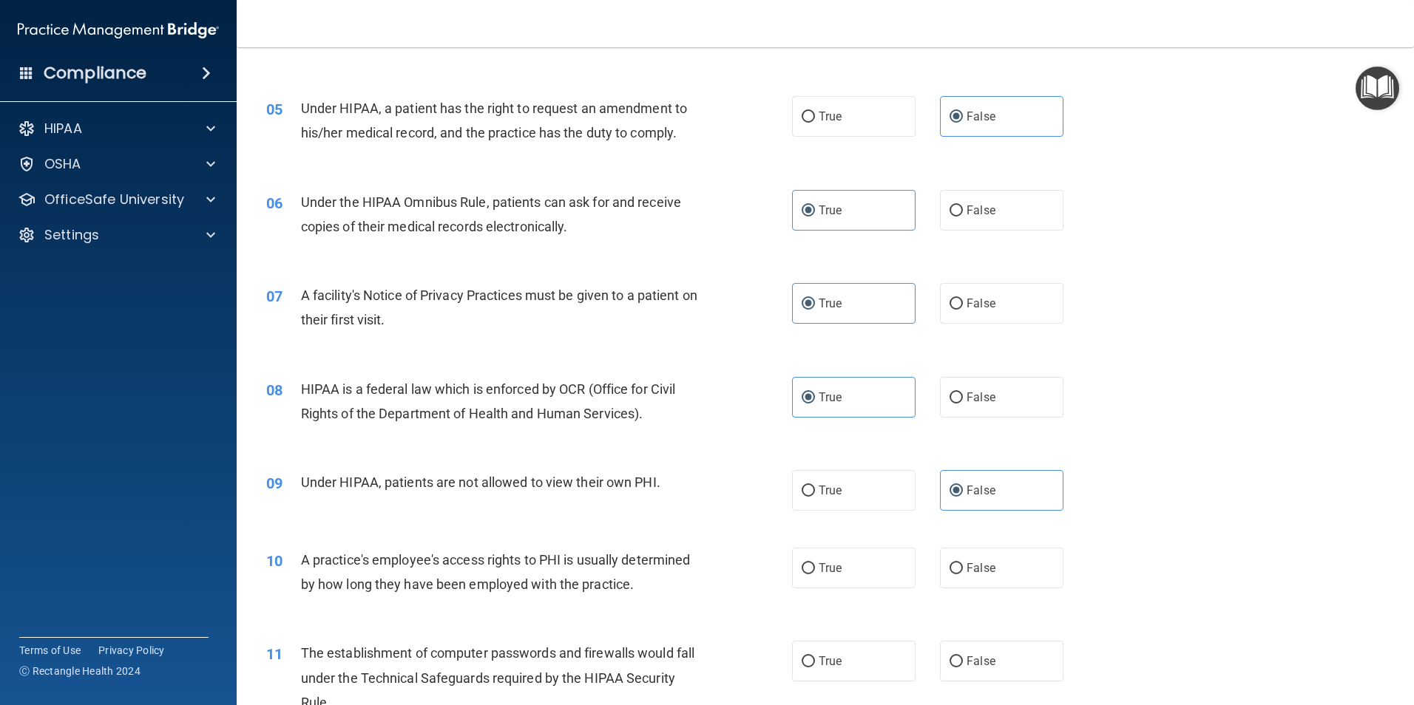
scroll to position [666, 0]
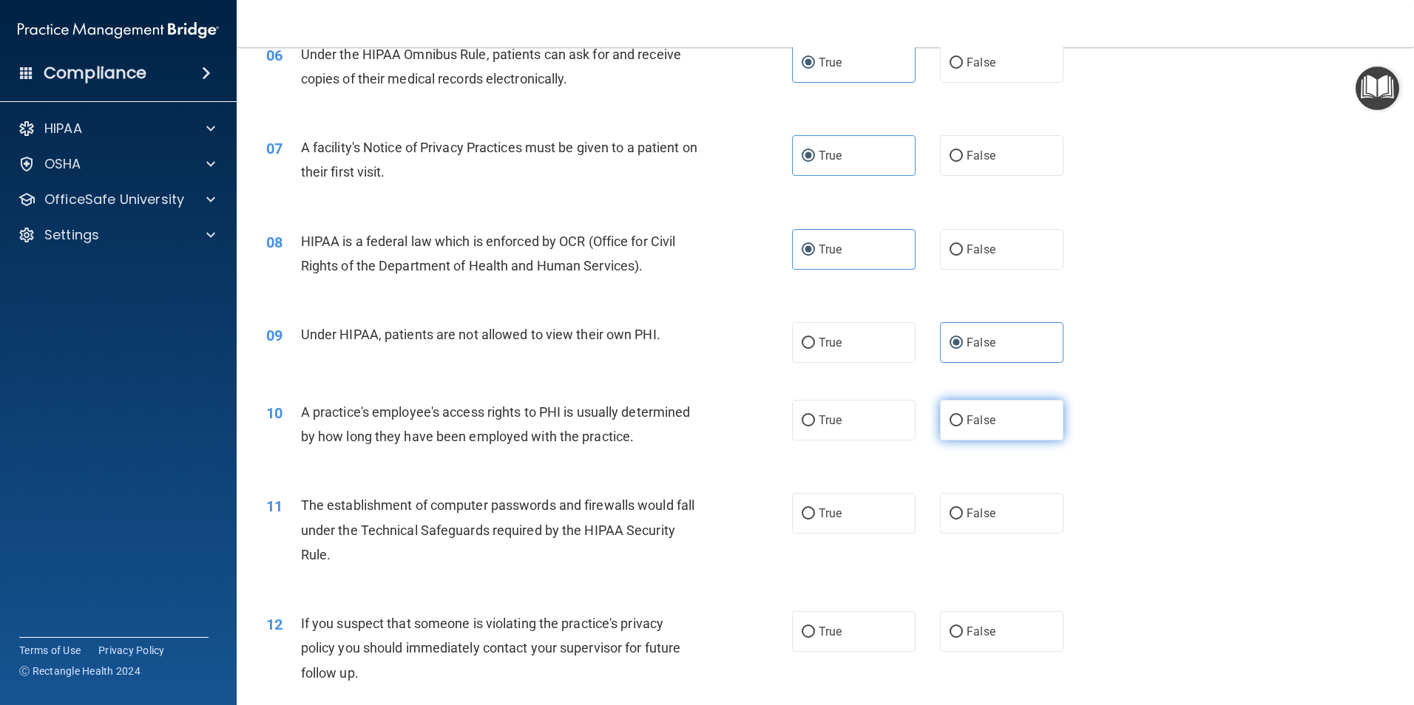
click at [626, 432] on label "False" at bounding box center [1001, 420] width 123 height 41
click at [626, 427] on input "False" at bounding box center [955, 421] width 13 height 11
radio input "true"
click at [626, 432] on span "True" at bounding box center [830, 514] width 23 height 14
click at [626, 432] on input "True" at bounding box center [808, 514] width 13 height 11
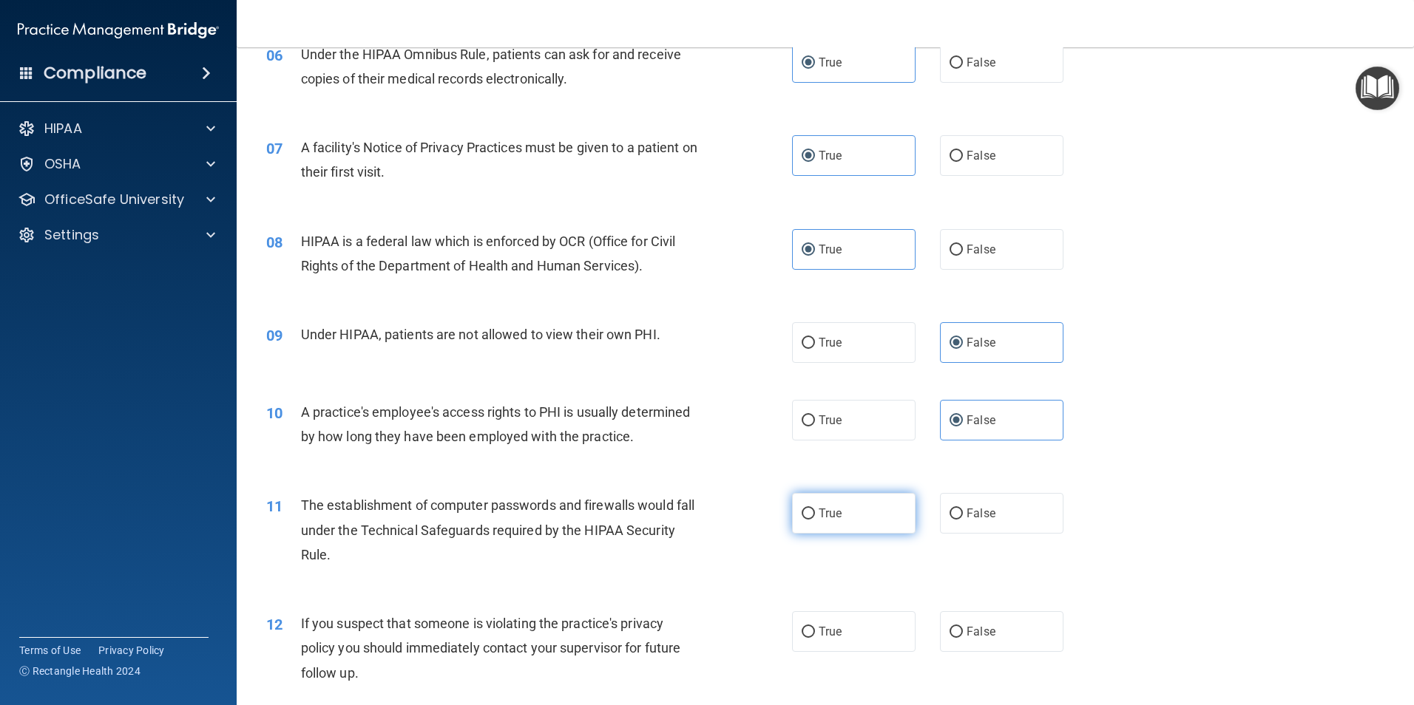
radio input "true"
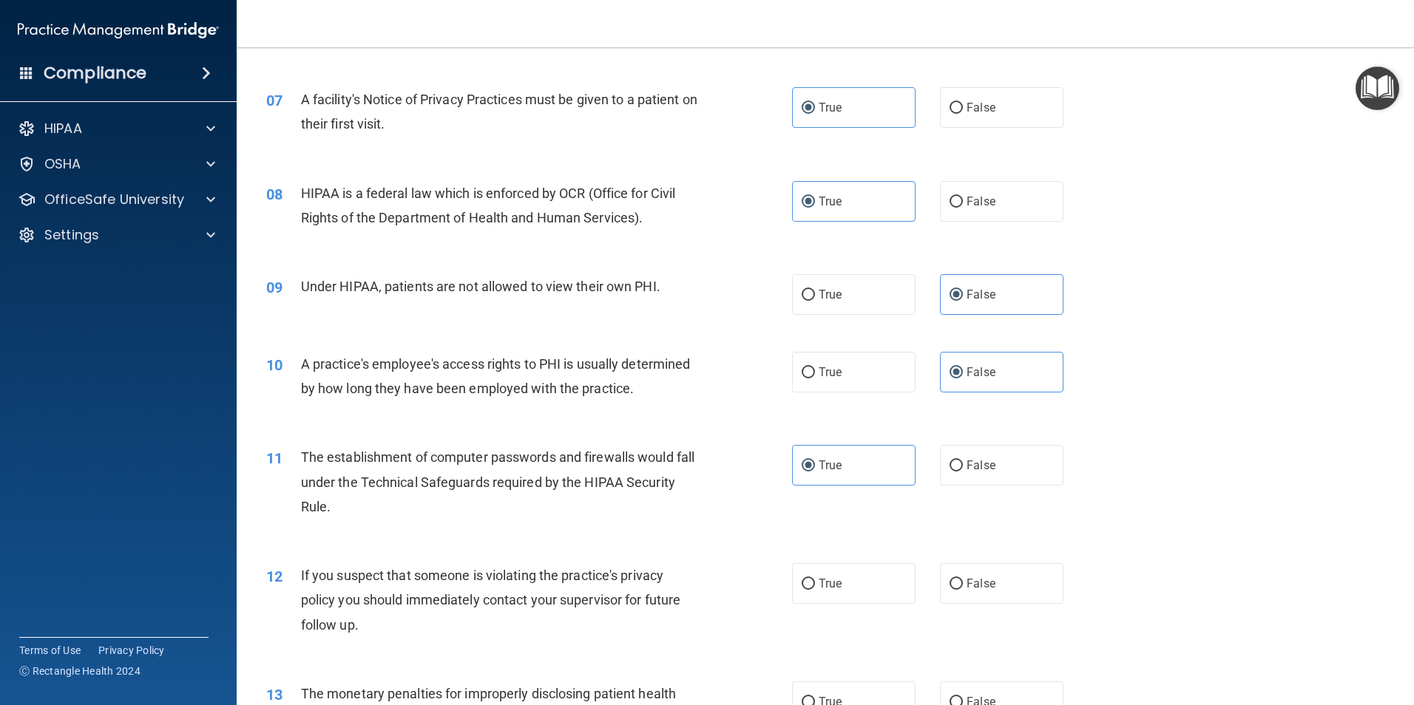
scroll to position [739, 0]
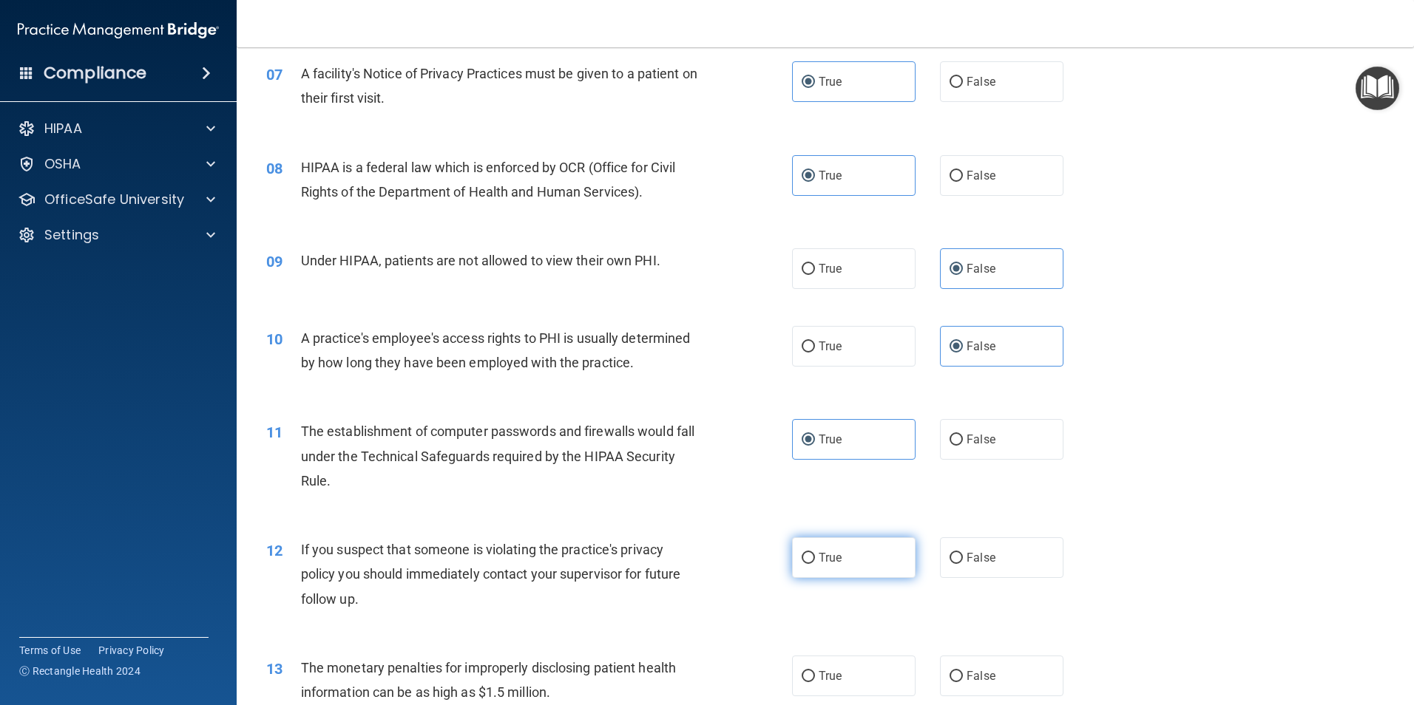
click at [626, 432] on label "True" at bounding box center [853, 558] width 123 height 41
click at [626, 432] on input "True" at bounding box center [808, 558] width 13 height 11
radio input "true"
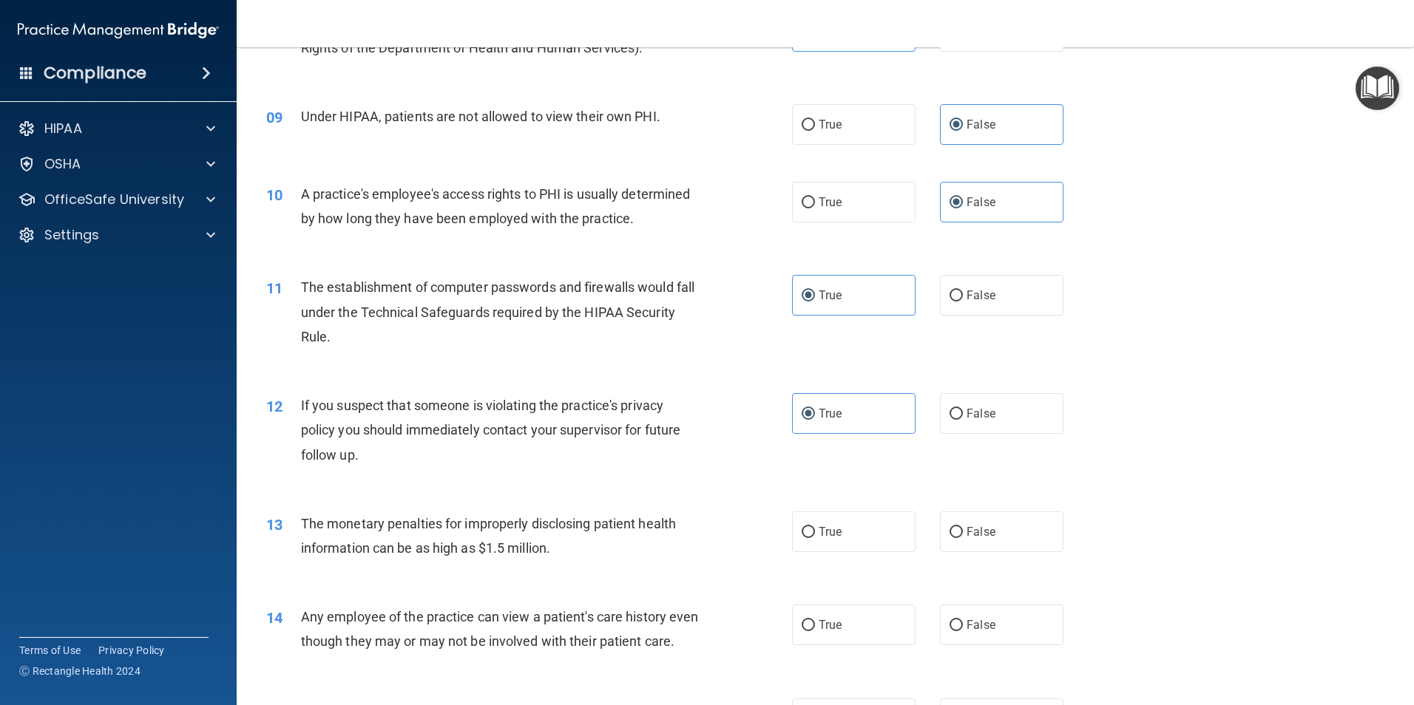
scroll to position [887, 0]
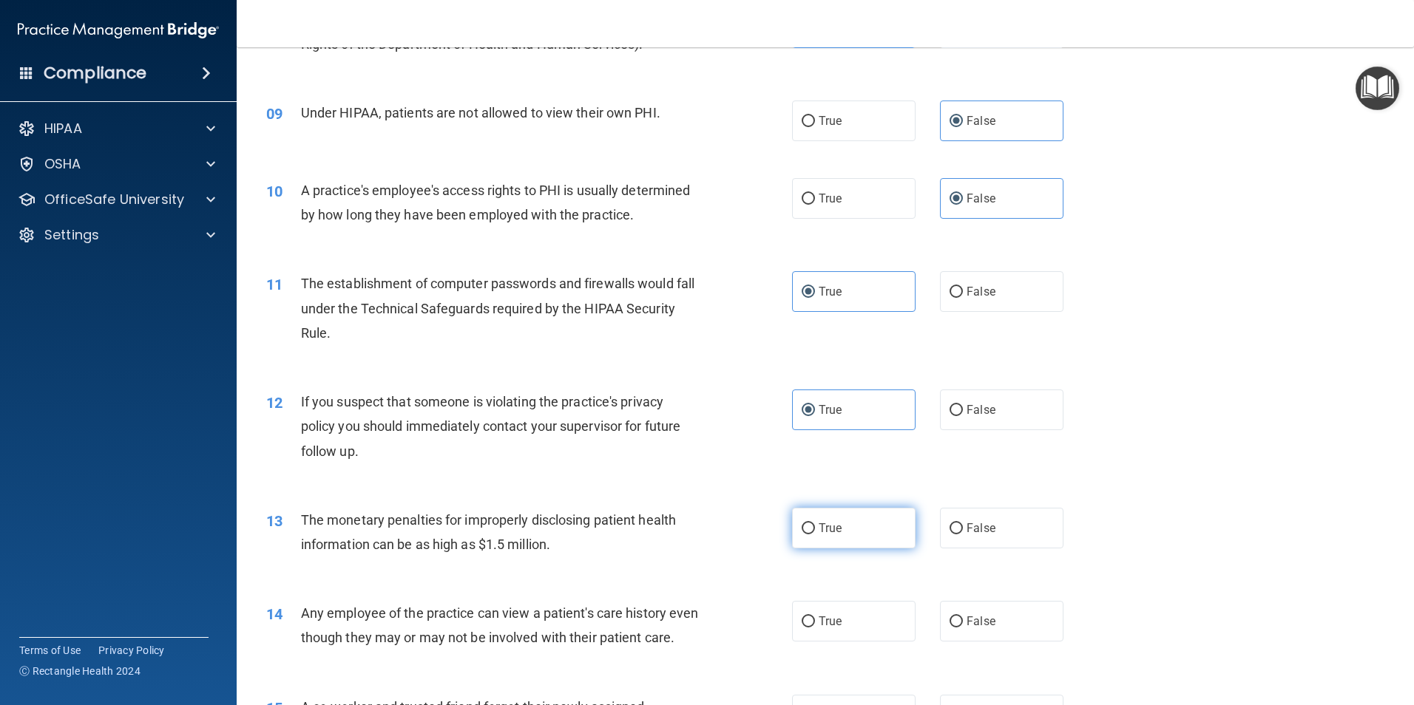
click at [626, 432] on label "True" at bounding box center [853, 528] width 123 height 41
click at [626, 432] on input "True" at bounding box center [808, 529] width 13 height 11
radio input "true"
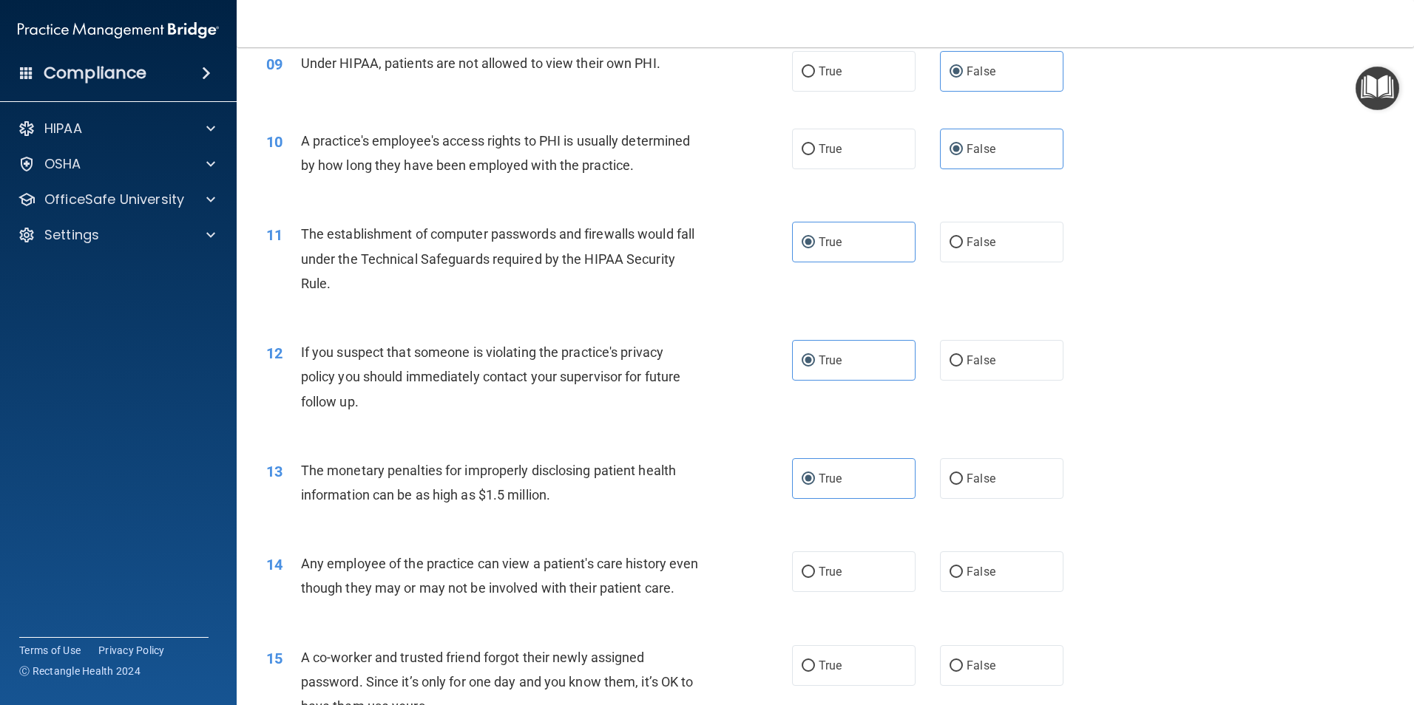
scroll to position [1035, 0]
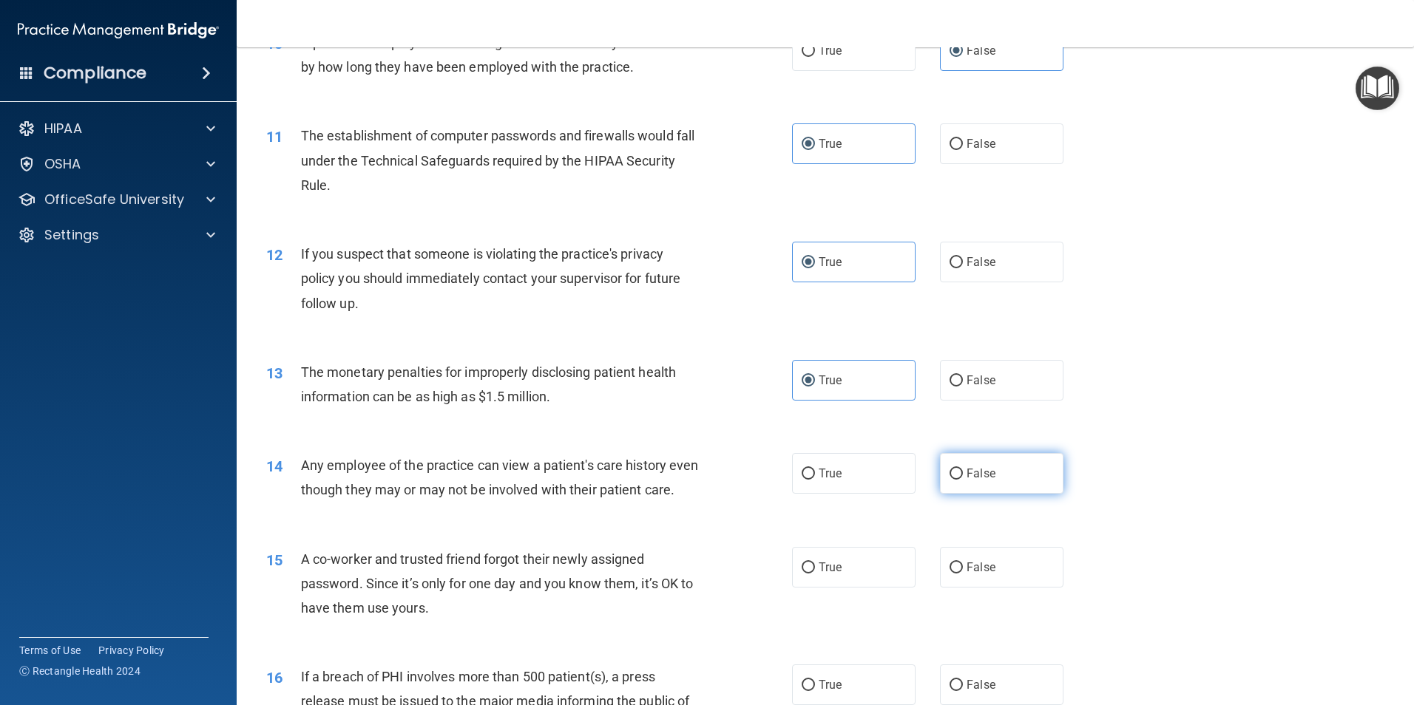
click at [626, 432] on label "False" at bounding box center [1001, 473] width 123 height 41
click at [626, 432] on input "False" at bounding box center [955, 474] width 13 height 11
radio input "true"
click at [626, 432] on label "False" at bounding box center [1001, 567] width 123 height 41
click at [626, 432] on input "False" at bounding box center [955, 568] width 13 height 11
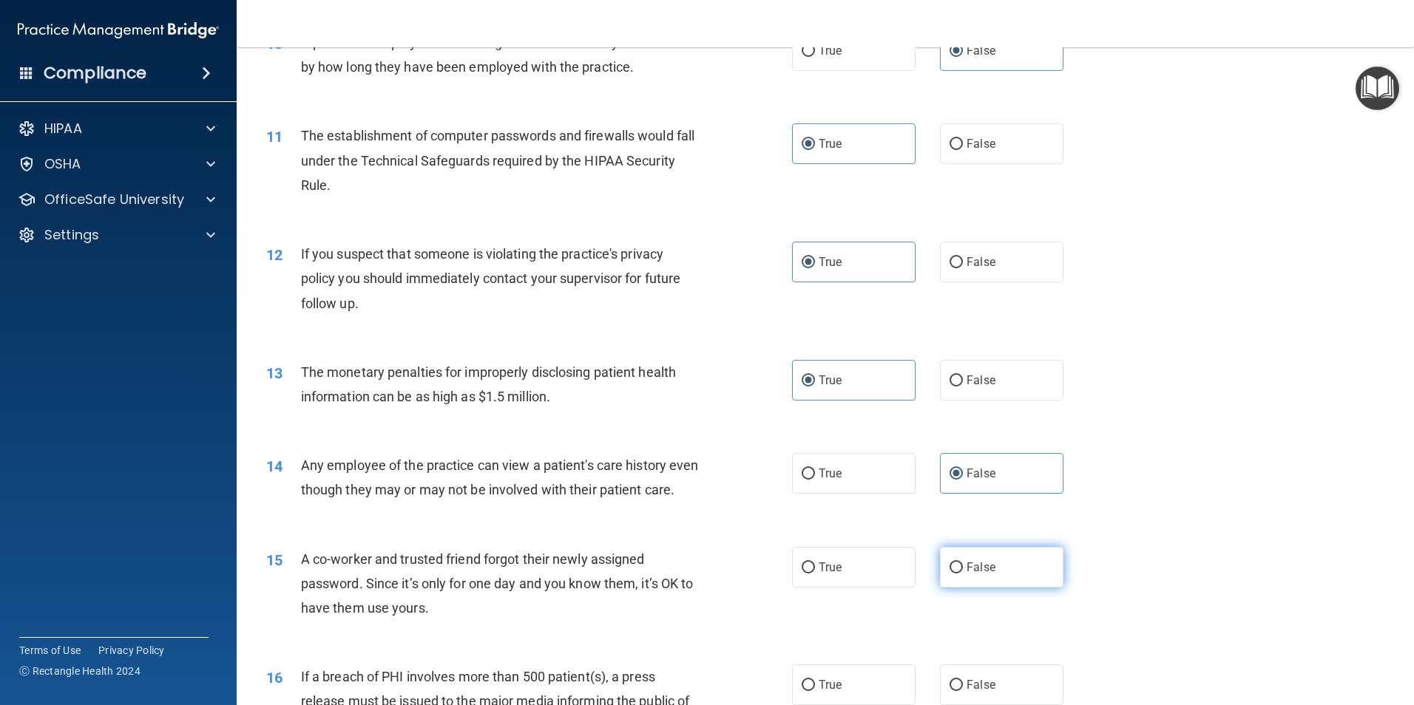
radio input "true"
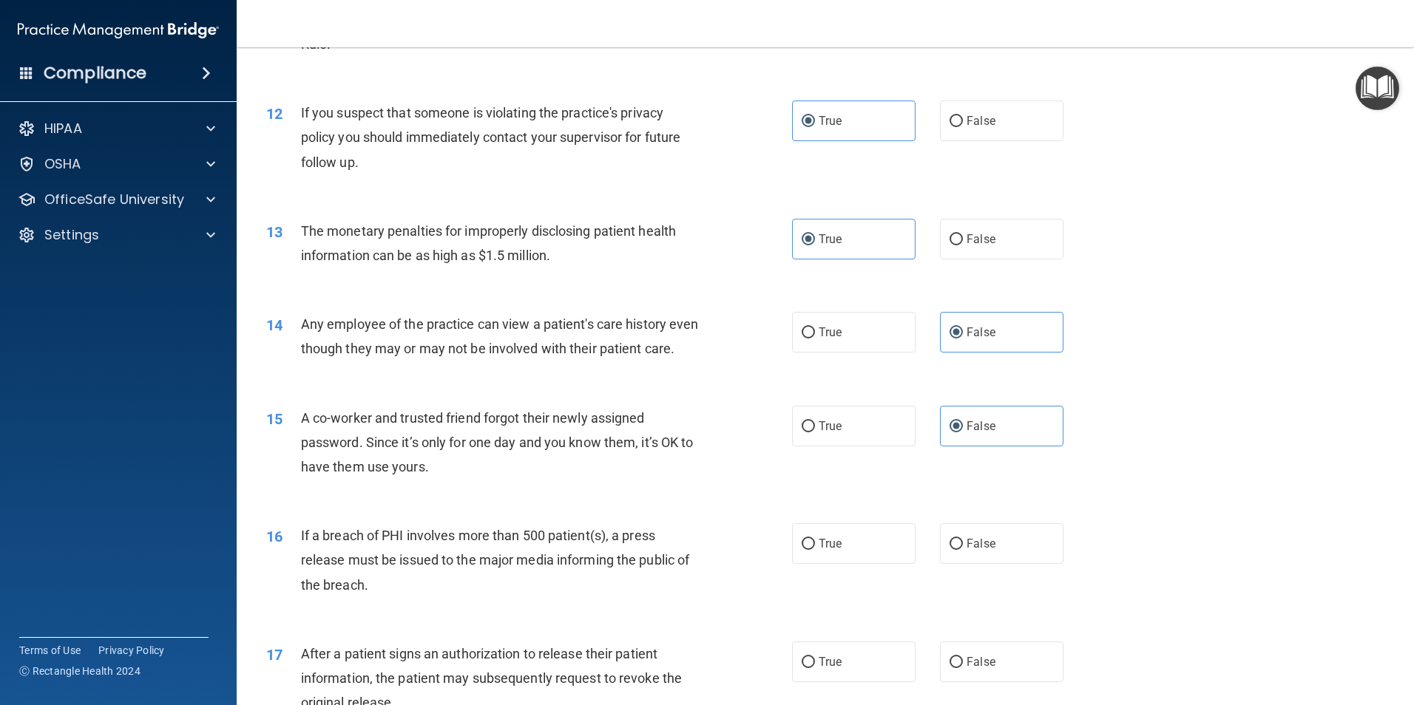
scroll to position [1183, 0]
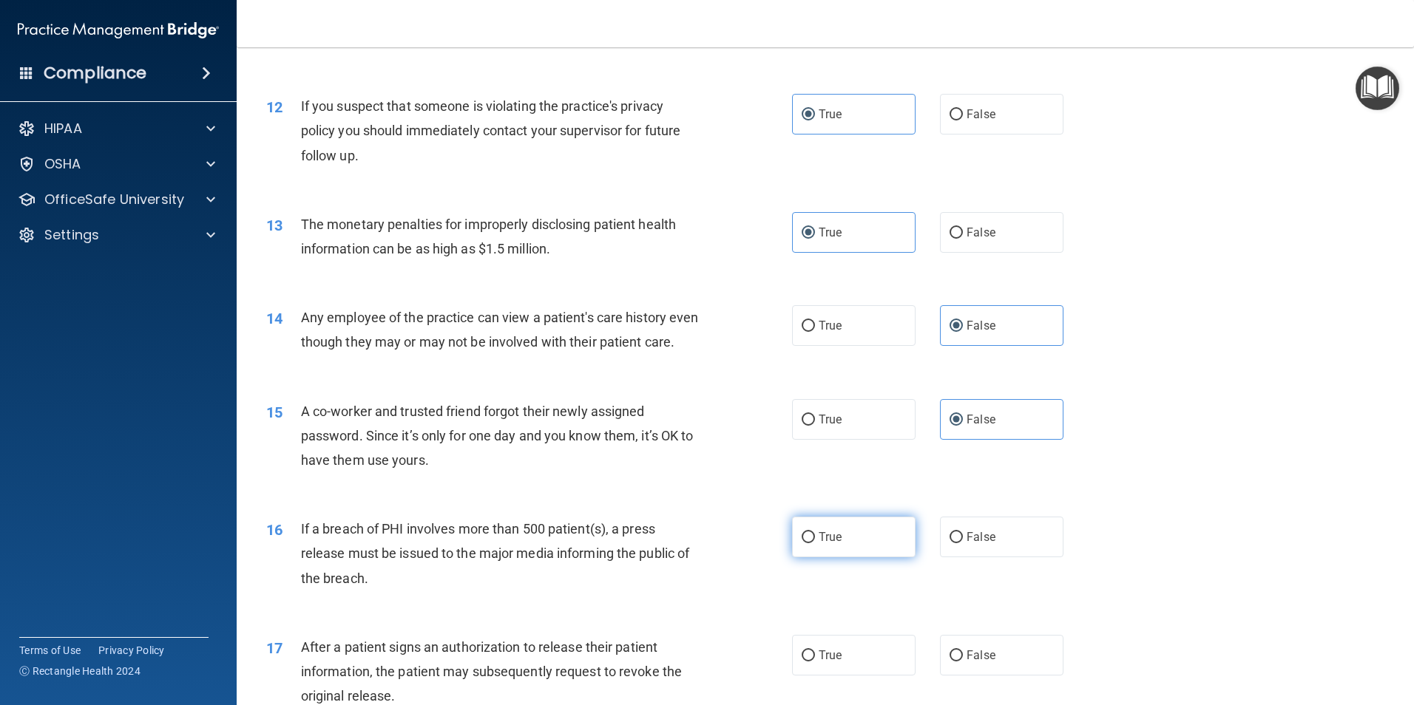
click at [626, 432] on label "True" at bounding box center [853, 537] width 123 height 41
click at [626, 432] on input "True" at bounding box center [808, 537] width 13 height 11
radio input "true"
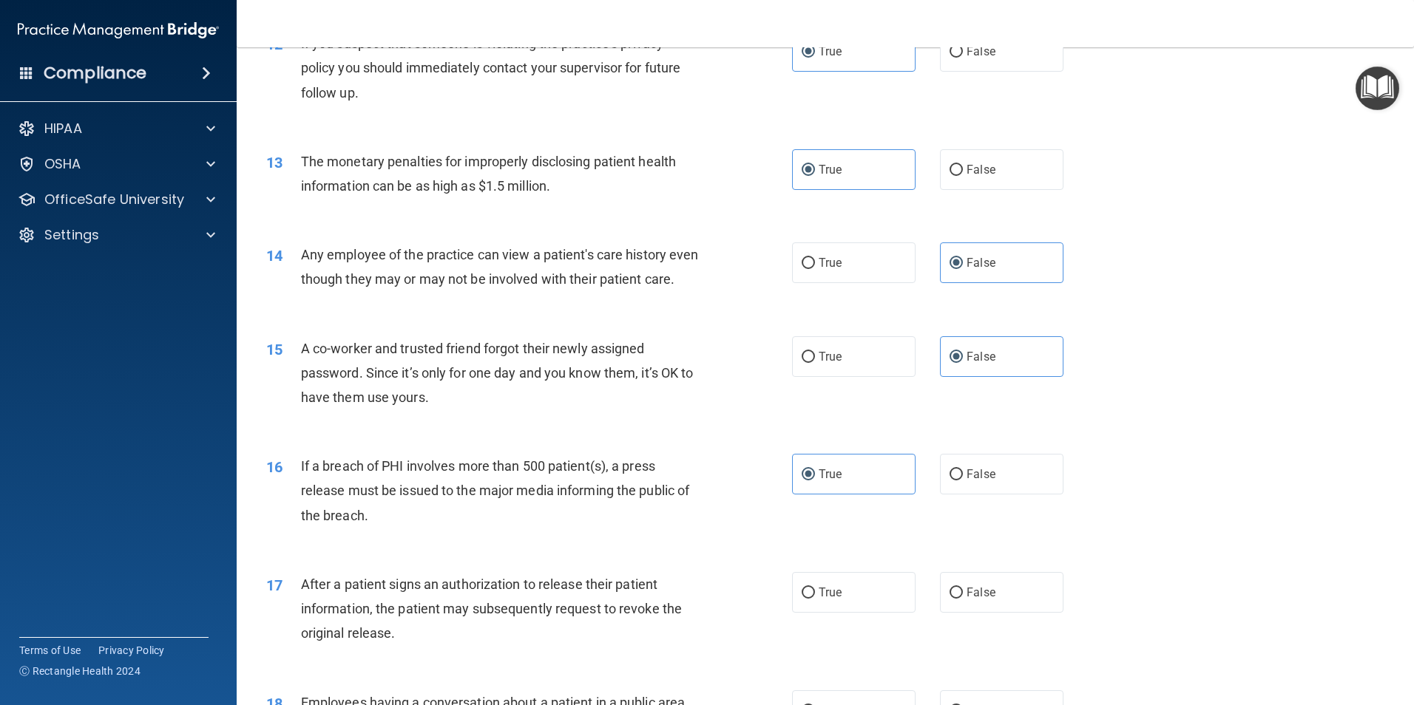
scroll to position [1331, 0]
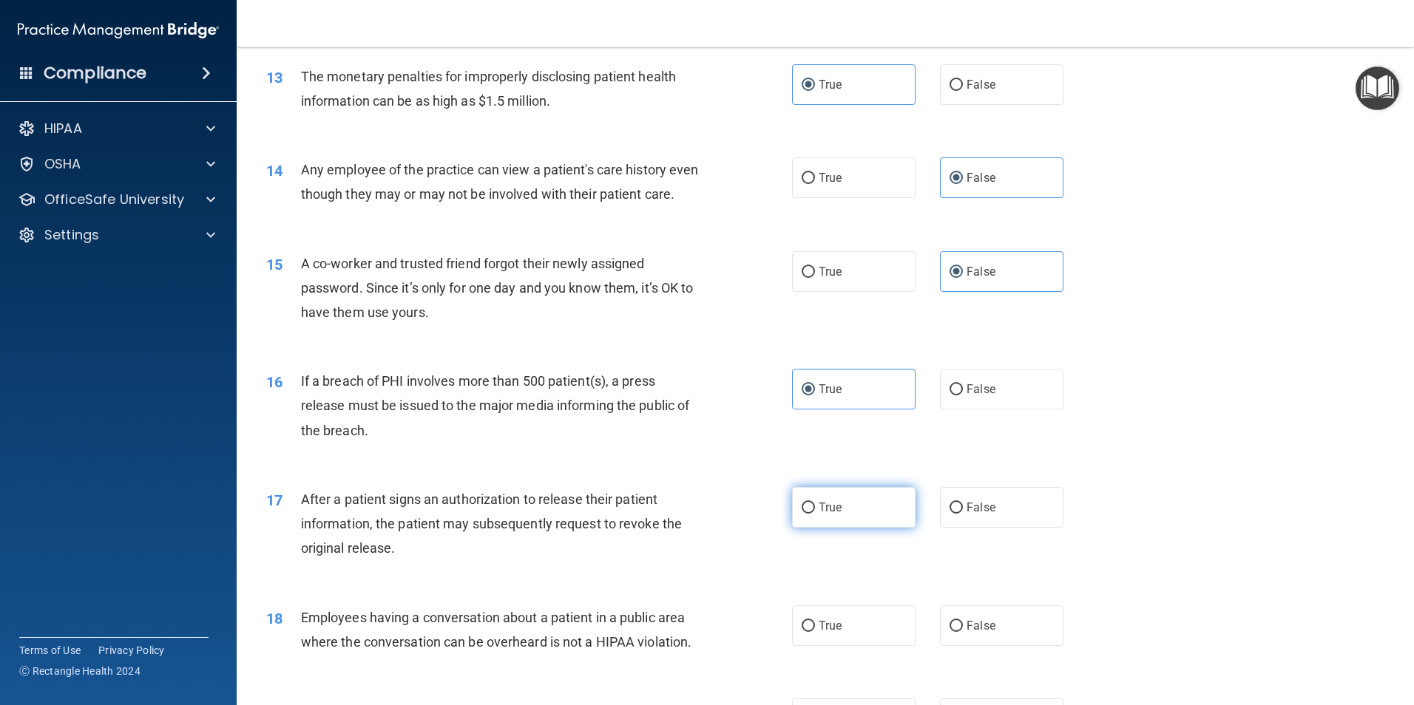
click at [626, 432] on label "True" at bounding box center [853, 507] width 123 height 41
click at [626, 432] on input "True" at bounding box center [808, 508] width 13 height 11
radio input "true"
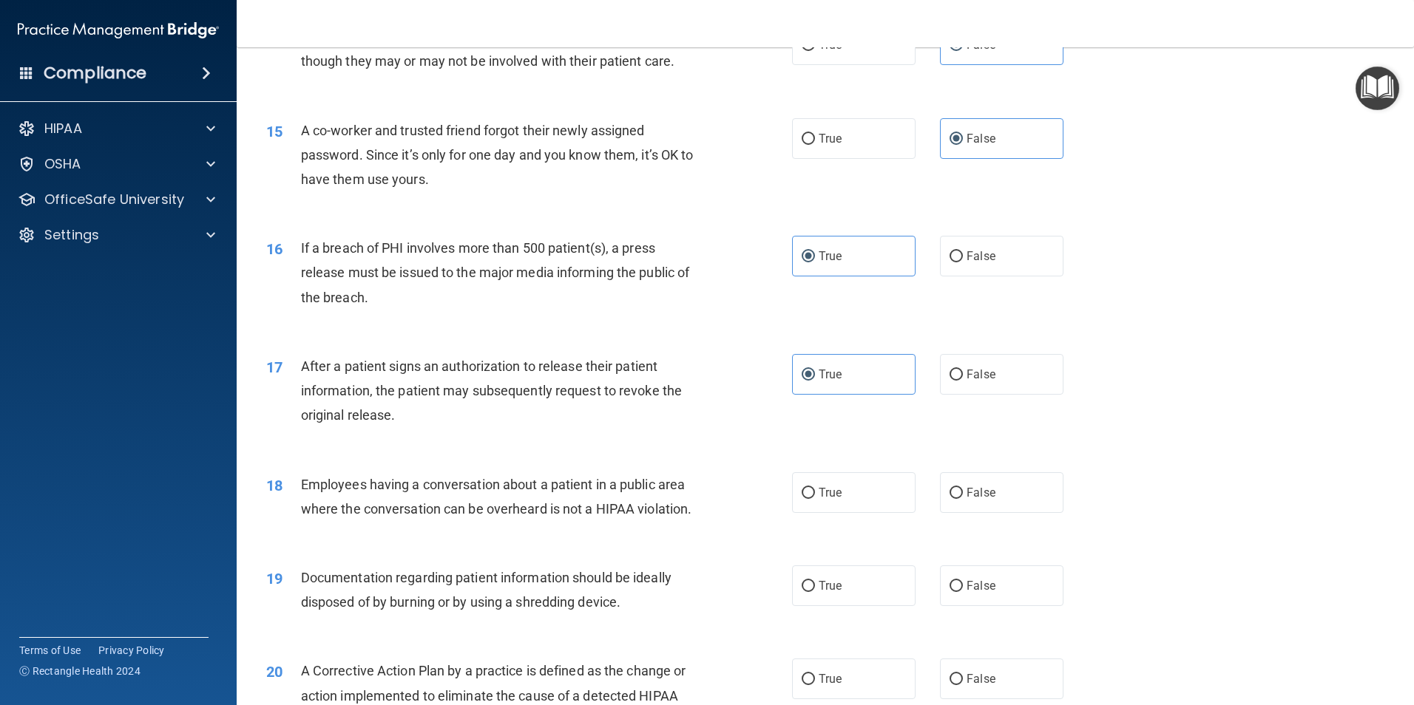
scroll to position [1479, 0]
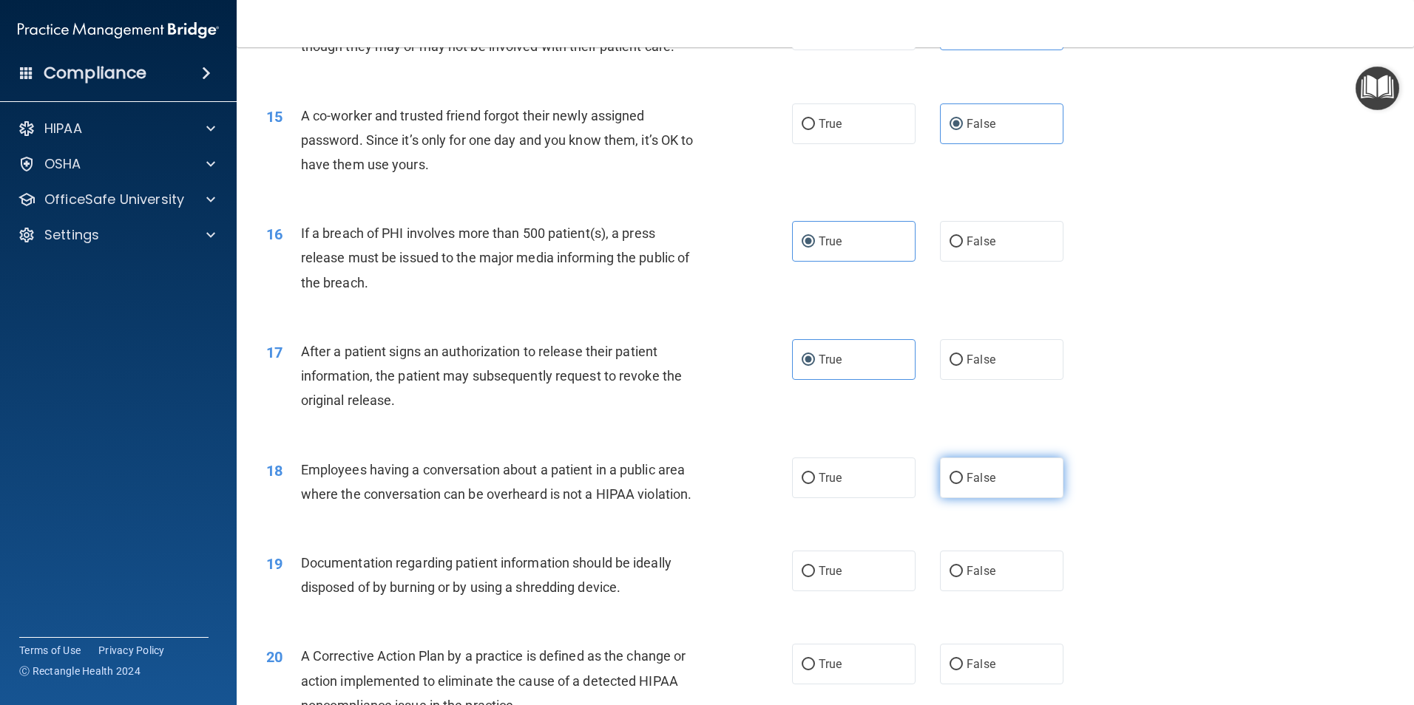
click at [626, 432] on label "False" at bounding box center [1001, 478] width 123 height 41
click at [626, 432] on input "False" at bounding box center [955, 478] width 13 height 11
radio input "true"
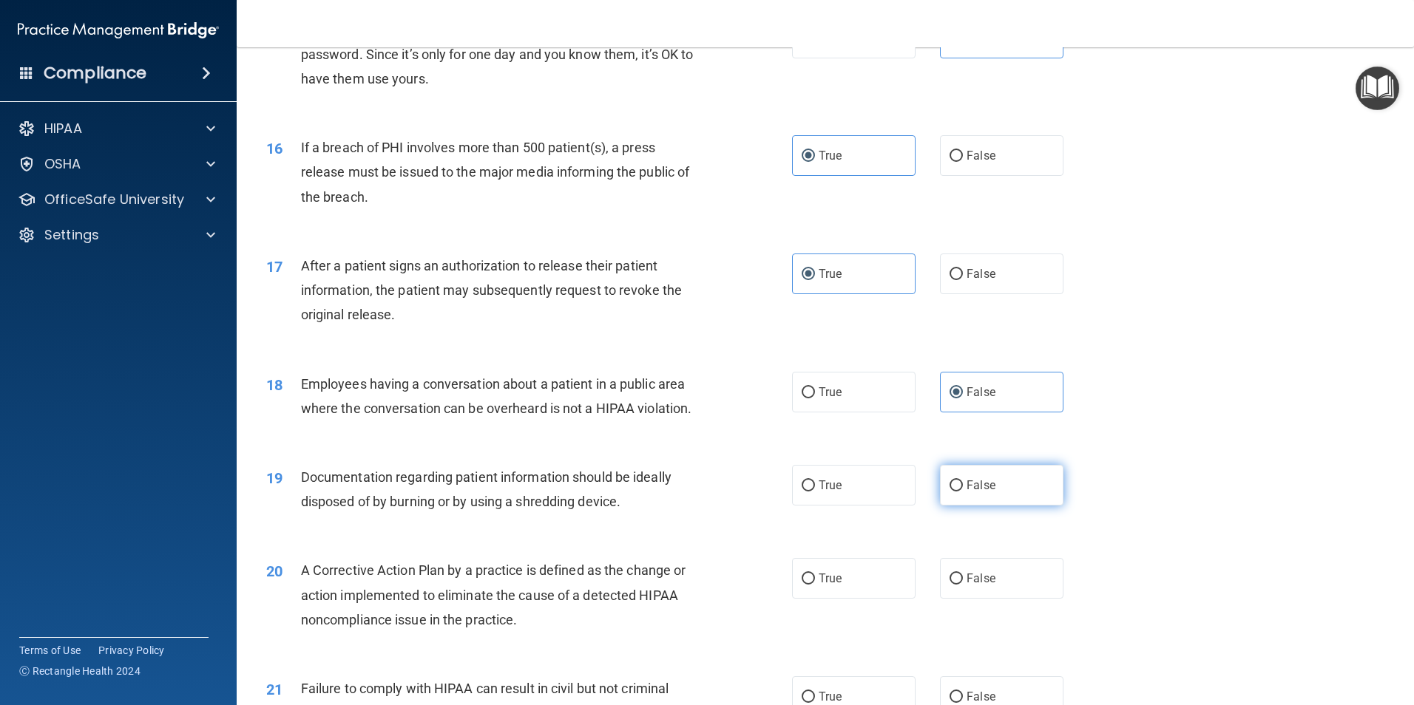
scroll to position [1701, 0]
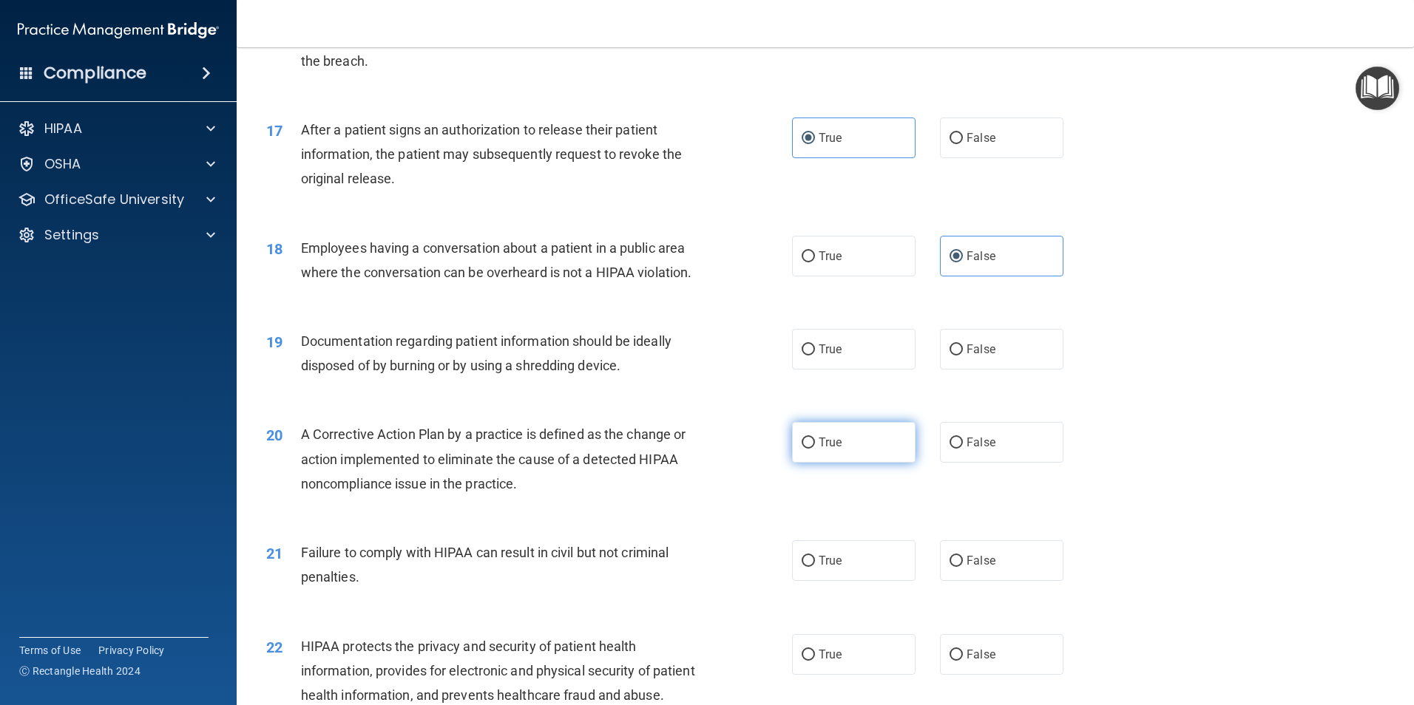
click at [626, 432] on label "True" at bounding box center [853, 442] width 123 height 41
click at [626, 432] on input "True" at bounding box center [808, 443] width 13 height 11
radio input "true"
click at [626, 432] on span "False" at bounding box center [980, 561] width 29 height 14
click at [626, 432] on input "False" at bounding box center [955, 561] width 13 height 11
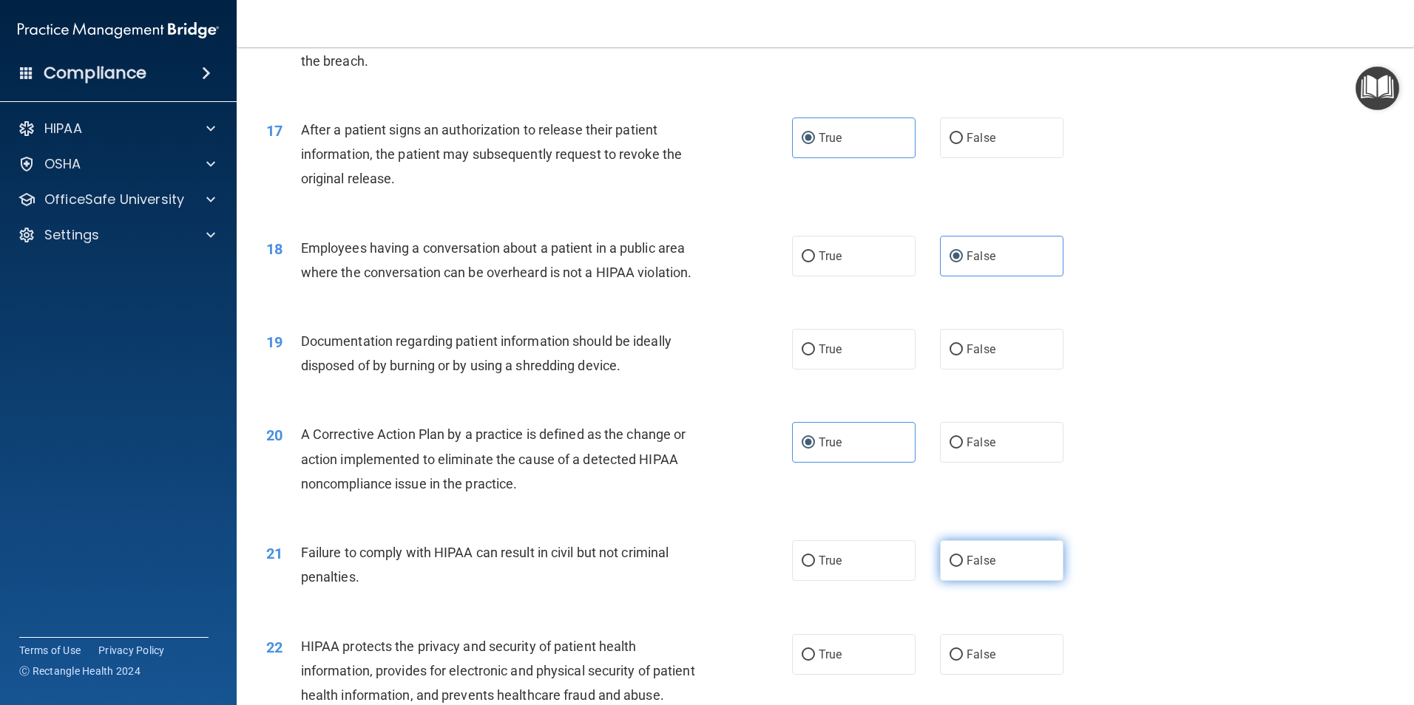
radio input "true"
click at [626, 432] on label "True" at bounding box center [853, 561] width 123 height 41
click at [626, 432] on input "True" at bounding box center [808, 561] width 13 height 11
radio input "true"
radio input "false"
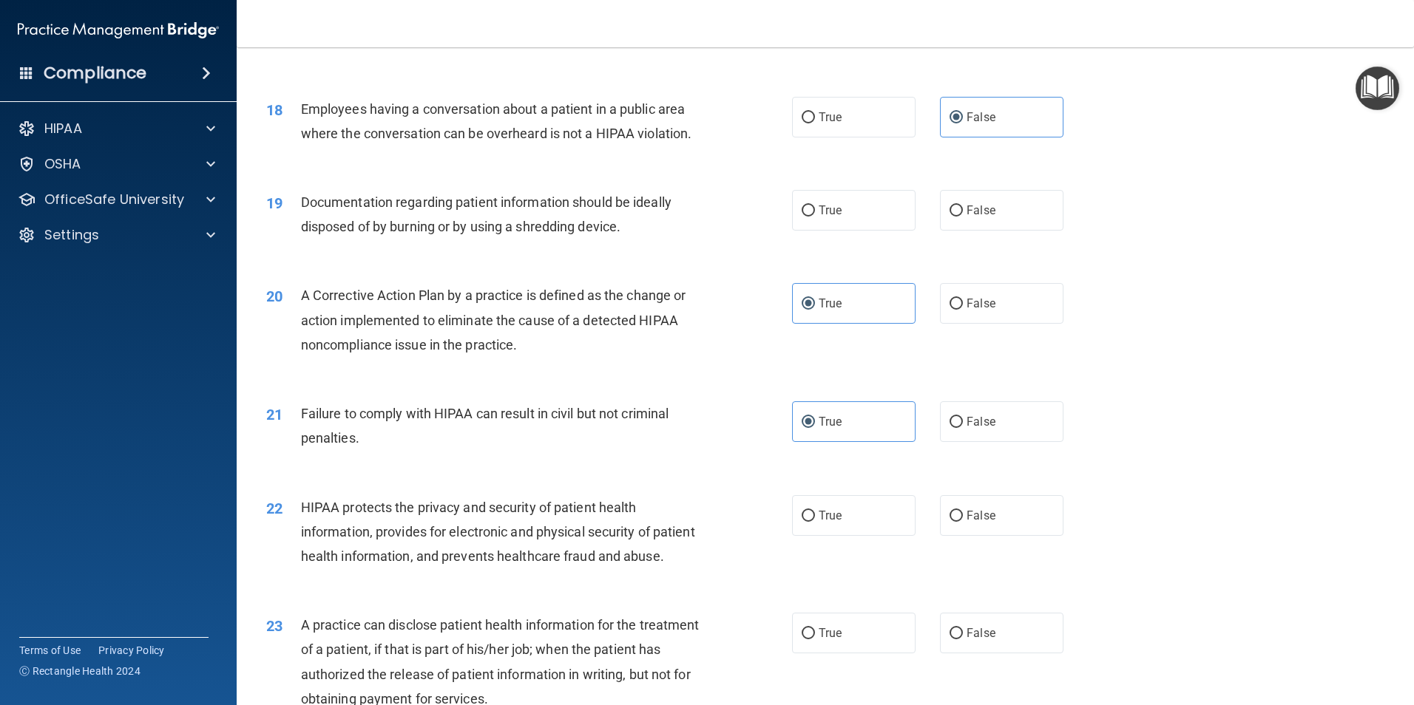
scroll to position [1849, 0]
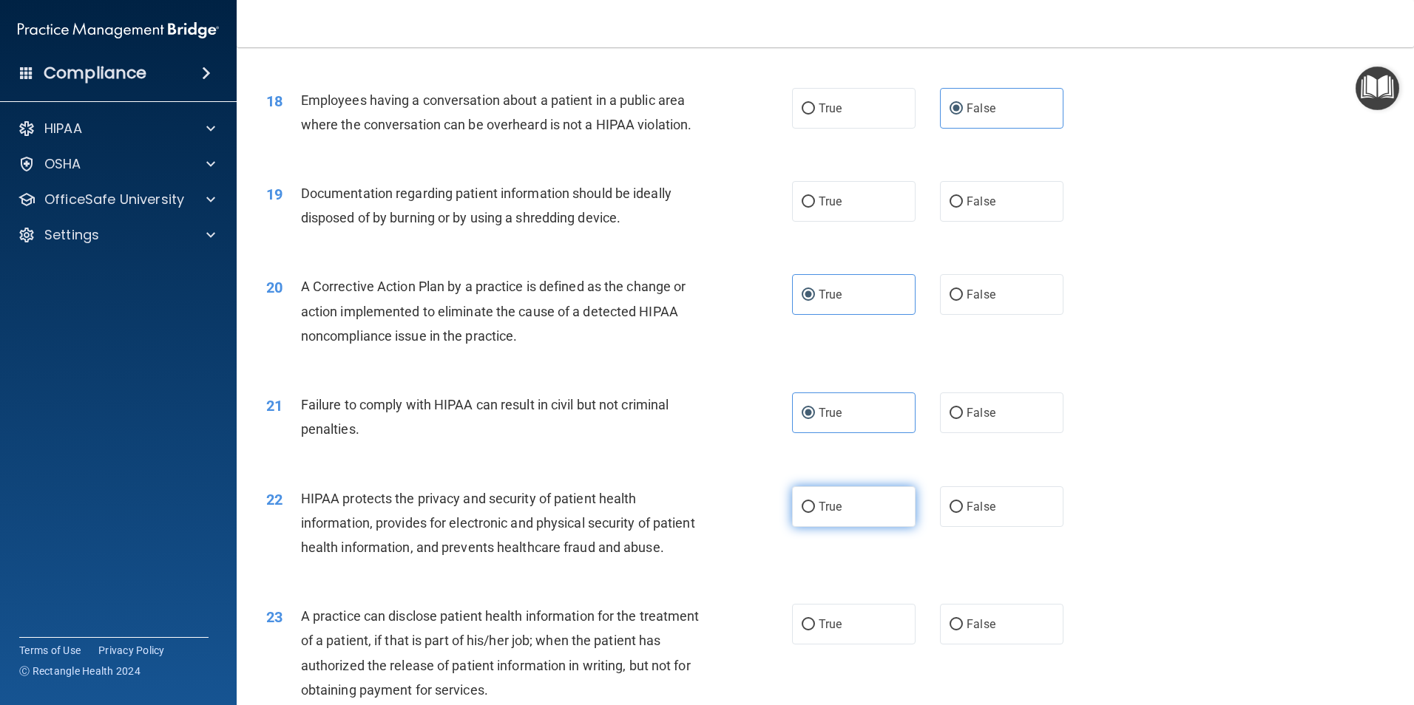
click at [626, 432] on label "True" at bounding box center [853, 507] width 123 height 41
click at [626, 432] on input "True" at bounding box center [808, 507] width 13 height 11
radio input "true"
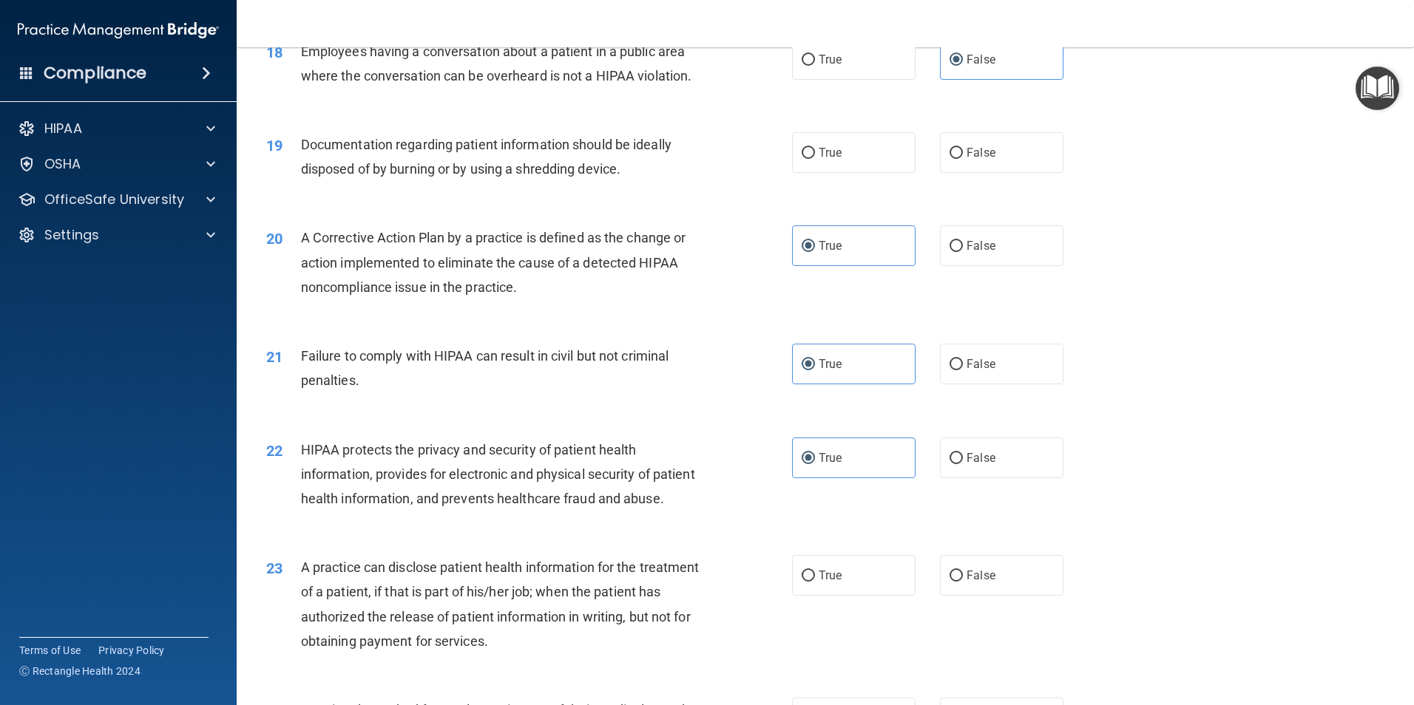
scroll to position [1923, 0]
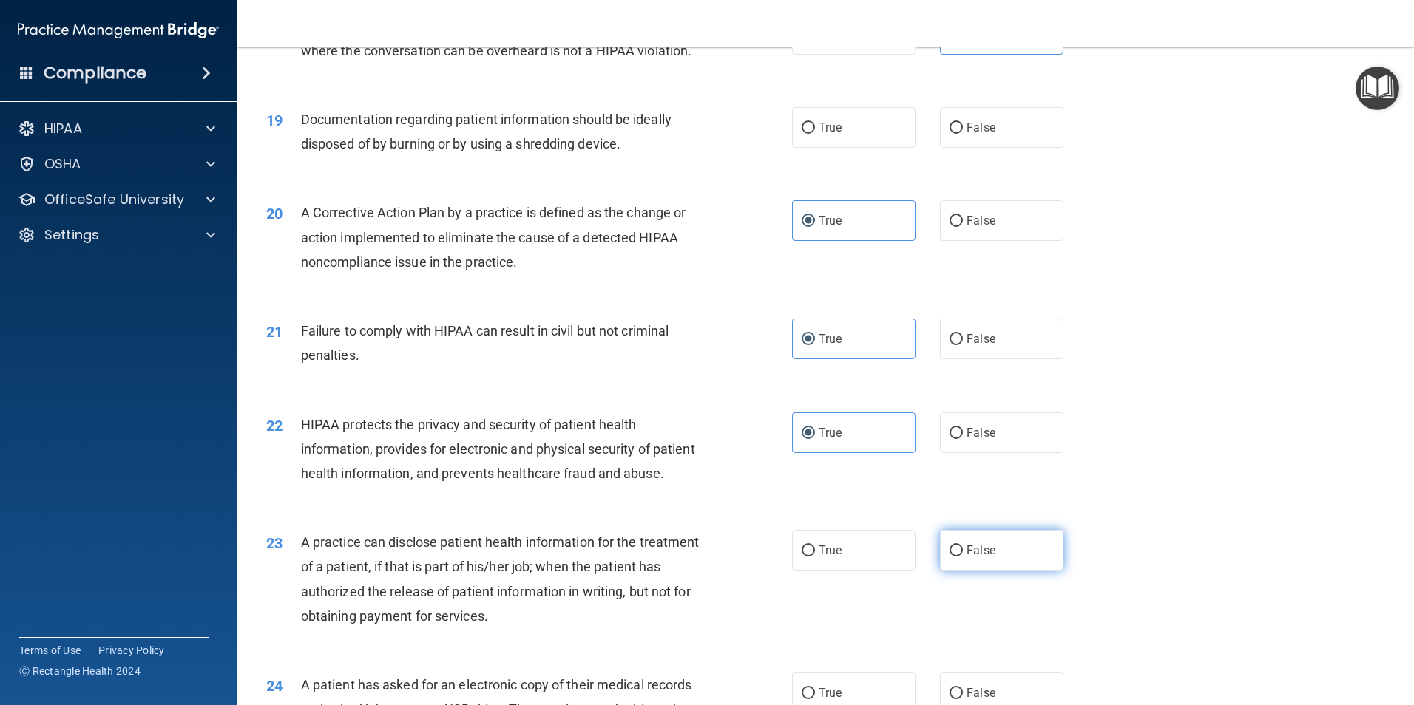
click at [626, 432] on label "False" at bounding box center [1001, 550] width 123 height 41
click at [626, 432] on input "False" at bounding box center [955, 551] width 13 height 11
radio input "true"
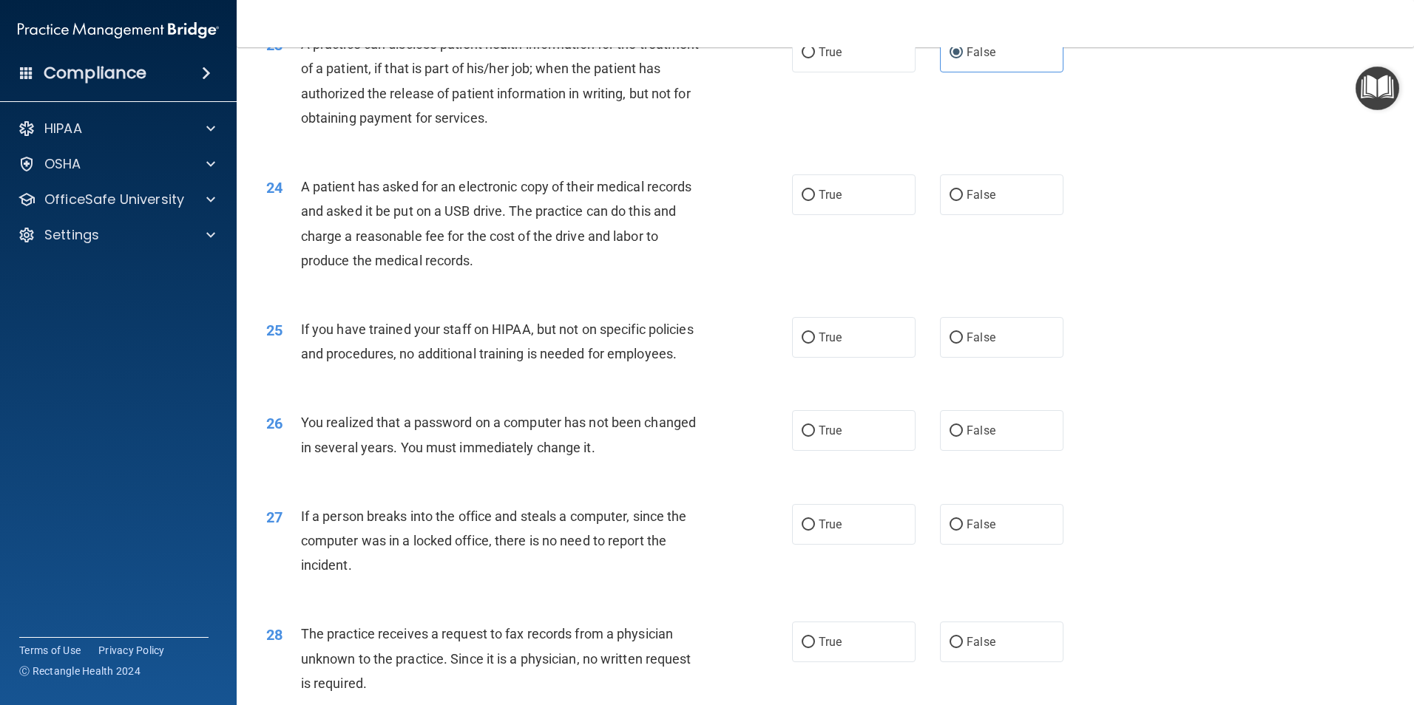
scroll to position [2514, 0]
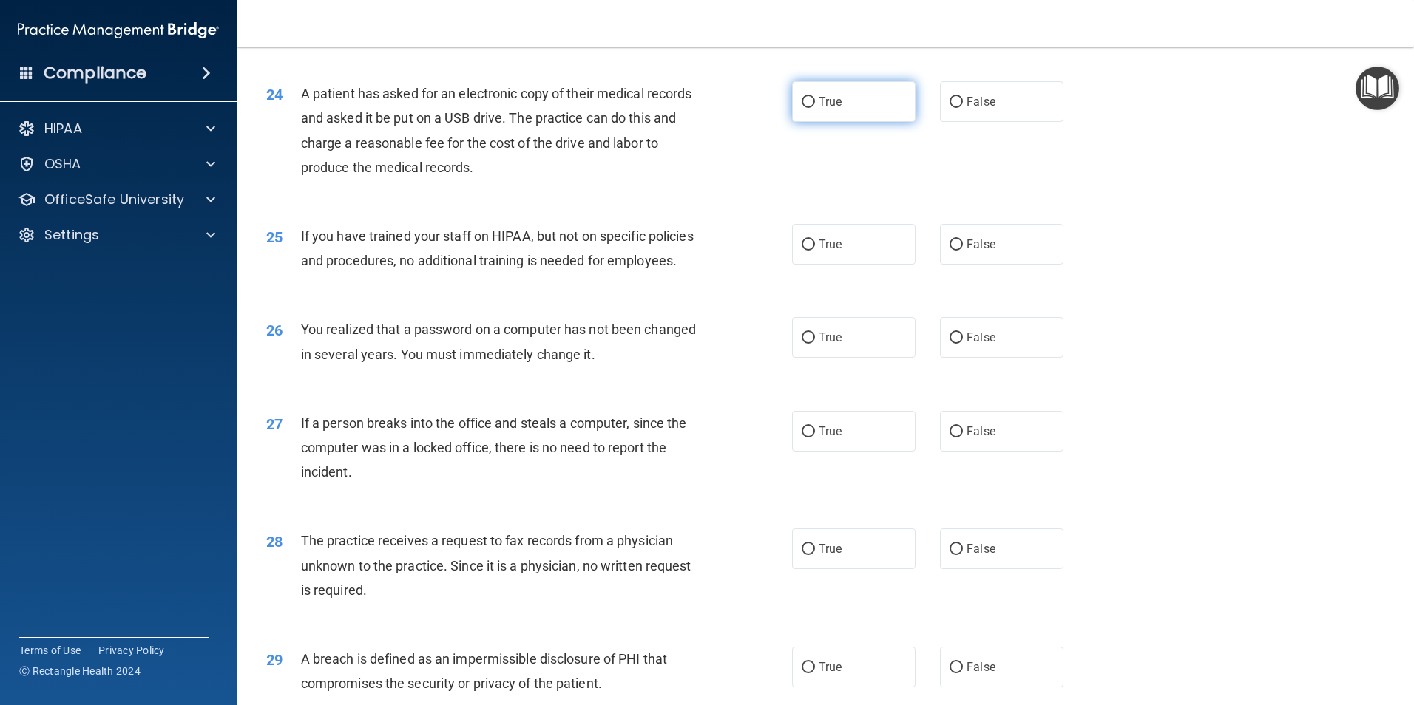
click at [626, 122] on label "True" at bounding box center [853, 101] width 123 height 41
click at [626, 108] on input "True" at bounding box center [808, 102] width 13 height 11
radio input "true"
click at [626, 251] on span "False" at bounding box center [980, 244] width 29 height 14
click at [626, 251] on input "False" at bounding box center [955, 245] width 13 height 11
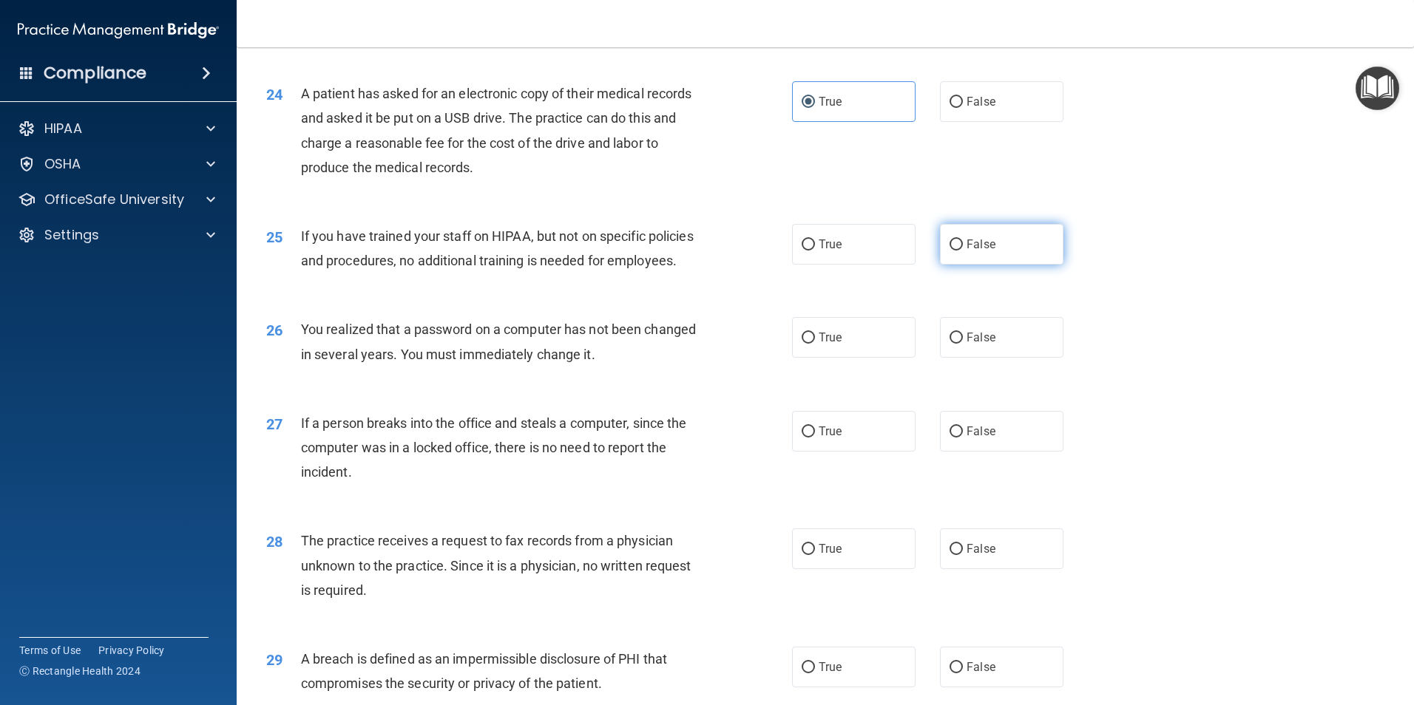
radio input "true"
click at [626, 358] on label "True" at bounding box center [853, 337] width 123 height 41
click at [626, 344] on input "True" at bounding box center [808, 338] width 13 height 11
radio input "true"
click at [626, 432] on div "27 If a person breaks into the office and steals a computer, since the computer…" at bounding box center [825, 452] width 1140 height 118
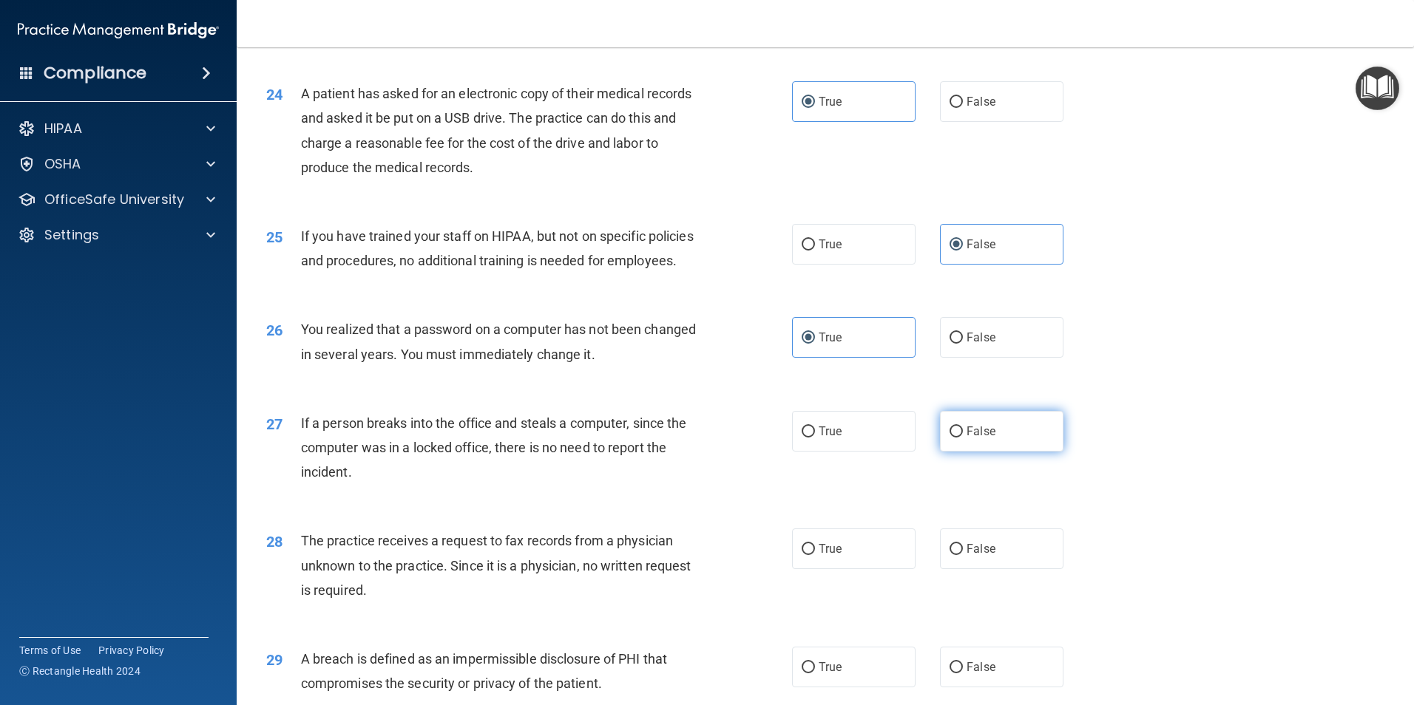
click at [626, 432] on label "False" at bounding box center [1001, 431] width 123 height 41
click at [626, 432] on input "False" at bounding box center [955, 432] width 13 height 11
radio input "true"
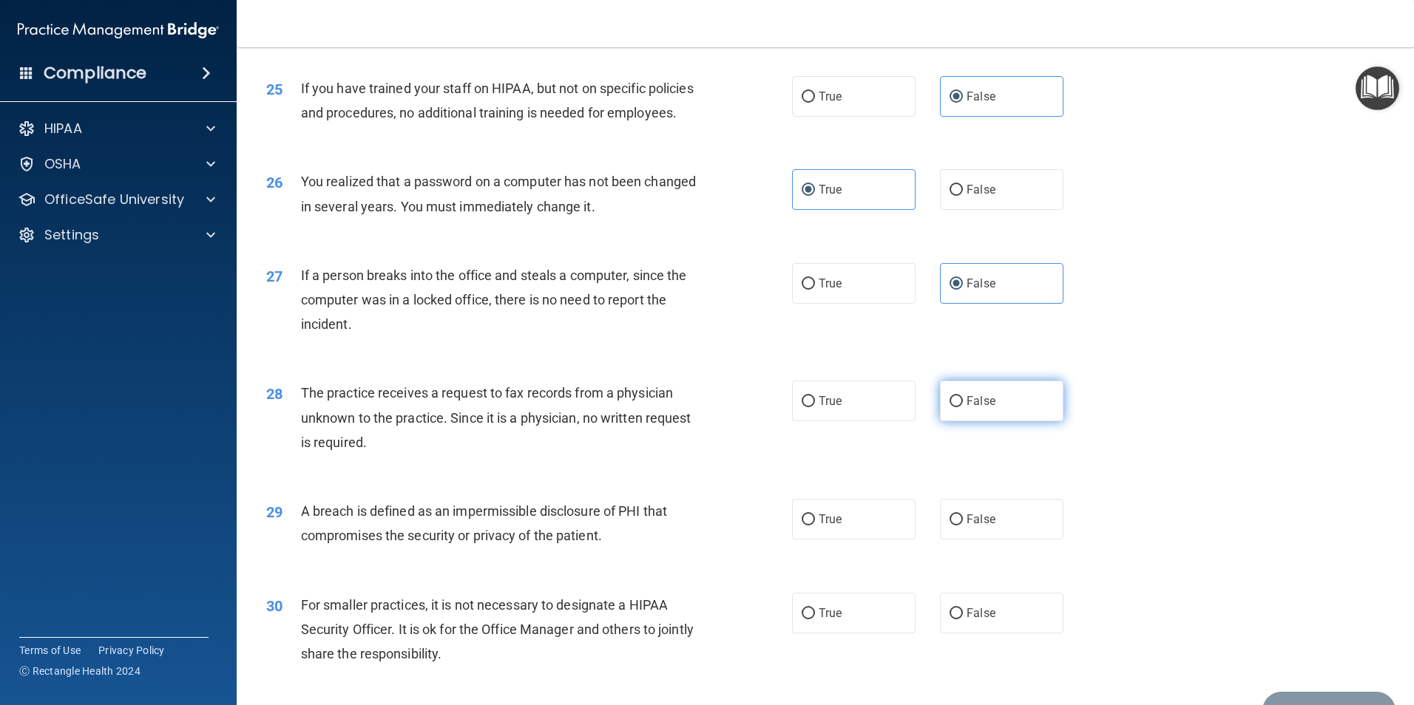
click at [626, 421] on label "False" at bounding box center [1001, 401] width 123 height 41
click at [626, 407] on input "False" at bounding box center [955, 401] width 13 height 11
radio input "true"
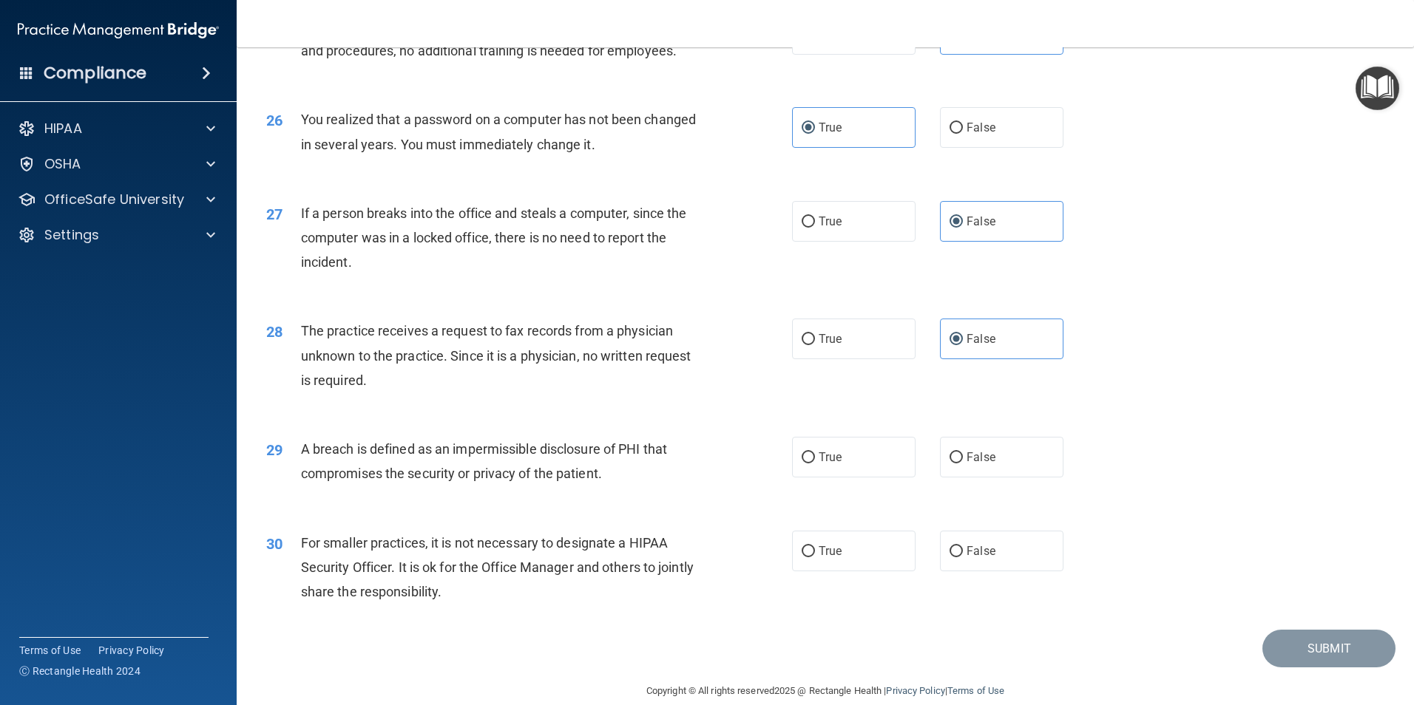
scroll to position [2819, 0]
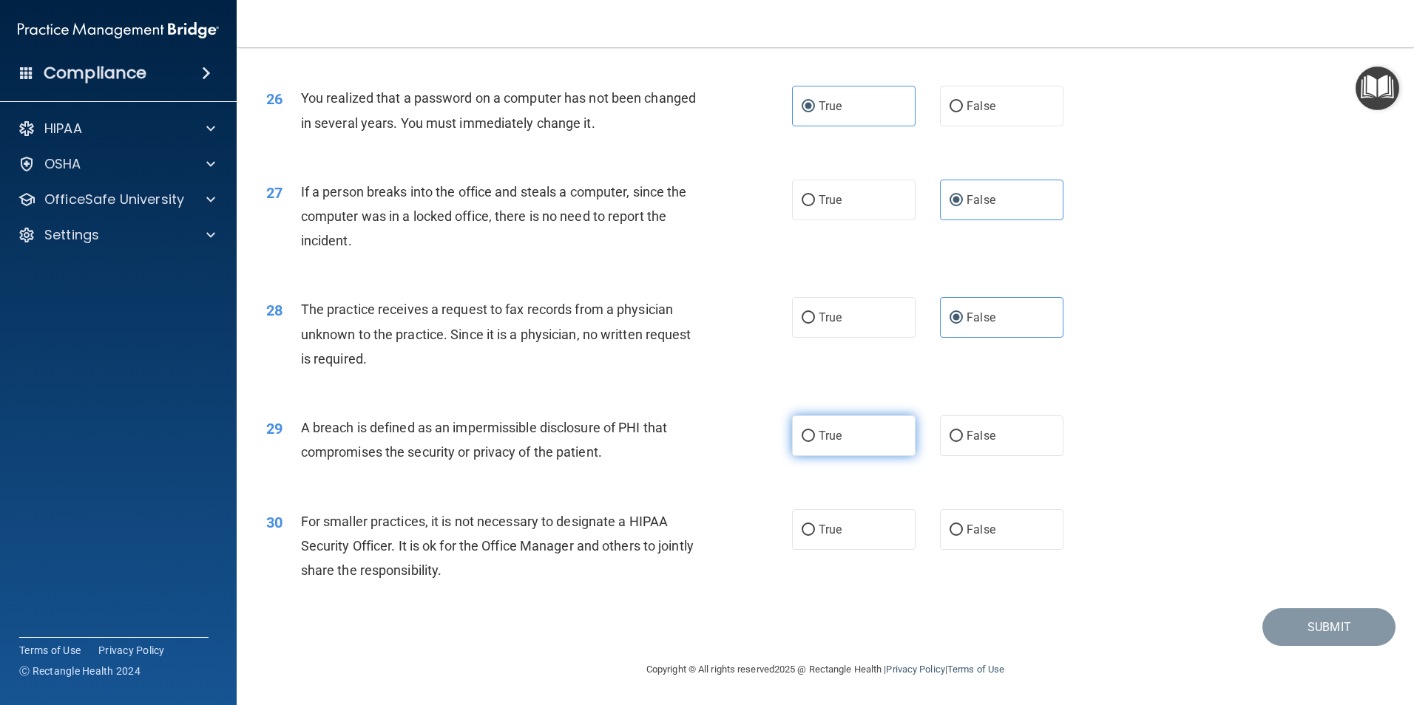
click at [626, 432] on span "True" at bounding box center [830, 436] width 23 height 14
click at [626, 432] on input "True" at bounding box center [808, 436] width 13 height 11
radio input "true"
click at [626, 432] on label "False" at bounding box center [1001, 529] width 123 height 41
click at [626, 432] on input "False" at bounding box center [955, 530] width 13 height 11
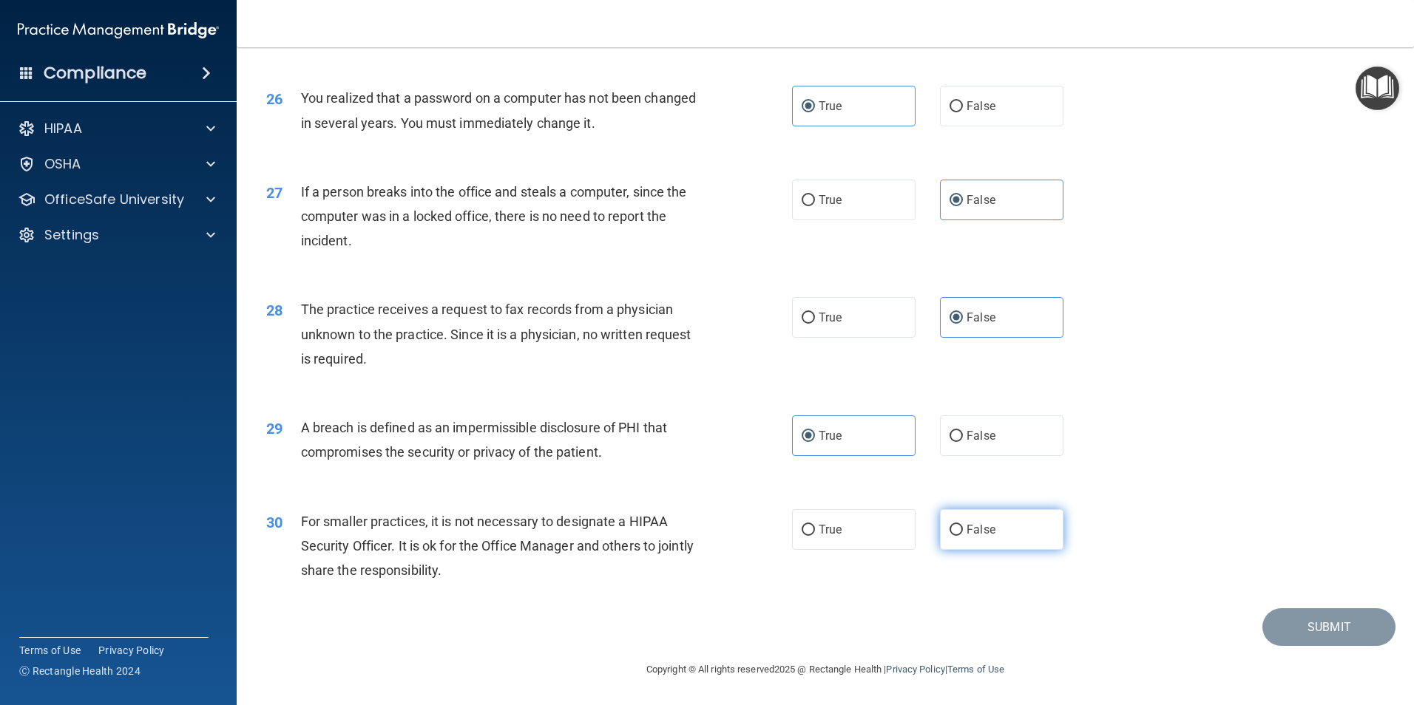
radio input "true"
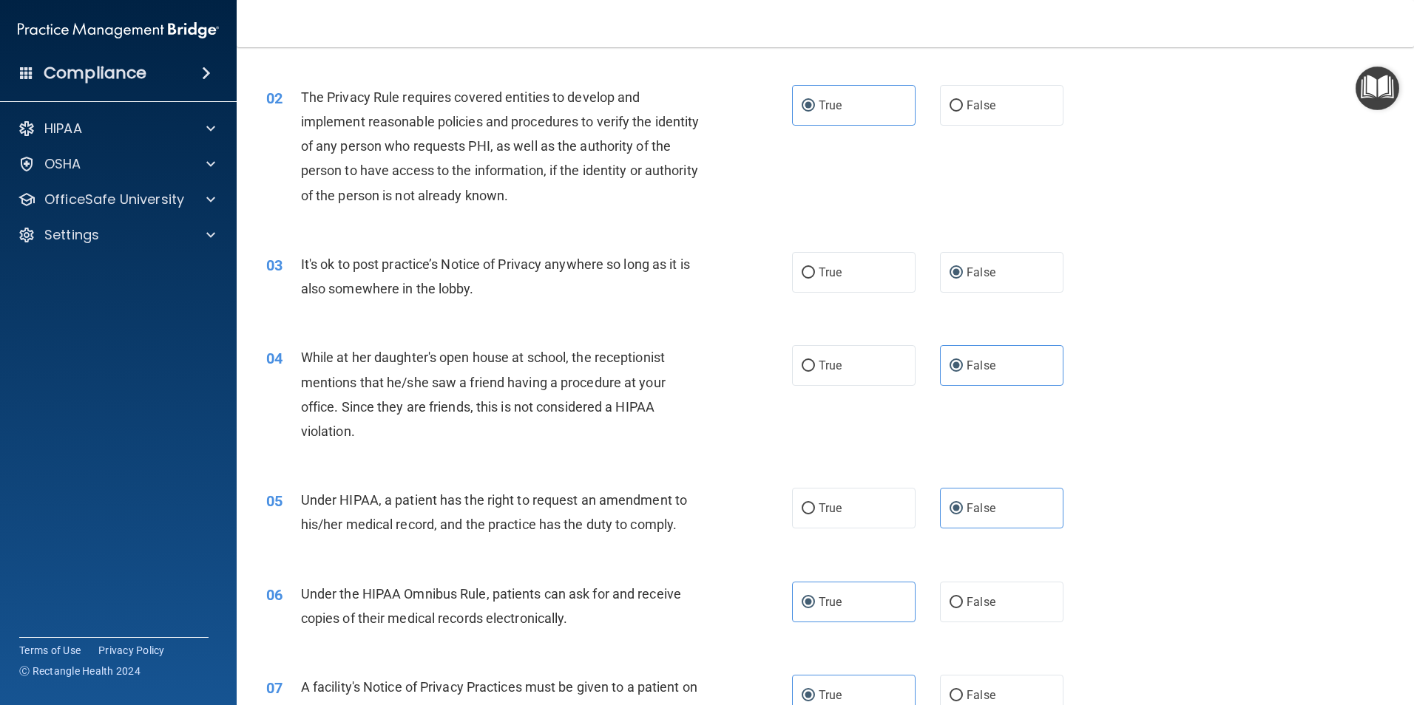
scroll to position [0, 0]
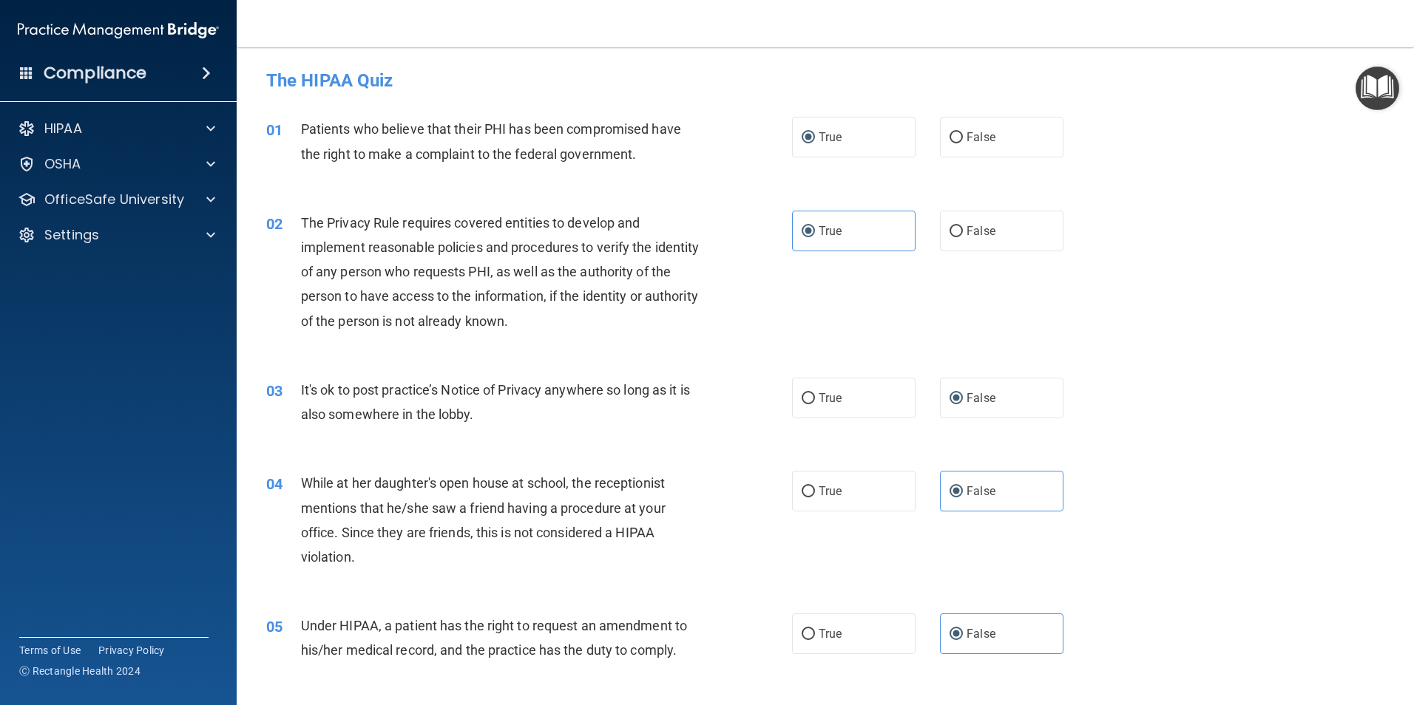
click at [626, 386] on div "03 It's ok to post practice’s Notice of Privacy anywhere so long as it is also …" at bounding box center [825, 405] width 1140 height 93
click at [626, 432] on div "05 Under HIPAA, a patient has the right to request an amendment to his/her medi…" at bounding box center [825, 641] width 1140 height 93
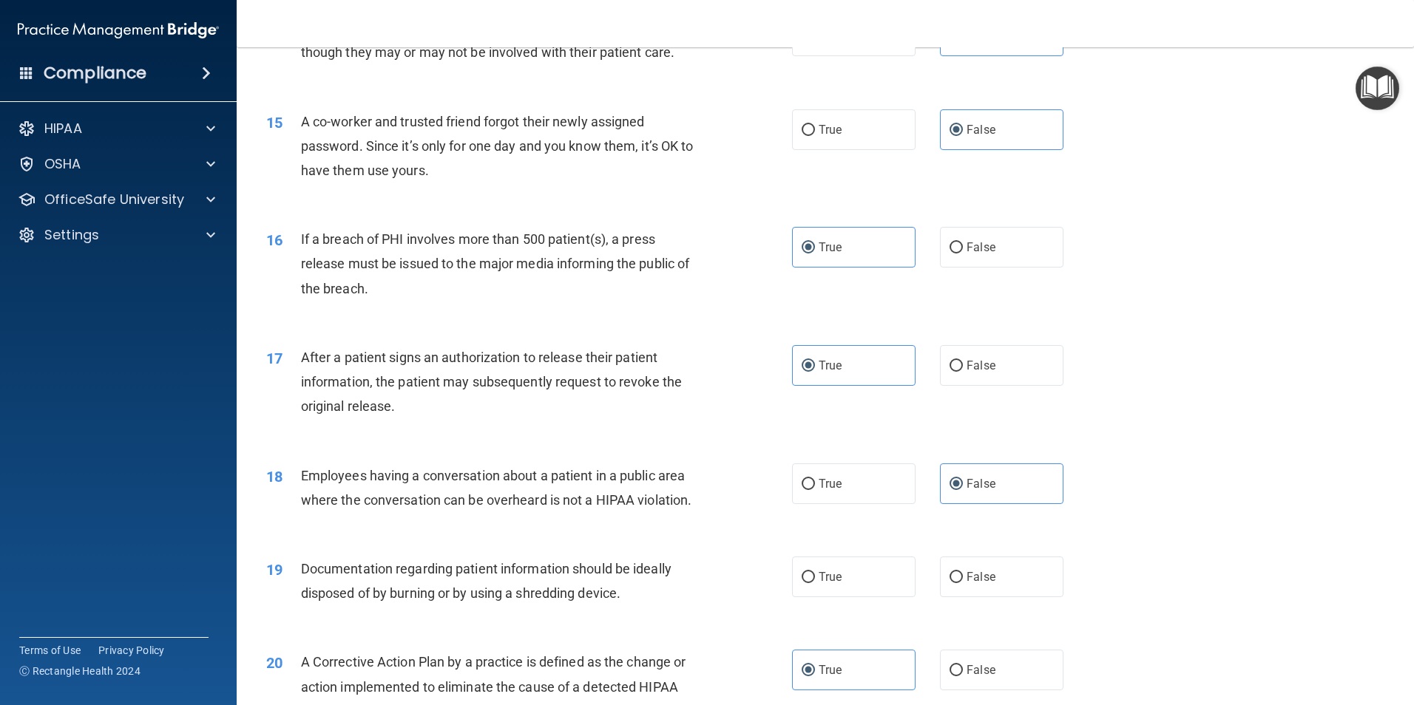
scroll to position [1562, 0]
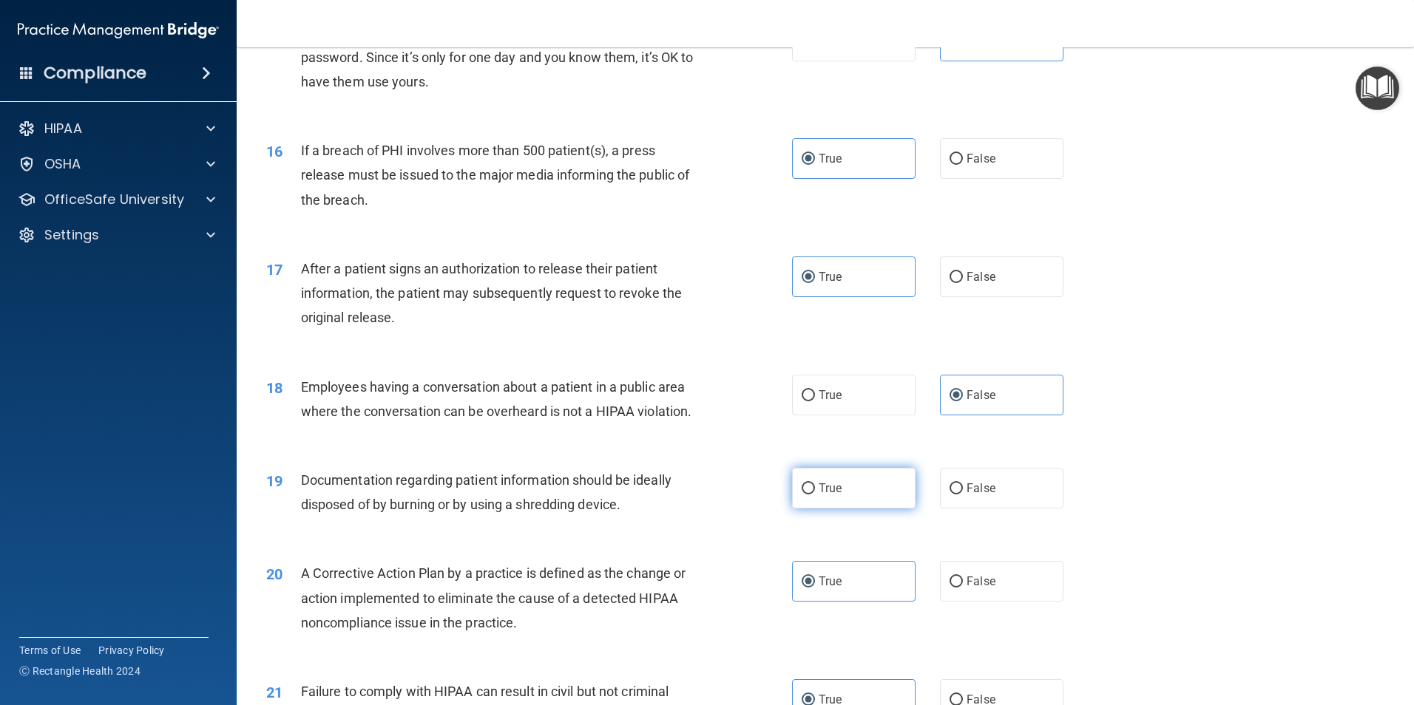
click at [626, 432] on label "True" at bounding box center [853, 488] width 123 height 41
click at [626, 432] on input "True" at bounding box center [808, 489] width 13 height 11
radio input "true"
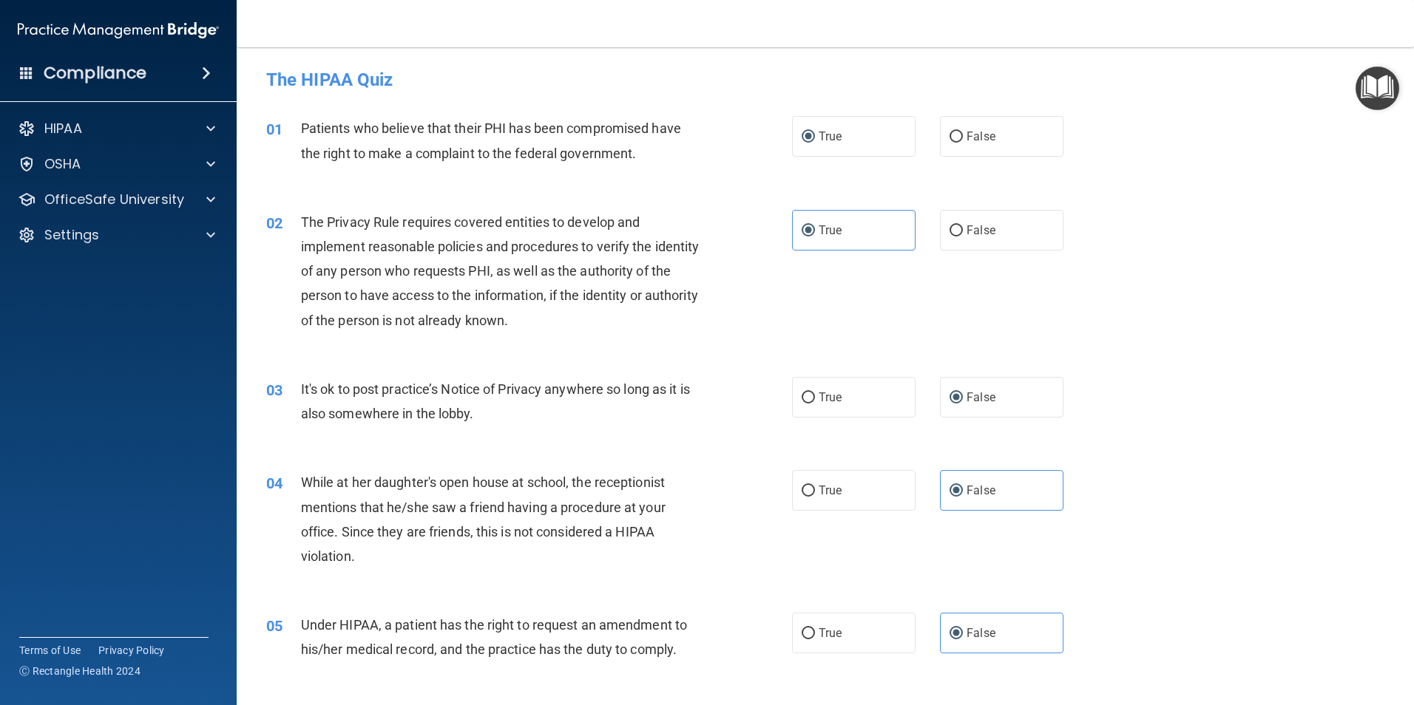
scroll to position [0, 0]
click at [626, 404] on span "True" at bounding box center [830, 398] width 23 height 14
click at [626, 404] on input "True" at bounding box center [808, 398] width 13 height 11
radio input "true"
radio input "false"
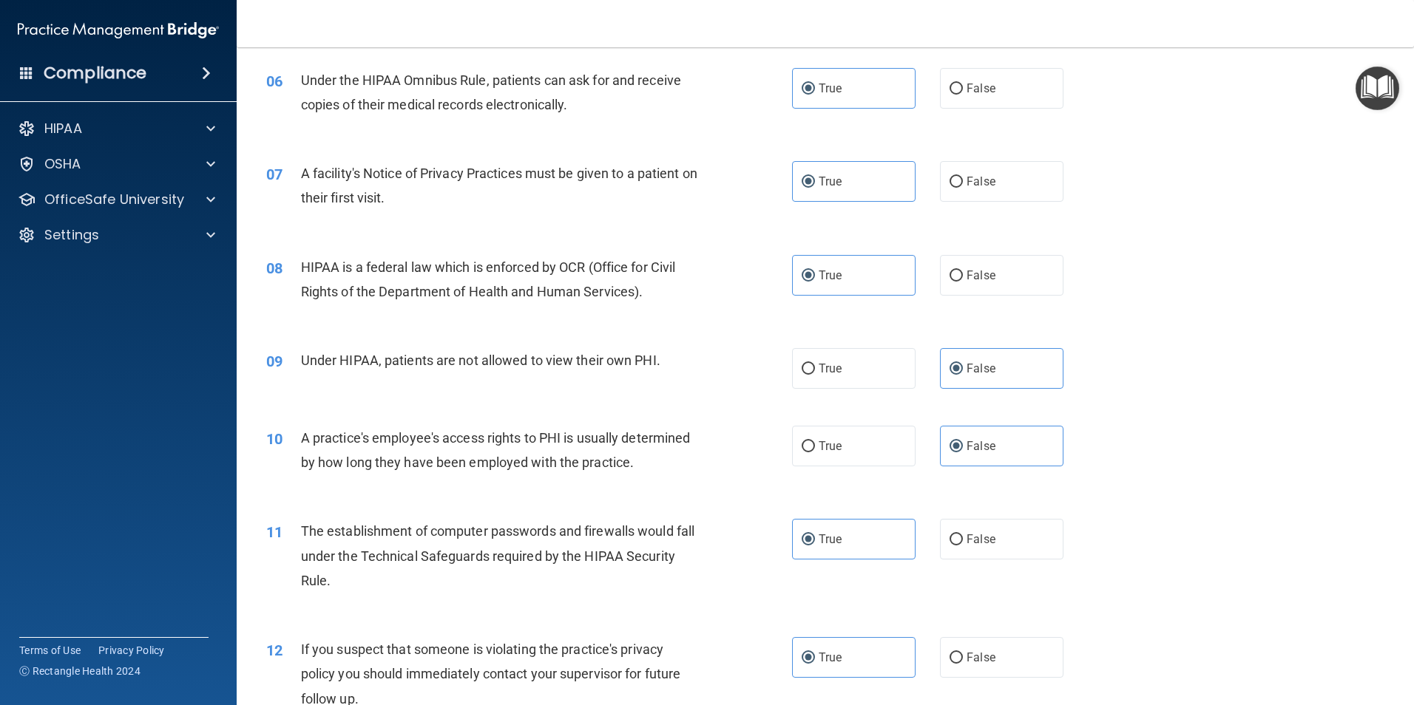
scroll to position [1035, 0]
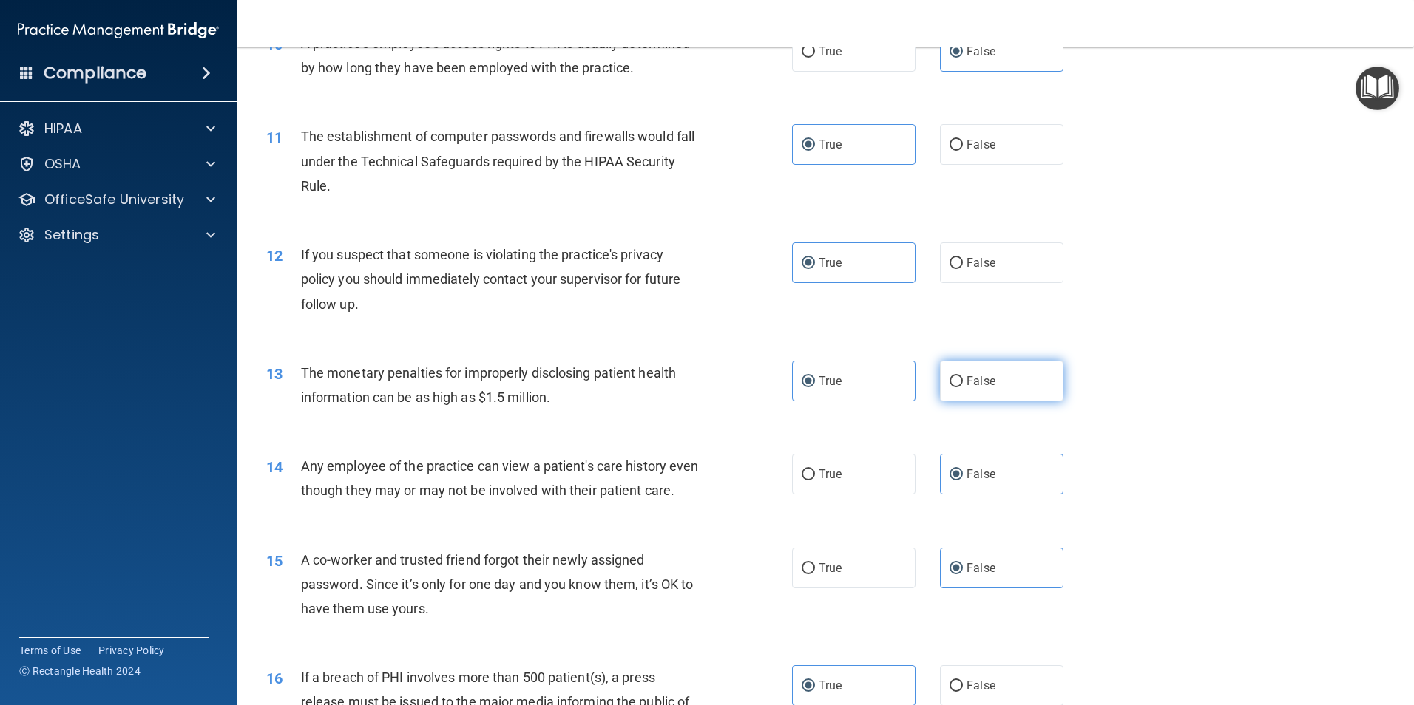
click at [626, 383] on label "False" at bounding box center [1001, 381] width 123 height 41
click at [626, 383] on input "False" at bounding box center [955, 381] width 13 height 11
radio input "true"
click at [626, 379] on label "True" at bounding box center [853, 381] width 123 height 41
click at [626, 379] on input "True" at bounding box center [808, 381] width 13 height 11
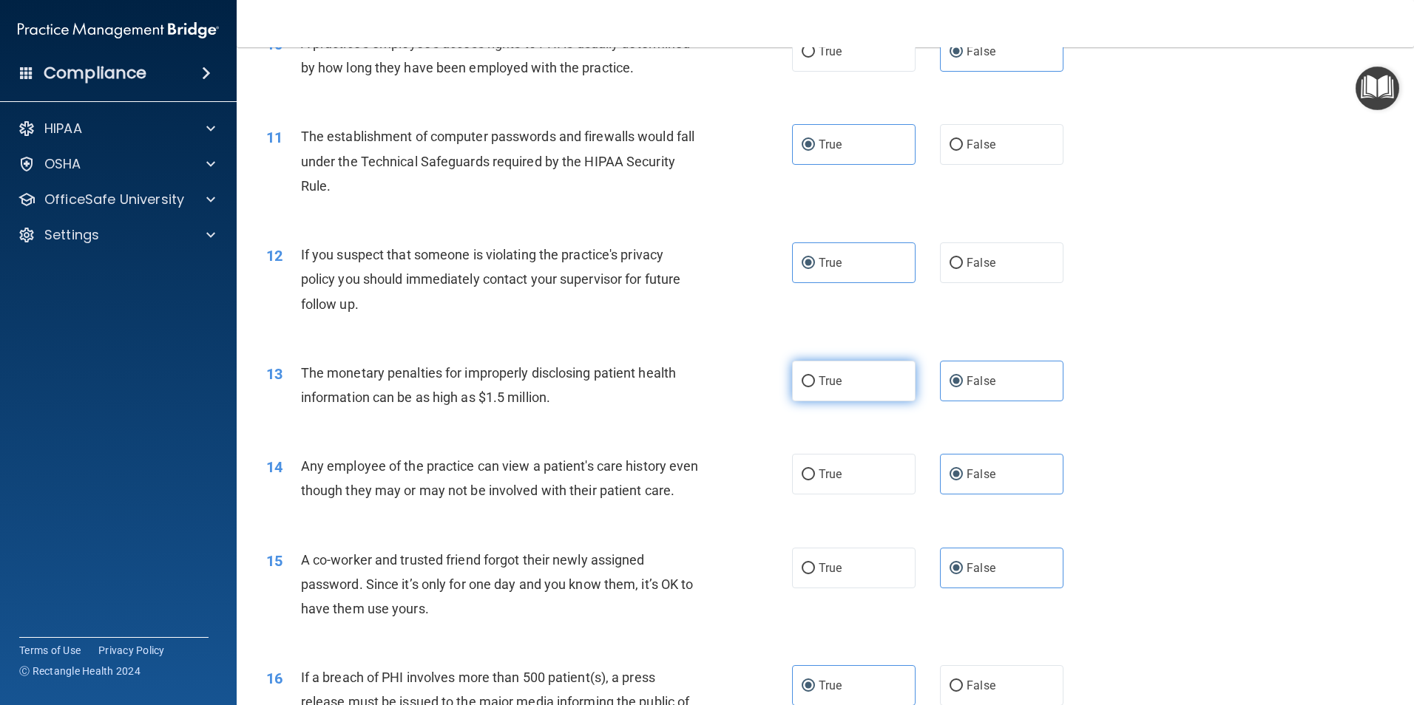
radio input "true"
radio input "false"
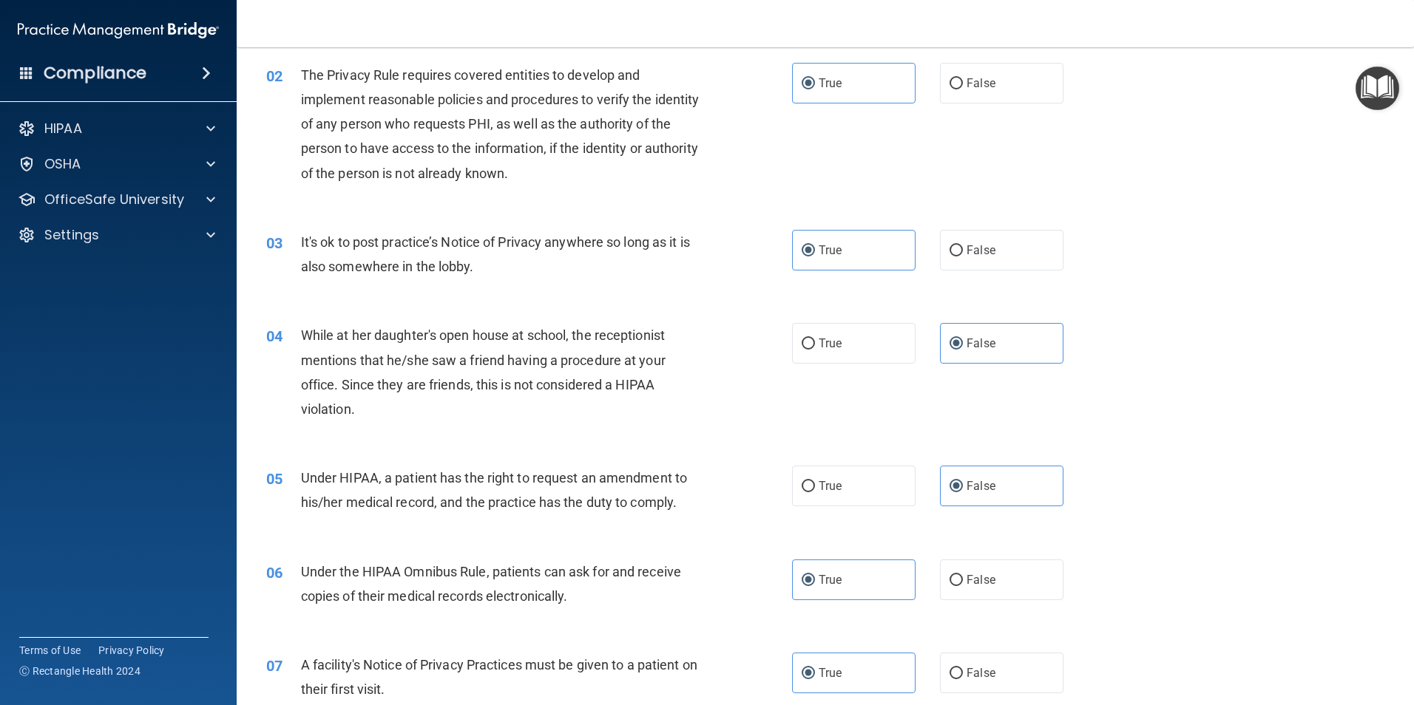
scroll to position [147, 0]
click at [626, 265] on label "False" at bounding box center [1001, 251] width 123 height 41
click at [626, 257] on input "False" at bounding box center [955, 251] width 13 height 11
radio input "true"
radio input "false"
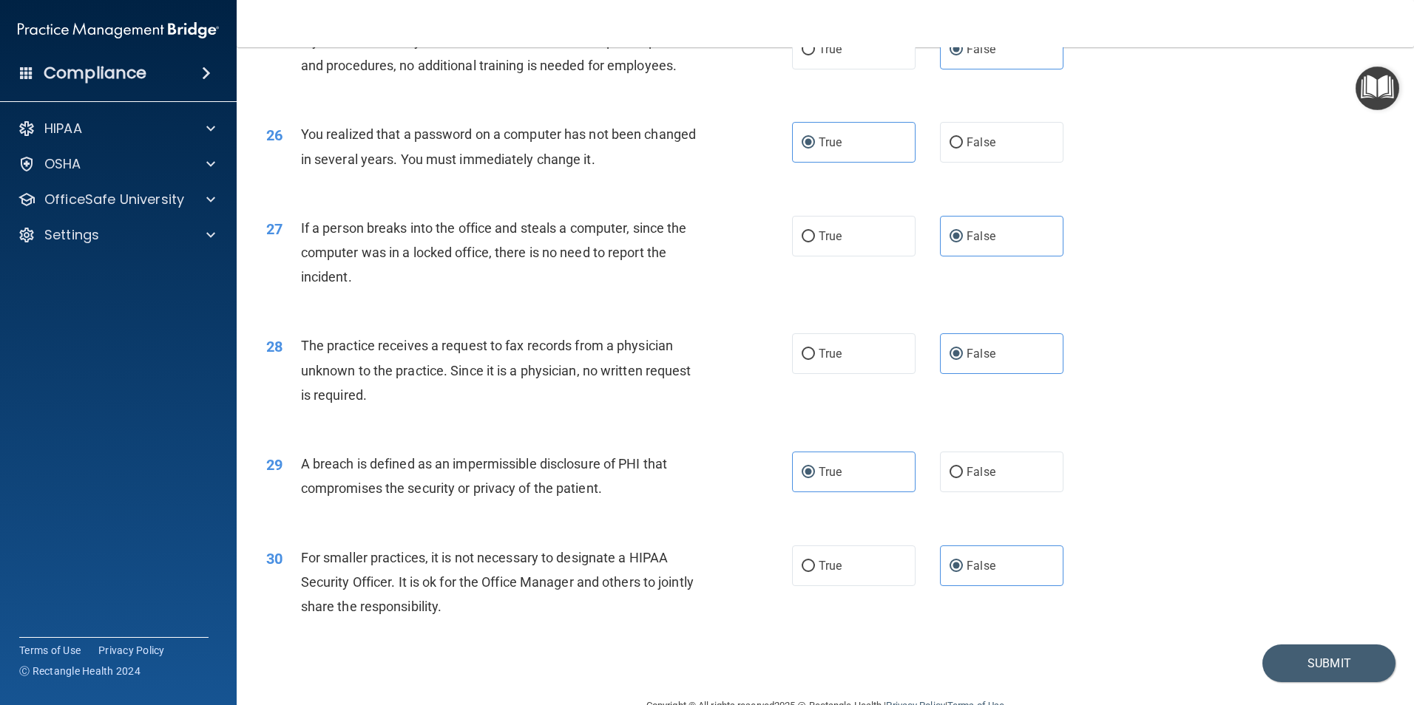
scroll to position [2819, 0]
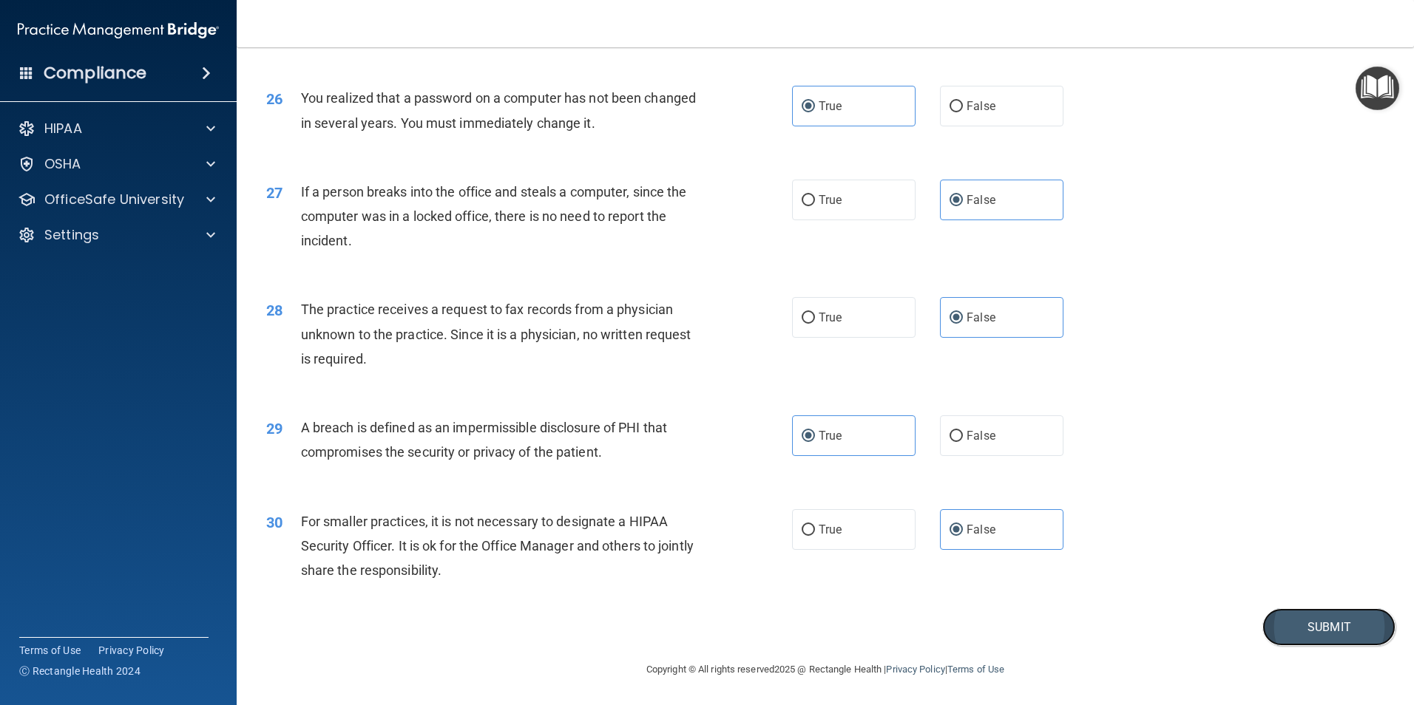
click at [626, 432] on button "Submit" at bounding box center [1328, 628] width 133 height 38
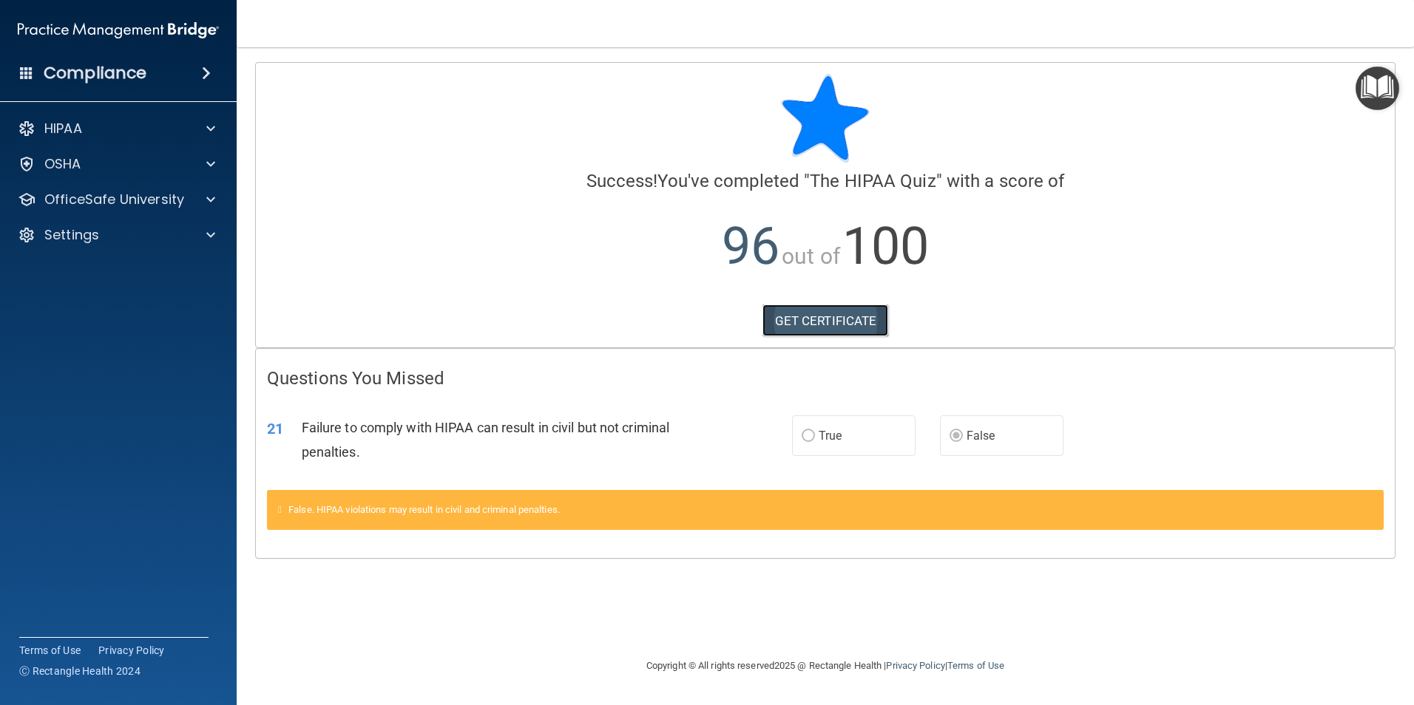
click at [626, 323] on link "GET CERTIFICATE" at bounding box center [825, 321] width 126 height 33
click at [138, 188] on div "OfficeSafe University" at bounding box center [118, 200] width 237 height 30
click at [210, 200] on span at bounding box center [210, 200] width 9 height 18
click at [176, 242] on div "HIPAA Training" at bounding box center [111, 235] width 202 height 15
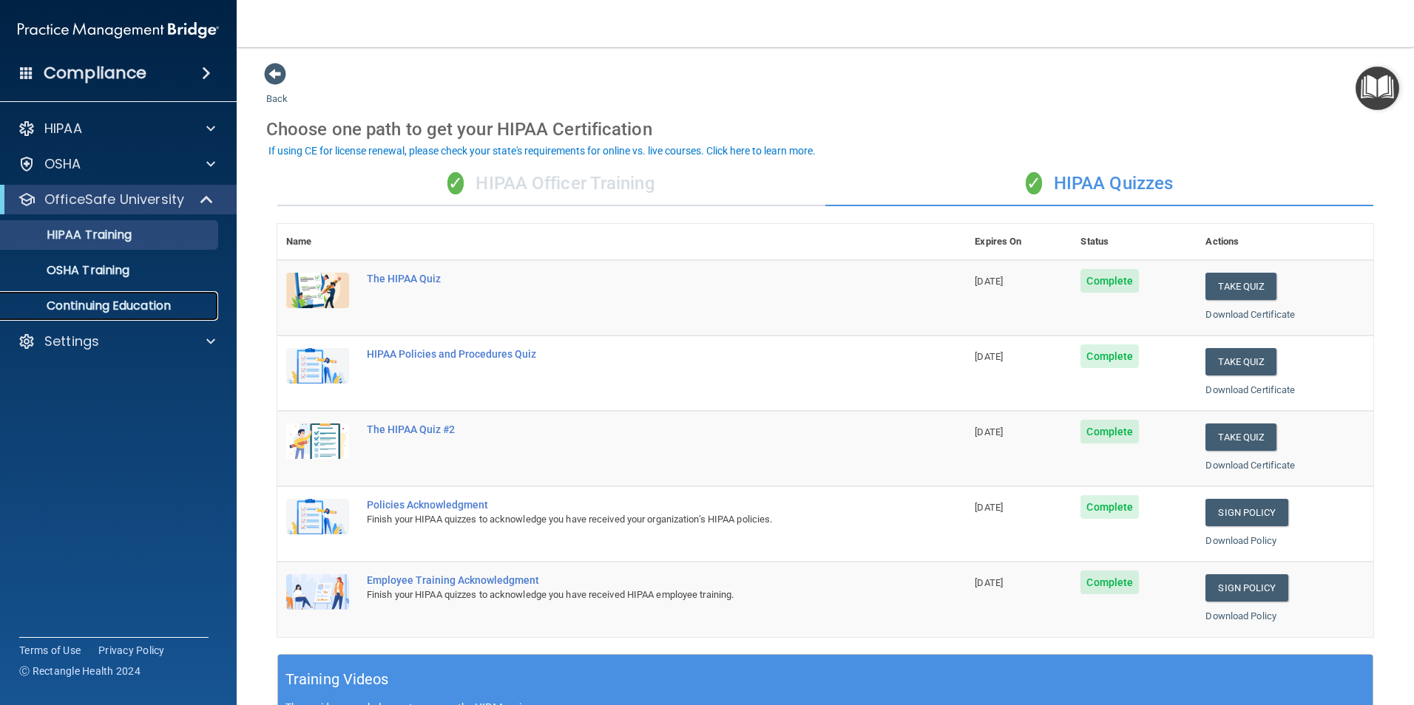
click at [111, 305] on p "Continuing Education" at bounding box center [111, 306] width 202 height 15
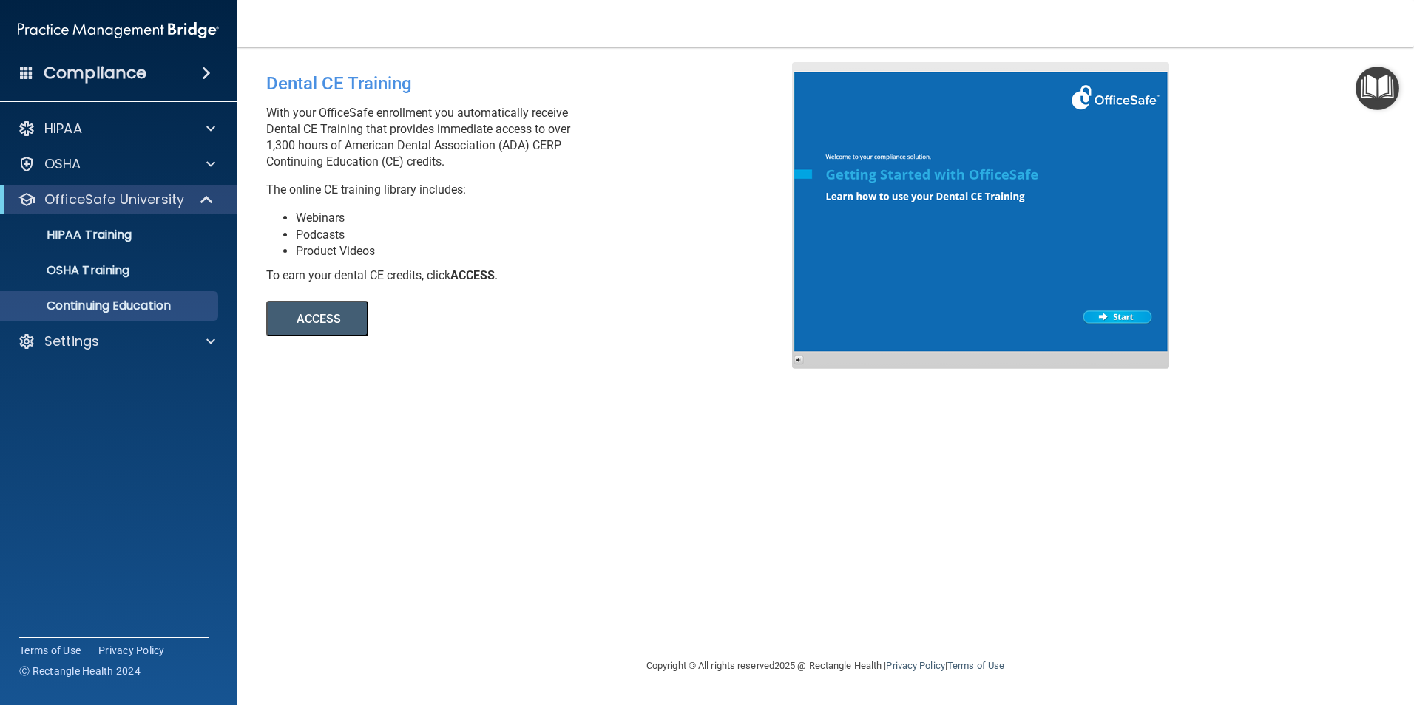
click at [310, 326] on button "ACCESS" at bounding box center [317, 318] width 102 height 35
click at [99, 242] on p "HIPAA Training" at bounding box center [71, 235] width 122 height 15
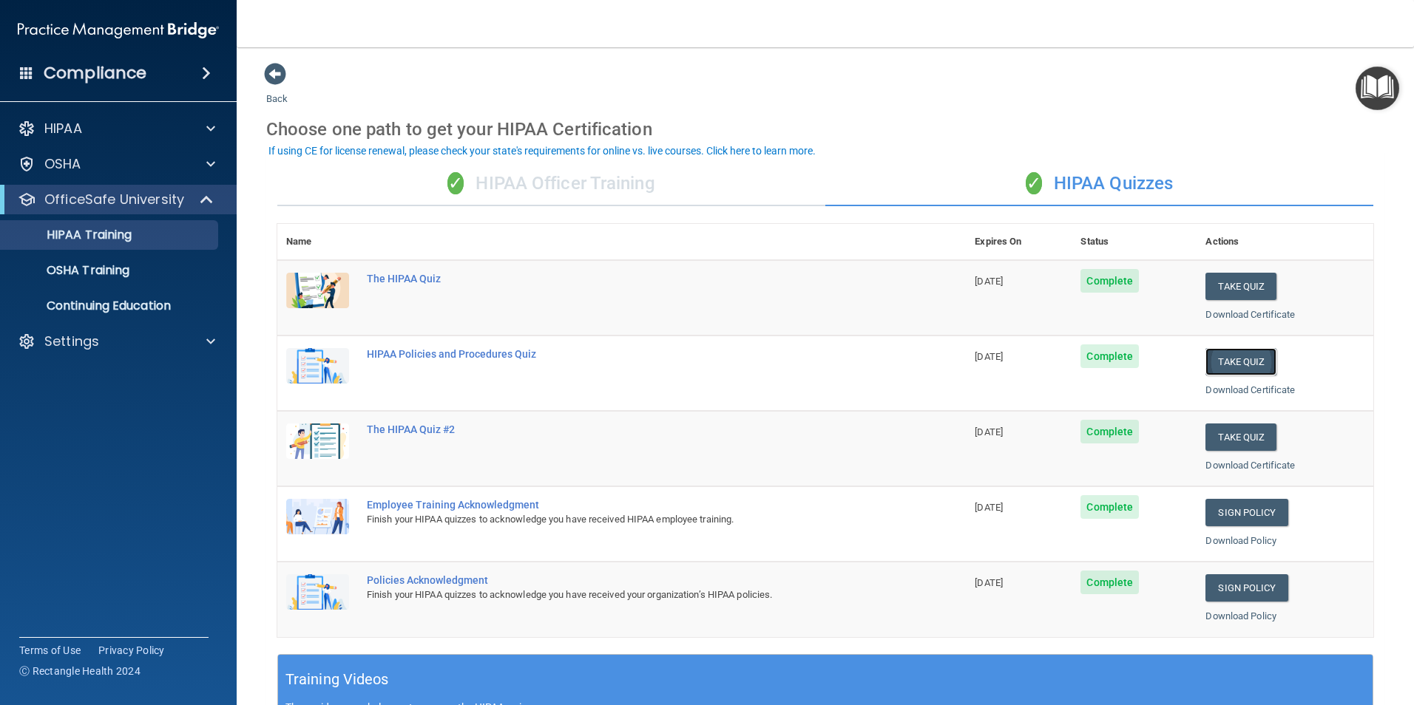
click at [626, 359] on button "Take Quiz" at bounding box center [1240, 361] width 71 height 27
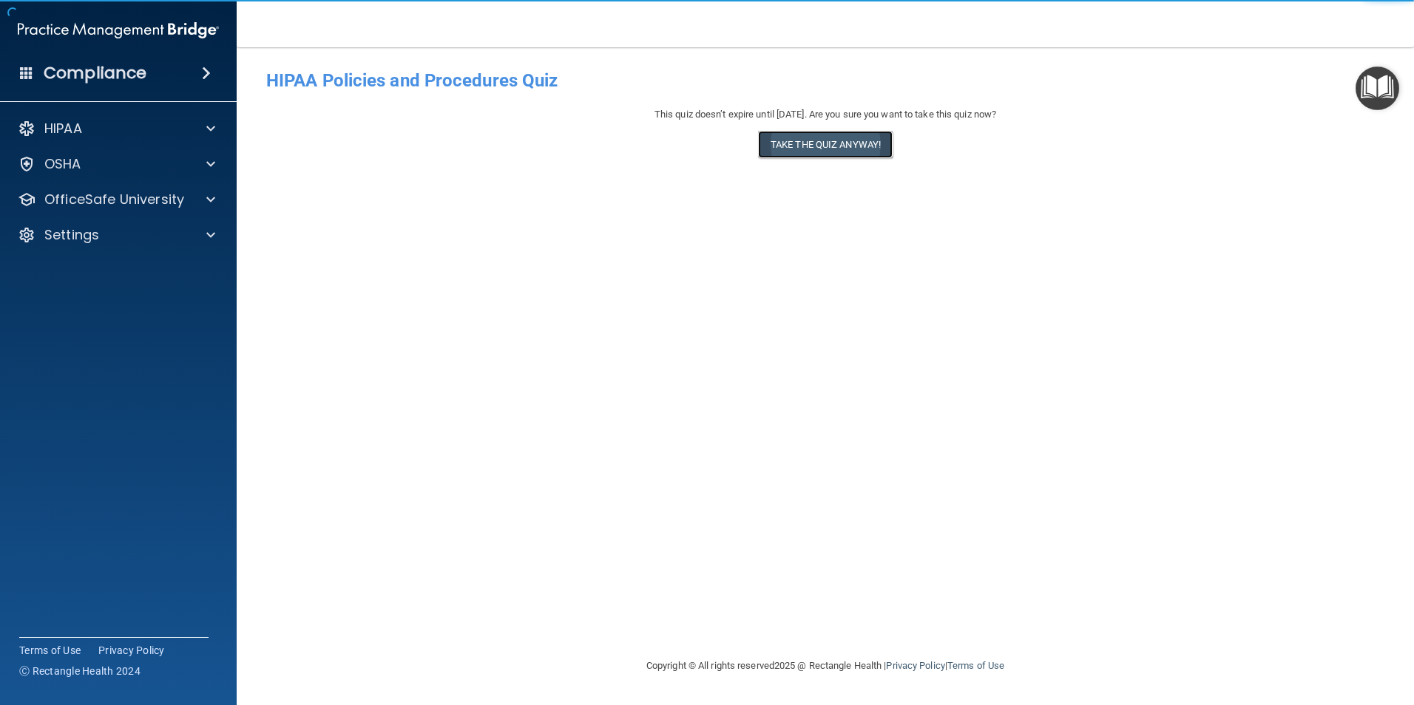
click at [626, 156] on button "Take the quiz anyway!" at bounding box center [825, 144] width 135 height 27
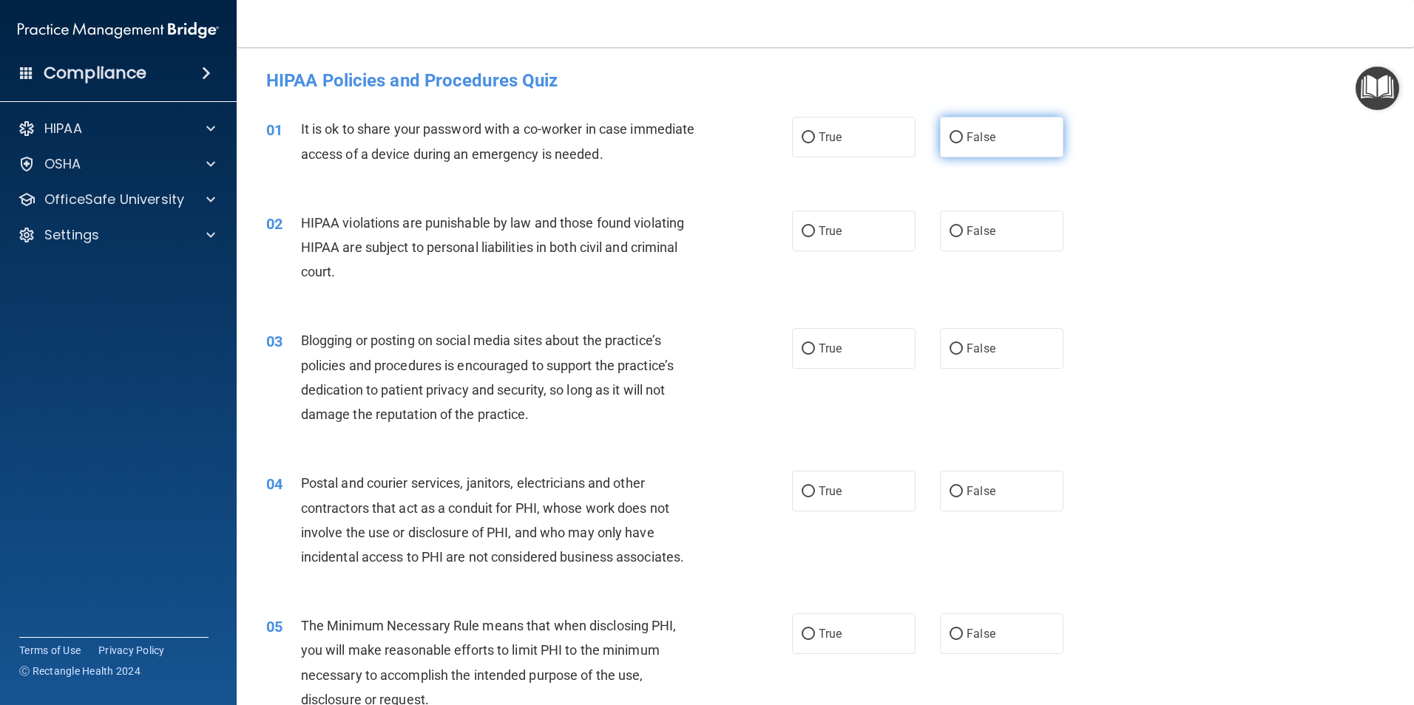
click at [626, 121] on label "False" at bounding box center [1001, 137] width 123 height 41
click at [626, 132] on input "False" at bounding box center [955, 137] width 13 height 11
radio input "true"
click at [626, 248] on label "True" at bounding box center [853, 231] width 123 height 41
click at [626, 237] on input "True" at bounding box center [808, 231] width 13 height 11
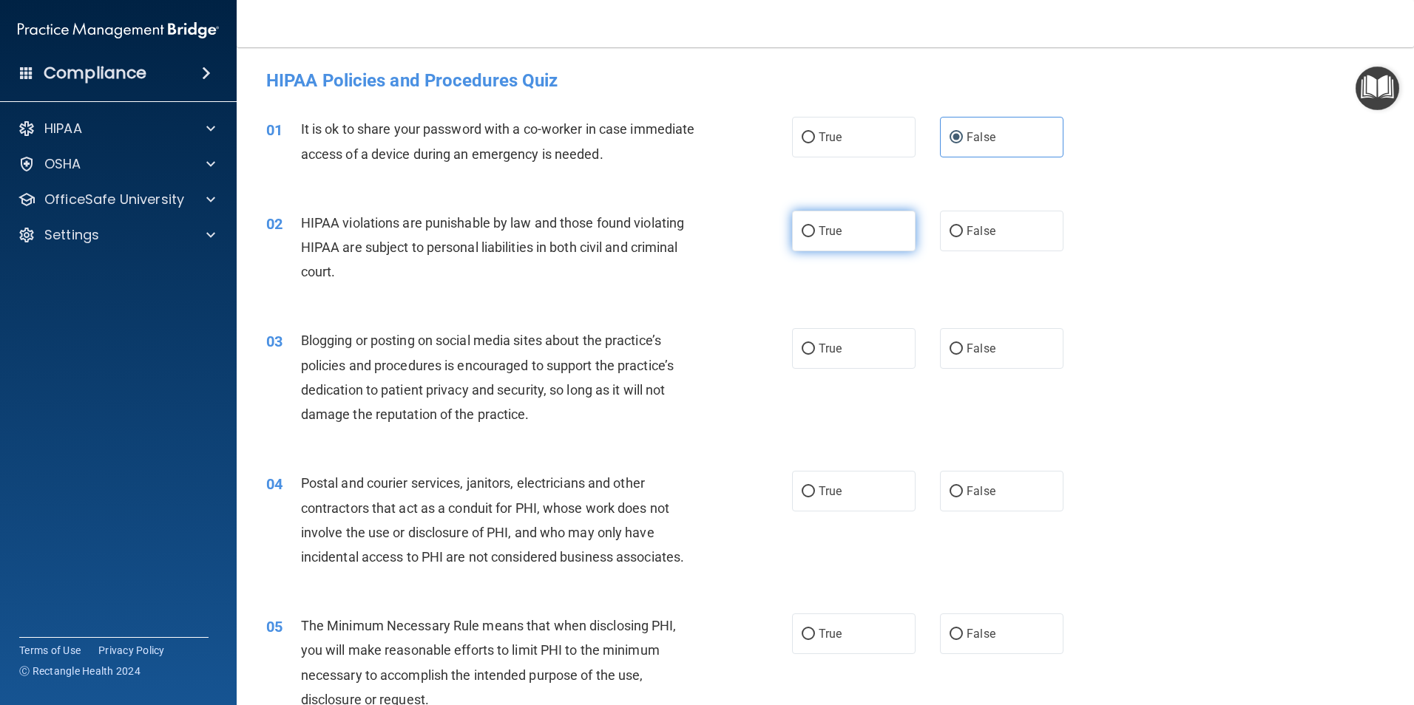
radio input "true"
click at [626, 339] on label "True" at bounding box center [853, 348] width 123 height 41
click at [626, 344] on input "True" at bounding box center [808, 349] width 13 height 11
radio input "true"
